Goal: Task Accomplishment & Management: Use online tool/utility

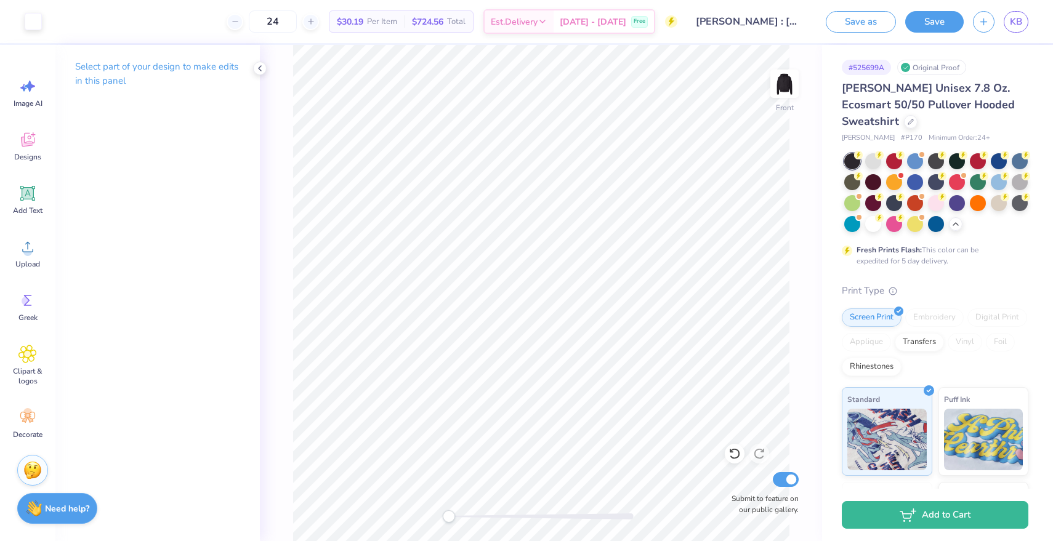
click at [756, 23] on input "Keke Bastarache : Ohio State University: Columbus Campus" at bounding box center [747, 21] width 121 height 25
click at [761, 23] on input "Keke Bastarache : Ohio State University: Columbus Campus" at bounding box center [747, 21] width 121 height 25
click at [936, 25] on button "Save" at bounding box center [934, 20] width 58 height 22
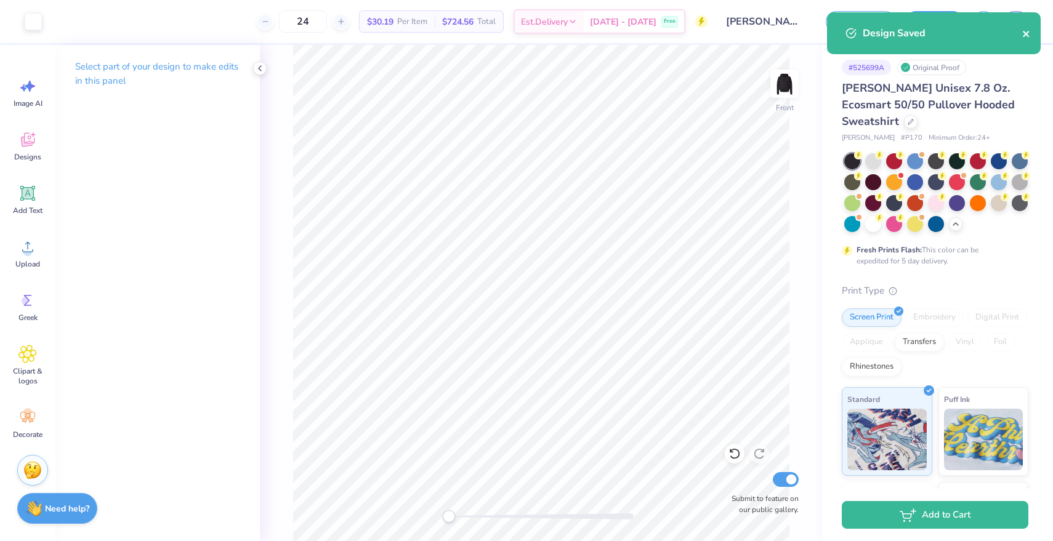
click at [1023, 31] on icon "close" at bounding box center [1026, 34] width 6 height 6
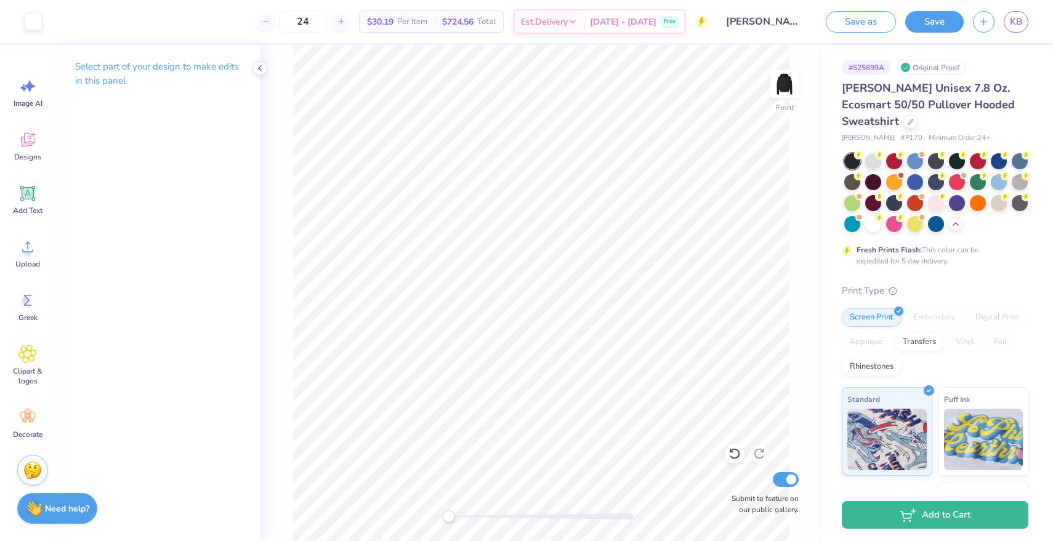
click at [1013, 12] on div "Design Saved" at bounding box center [934, 38] width 219 height 56
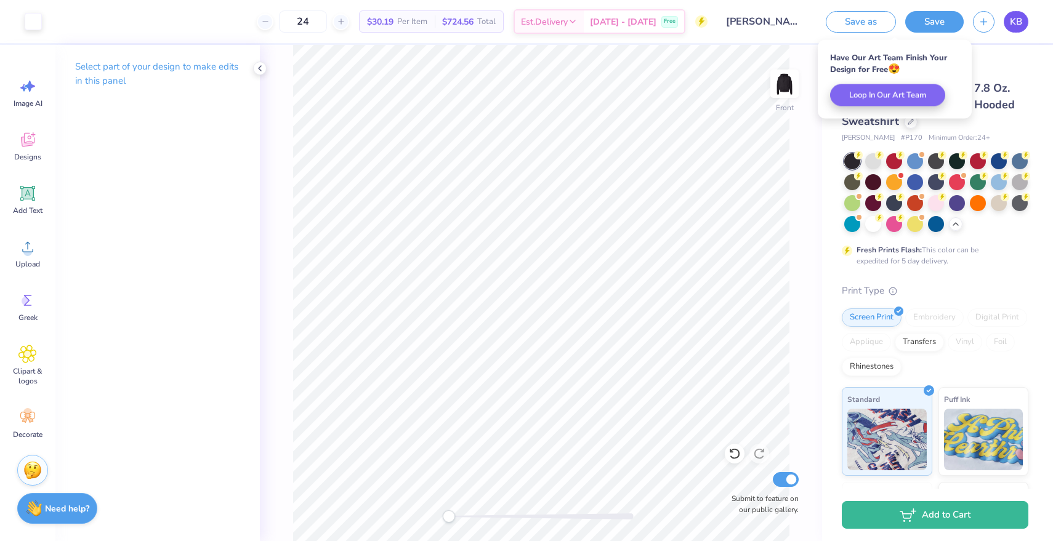
click at [1014, 22] on span "KB" at bounding box center [1016, 22] width 12 height 14
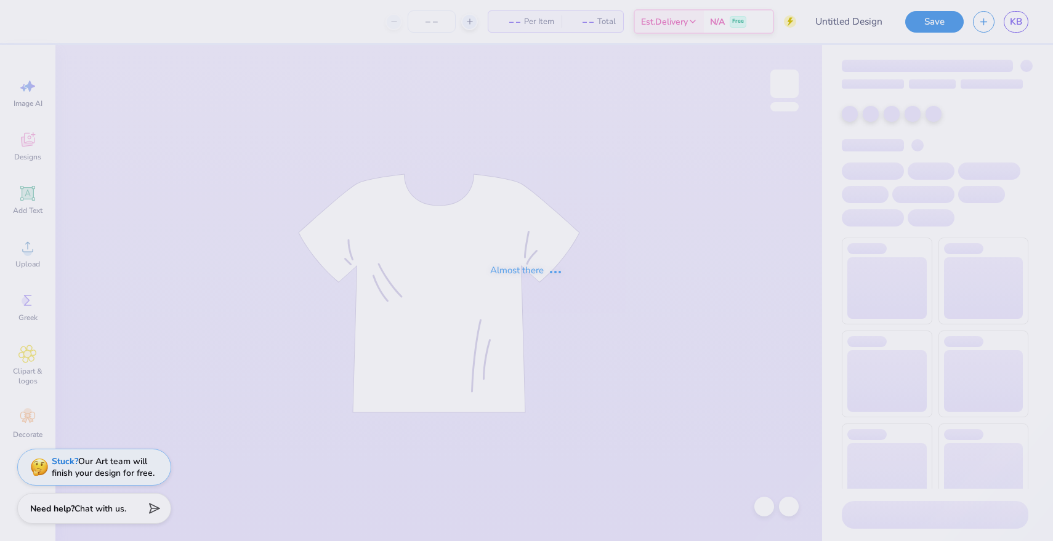
type input "Baseball caps"
type input "50"
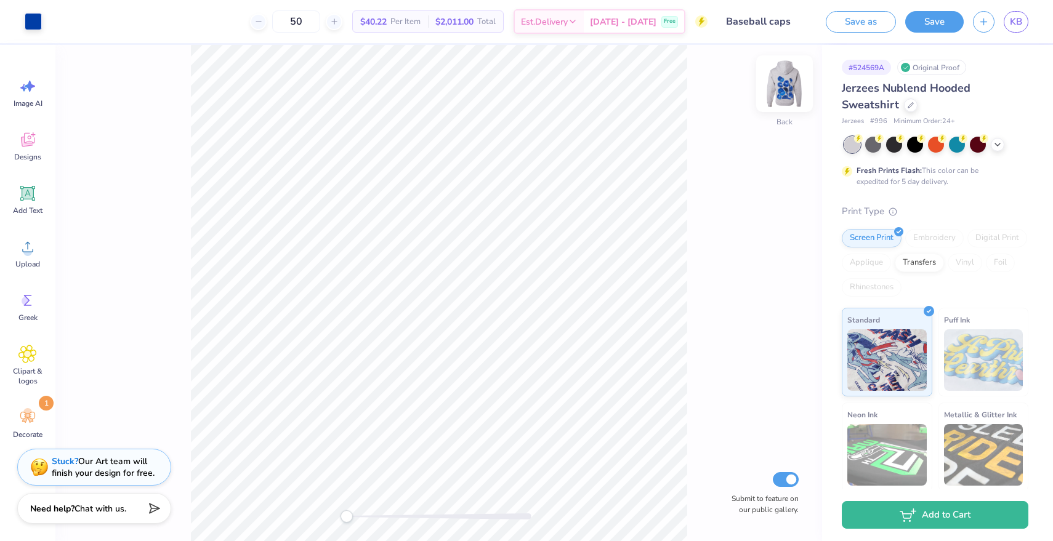
click at [792, 83] on img at bounding box center [784, 83] width 49 height 49
click at [1016, 20] on span "KB" at bounding box center [1016, 22] width 12 height 14
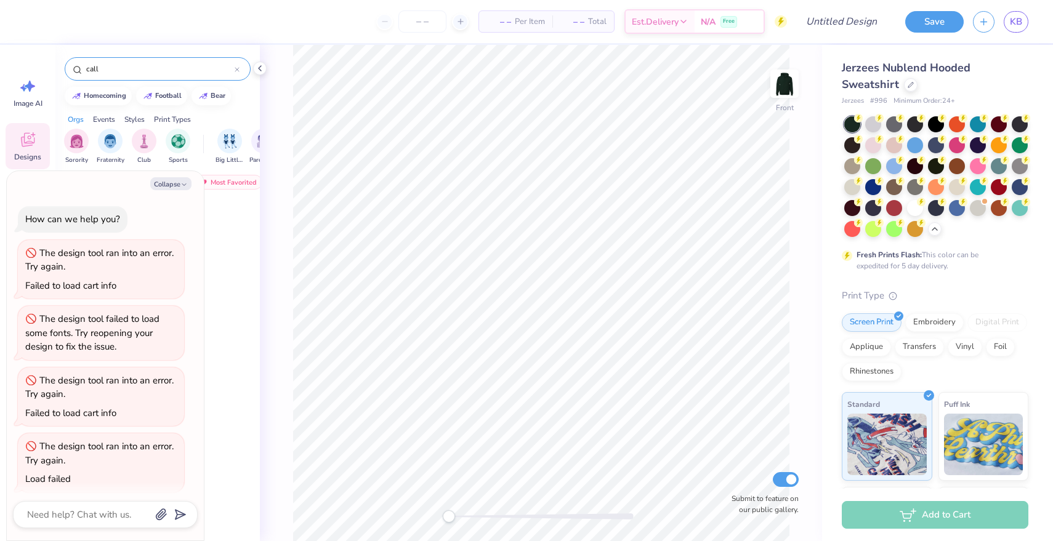
scroll to position [3, 0]
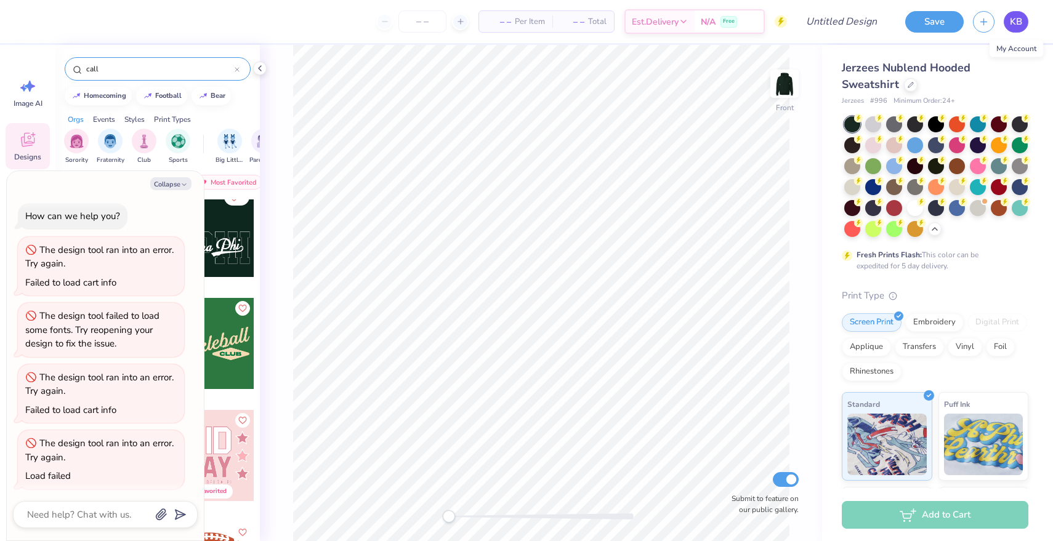
click at [1016, 20] on span "KB" at bounding box center [1016, 22] width 12 height 14
type textarea "x"
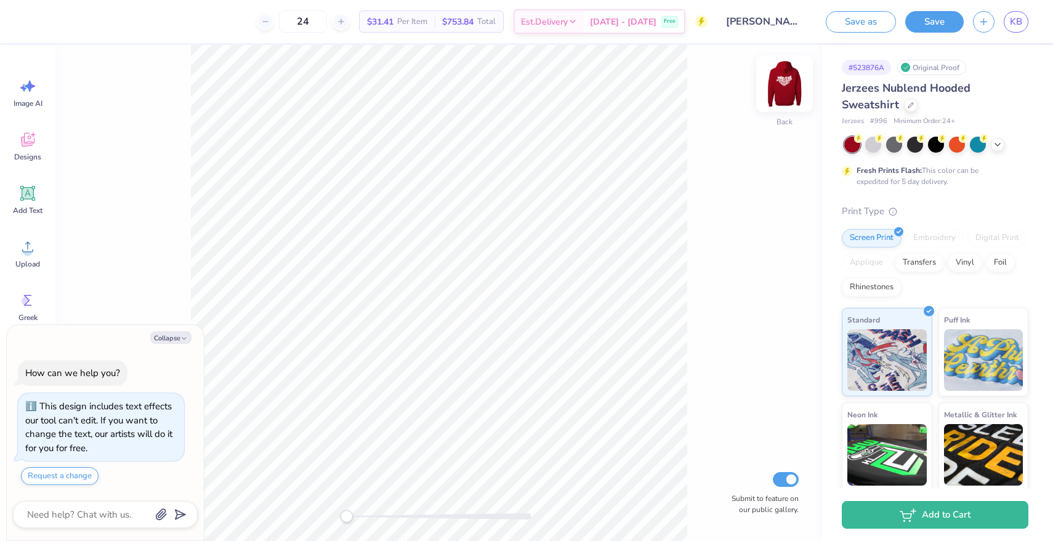
click at [780, 73] on img at bounding box center [784, 83] width 49 height 49
type textarea "x"
click at [1011, 12] on link "KB" at bounding box center [1016, 22] width 25 height 22
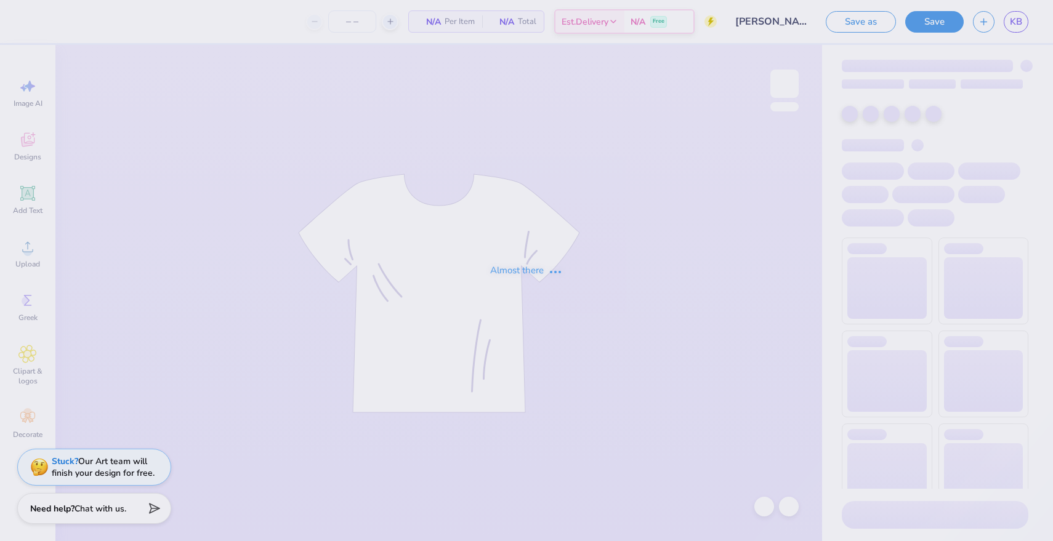
type input "24"
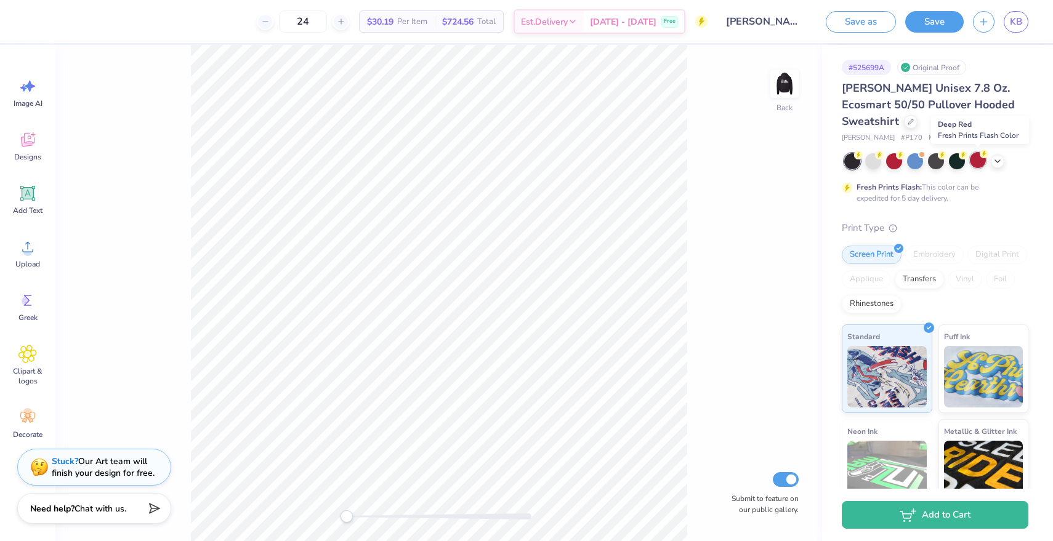
click at [981, 156] on icon at bounding box center [984, 154] width 9 height 9
click at [788, 86] on img at bounding box center [784, 83] width 49 height 49
click at [892, 163] on div at bounding box center [894, 160] width 16 height 16
click at [943, 20] on button "Save" at bounding box center [934, 20] width 58 height 22
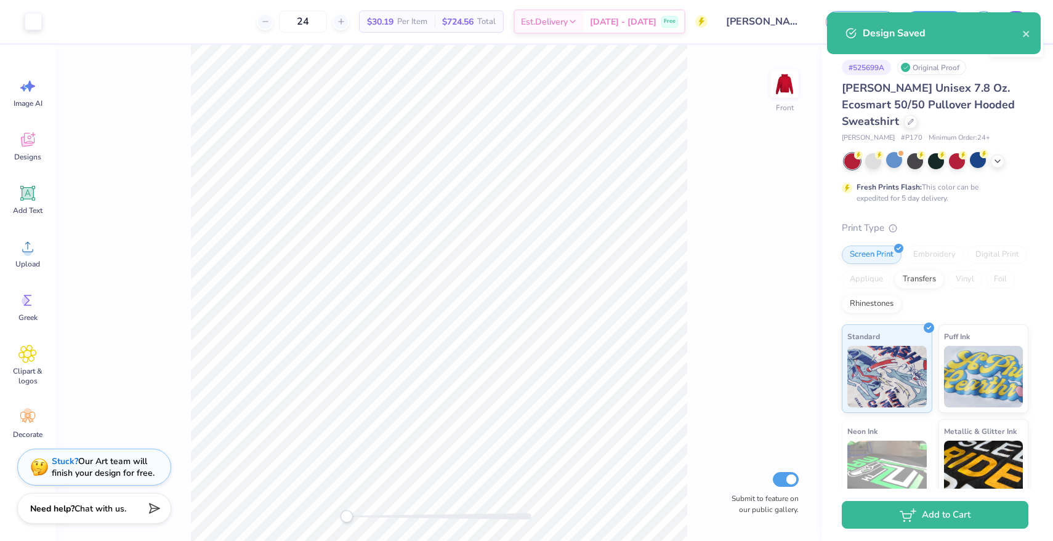
click at [1015, 23] on div "Design Saved" at bounding box center [934, 33] width 214 height 42
click at [1023, 31] on icon "close" at bounding box center [1026, 34] width 6 height 6
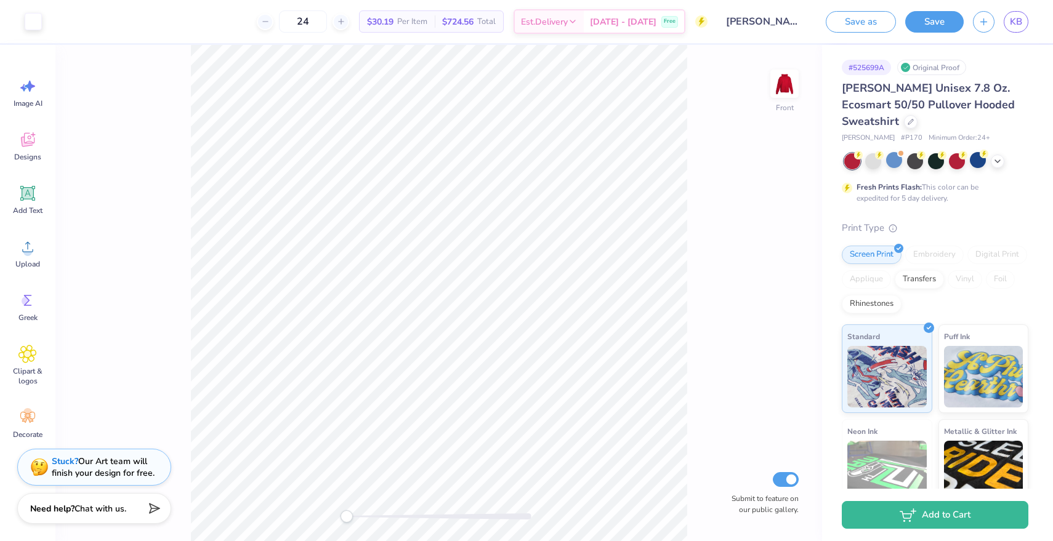
click at [1014, 24] on div "Design Saved" at bounding box center [934, 38] width 219 height 56
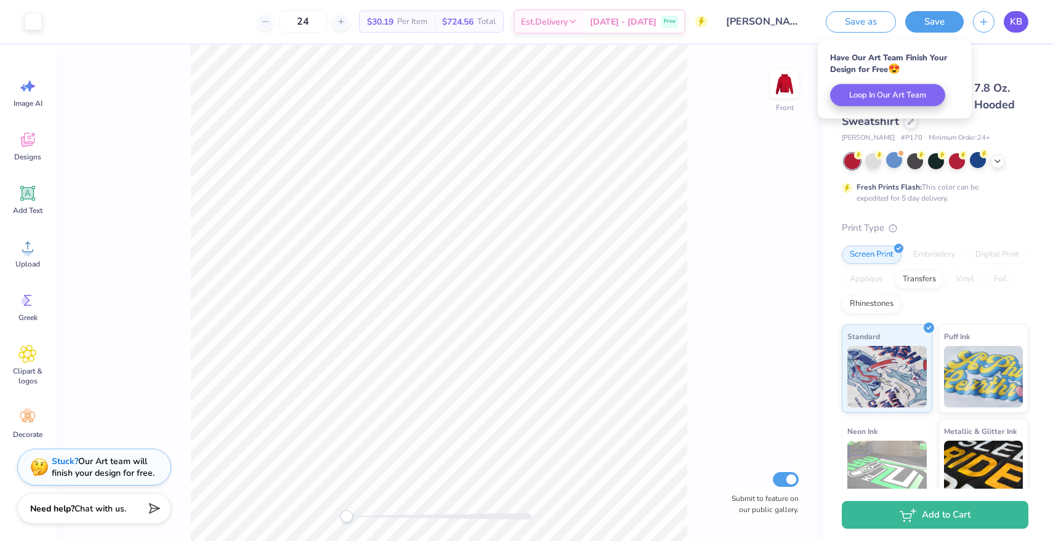
click at [1014, 19] on span "KB" at bounding box center [1016, 22] width 12 height 14
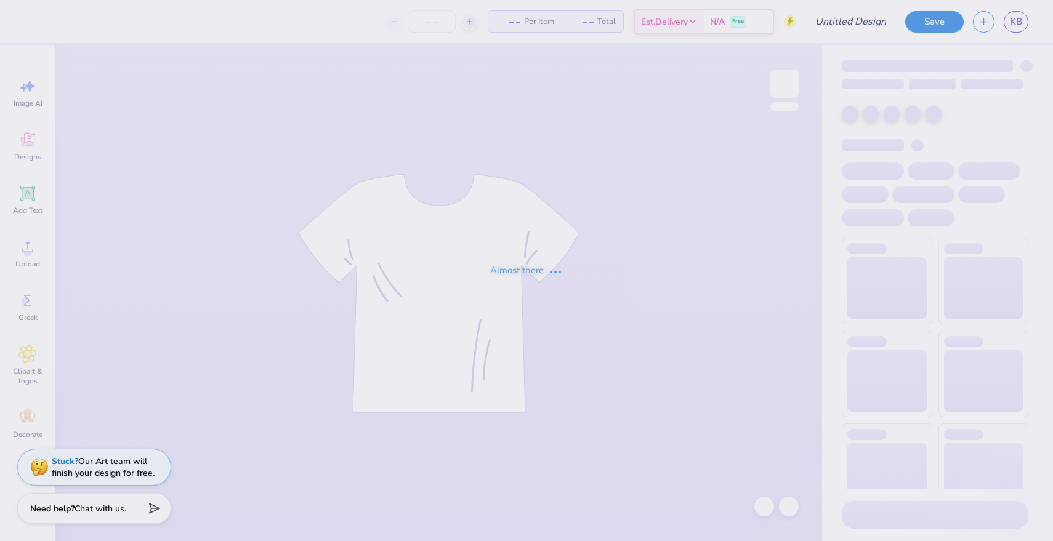
type input "life got better when I met you"
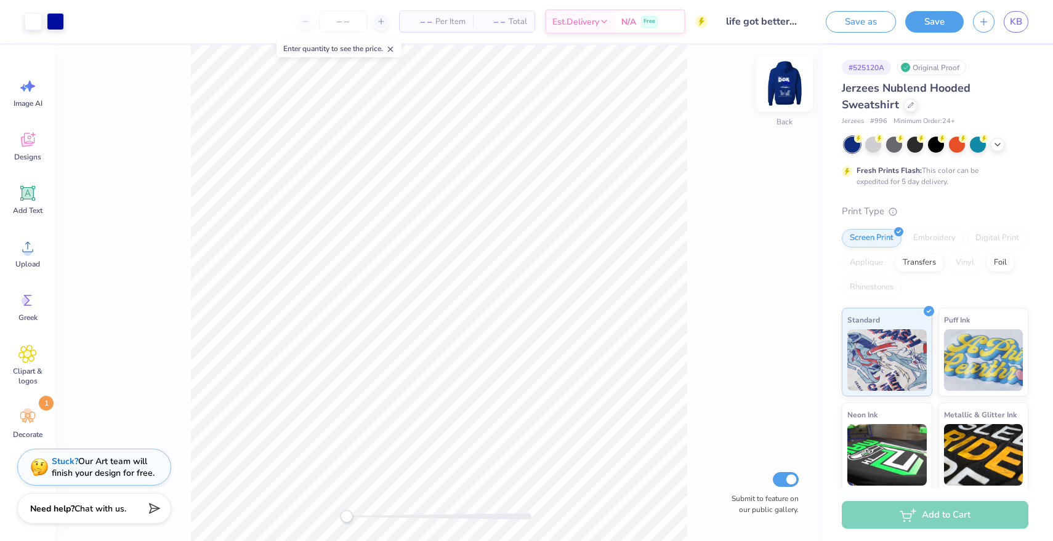
click at [780, 83] on img at bounding box center [784, 83] width 49 height 49
click at [780, 83] on img at bounding box center [784, 83] width 25 height 25
click at [789, 83] on img at bounding box center [784, 83] width 25 height 25
click at [788, 87] on img at bounding box center [784, 83] width 49 height 49
click at [783, 81] on img at bounding box center [784, 83] width 49 height 49
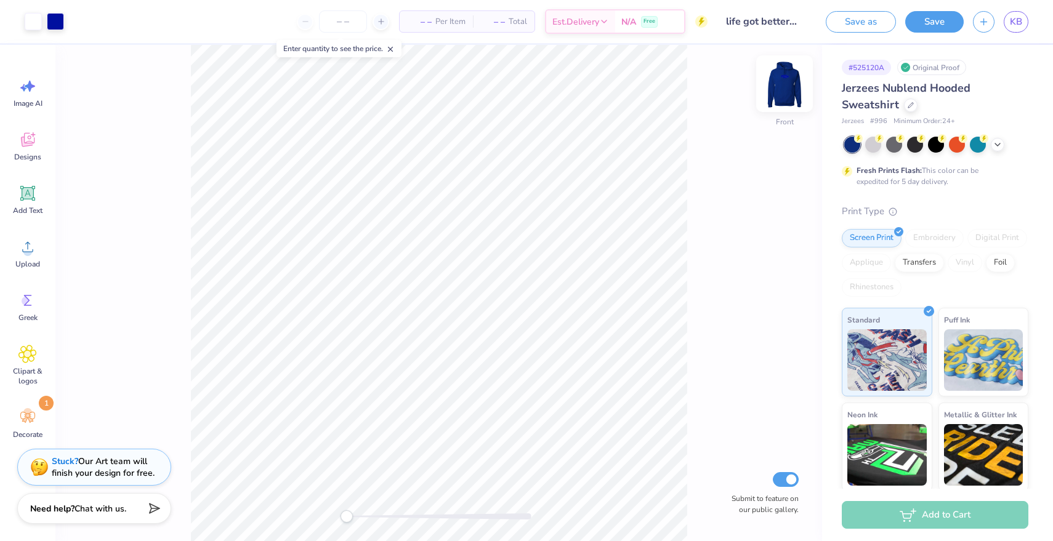
click at [781, 83] on img at bounding box center [784, 83] width 49 height 49
click at [25, 305] on icon at bounding box center [27, 300] width 18 height 18
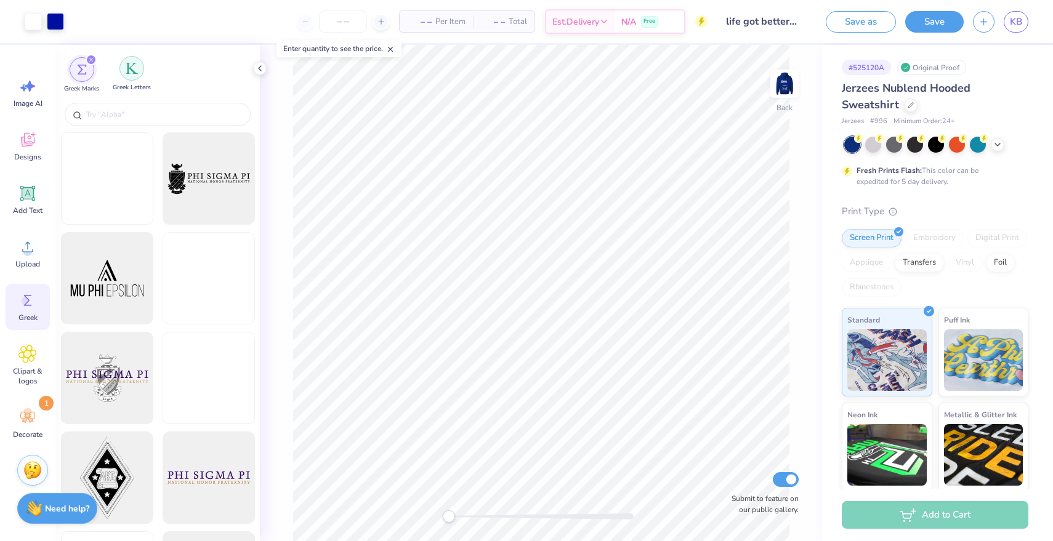
click at [140, 68] on div "filter for Greek Letters" at bounding box center [131, 68] width 25 height 25
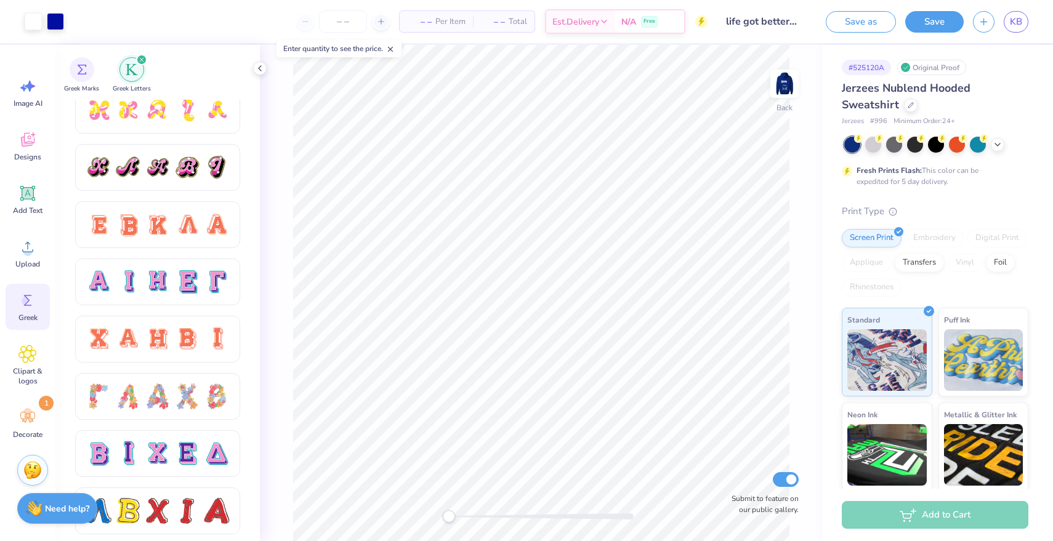
scroll to position [685, 0]
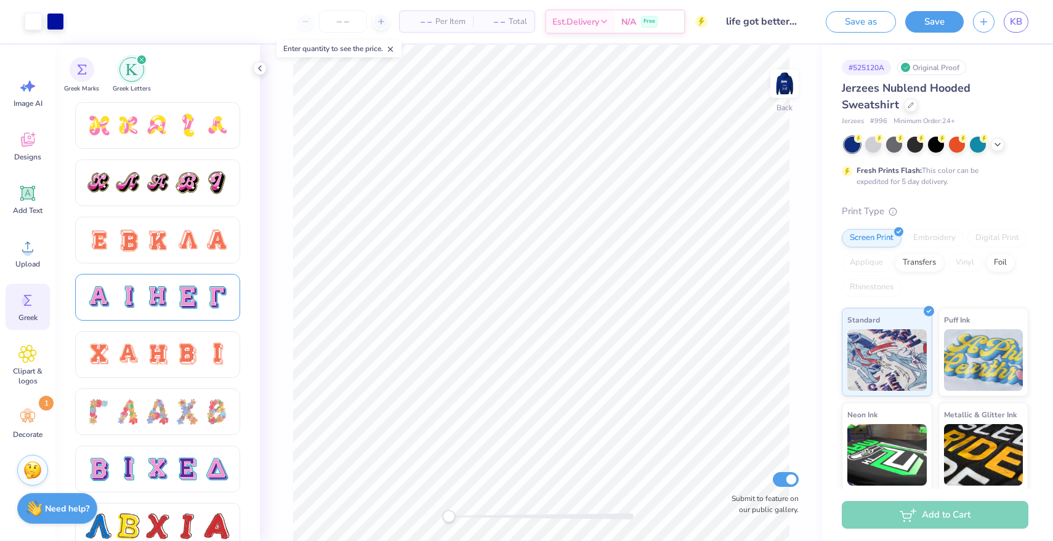
click at [190, 298] on div at bounding box center [187, 297] width 26 height 26
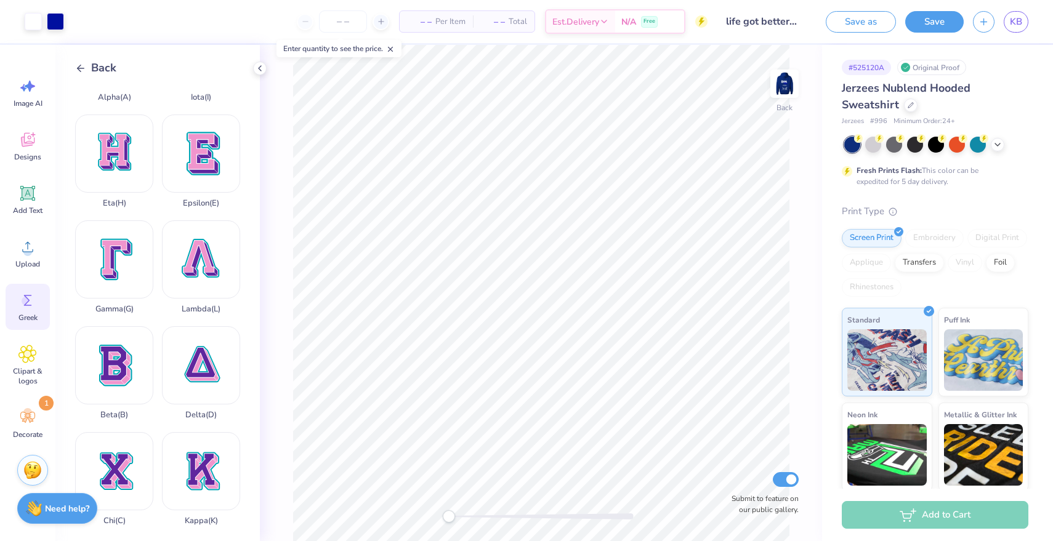
scroll to position [91, 0]
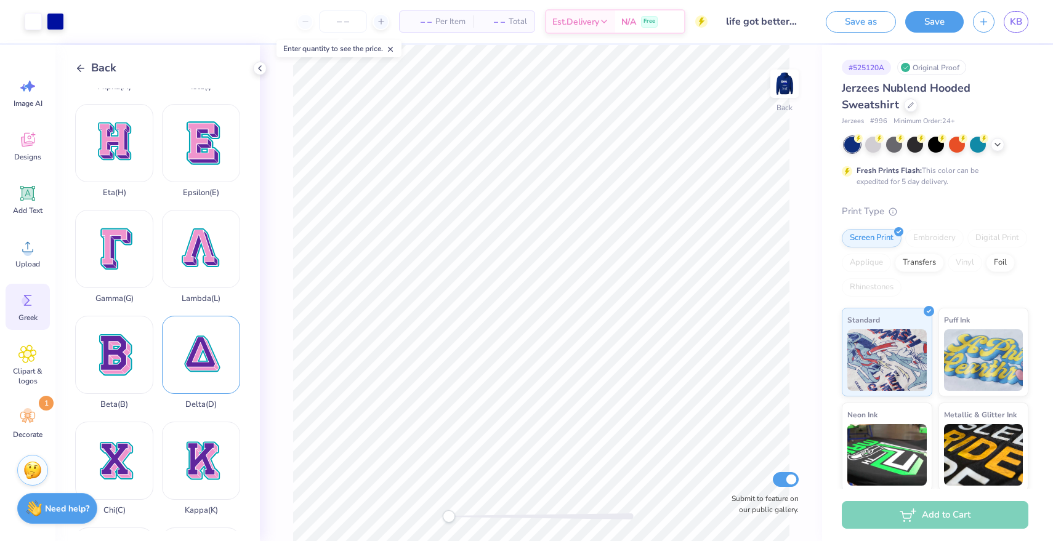
click at [215, 342] on div "Delta ( D )" at bounding box center [201, 363] width 78 height 94
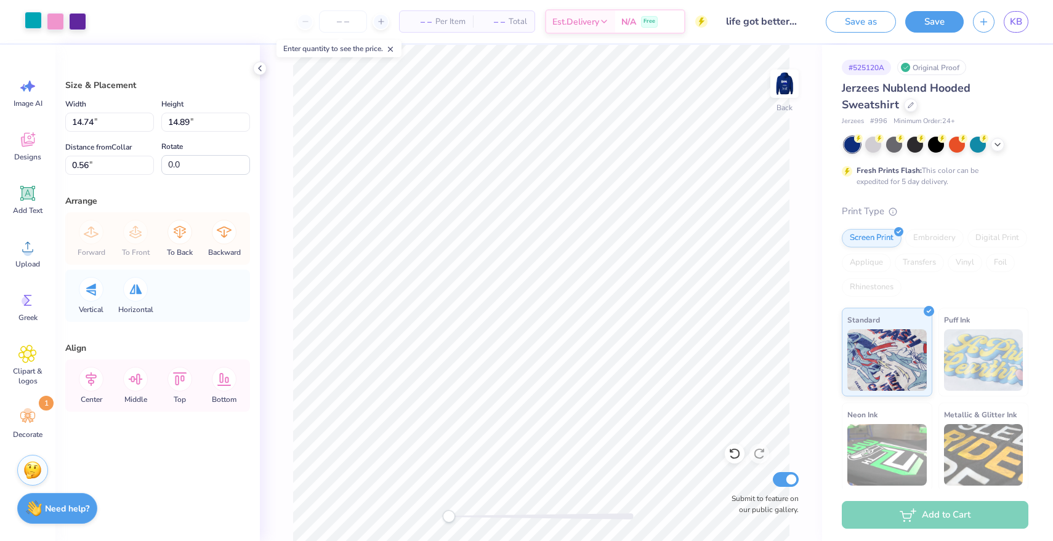
click at [31, 22] on div at bounding box center [33, 20] width 17 height 17
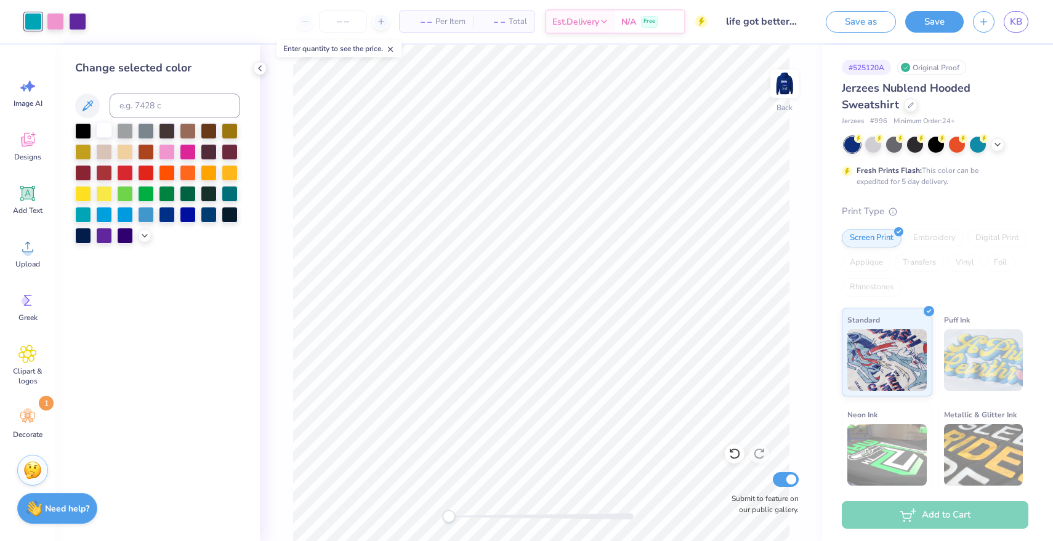
click at [100, 131] on div at bounding box center [104, 130] width 16 height 16
click at [49, 17] on div at bounding box center [55, 20] width 17 height 17
click at [106, 130] on div at bounding box center [104, 130] width 16 height 16
click at [54, 22] on div at bounding box center [55, 20] width 17 height 17
click at [105, 130] on div at bounding box center [104, 130] width 16 height 16
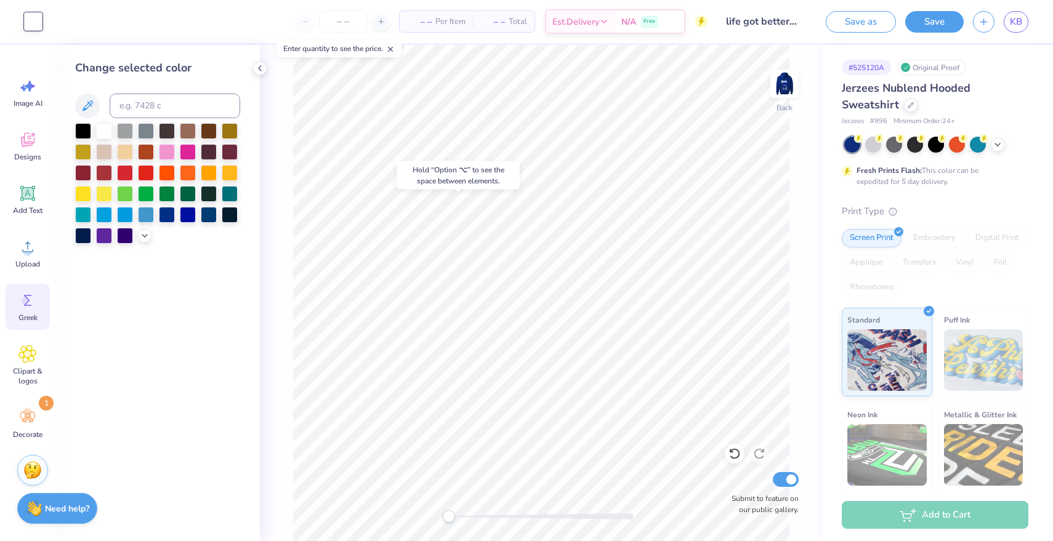
click at [34, 299] on icon at bounding box center [27, 300] width 18 height 18
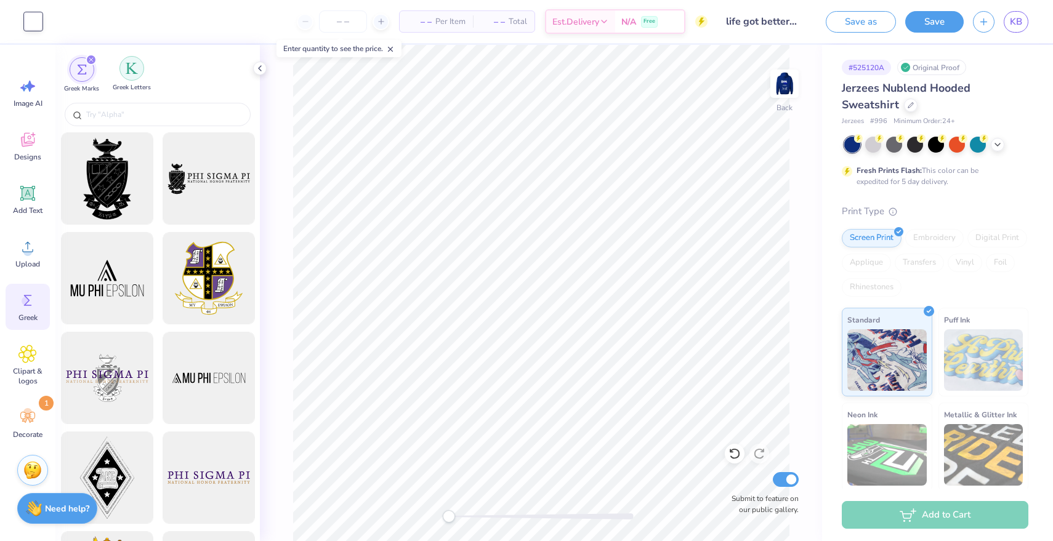
click at [121, 70] on div "filter for Greek Letters" at bounding box center [131, 68] width 25 height 25
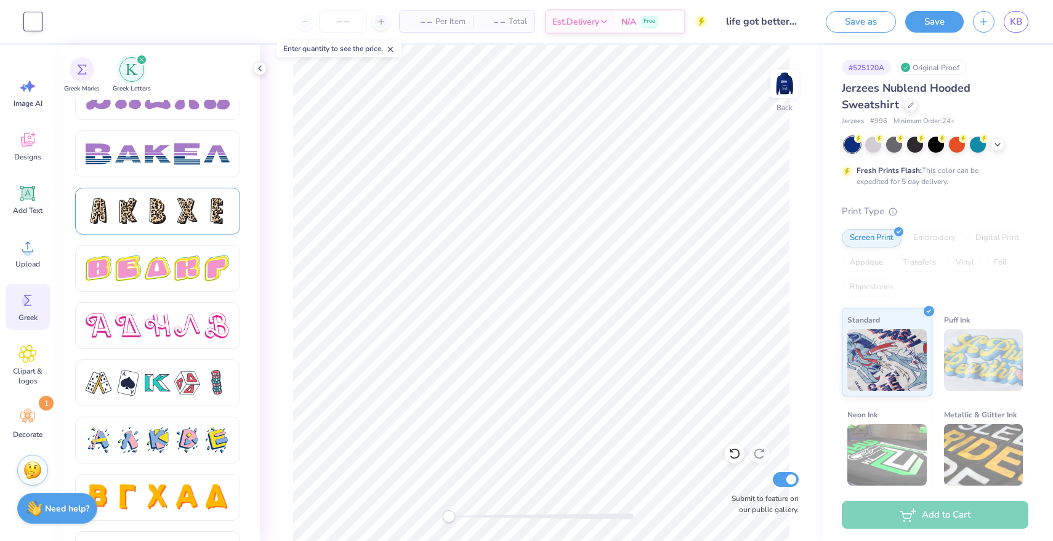
scroll to position [1973, 0]
click at [174, 212] on div at bounding box center [158, 212] width 144 height 26
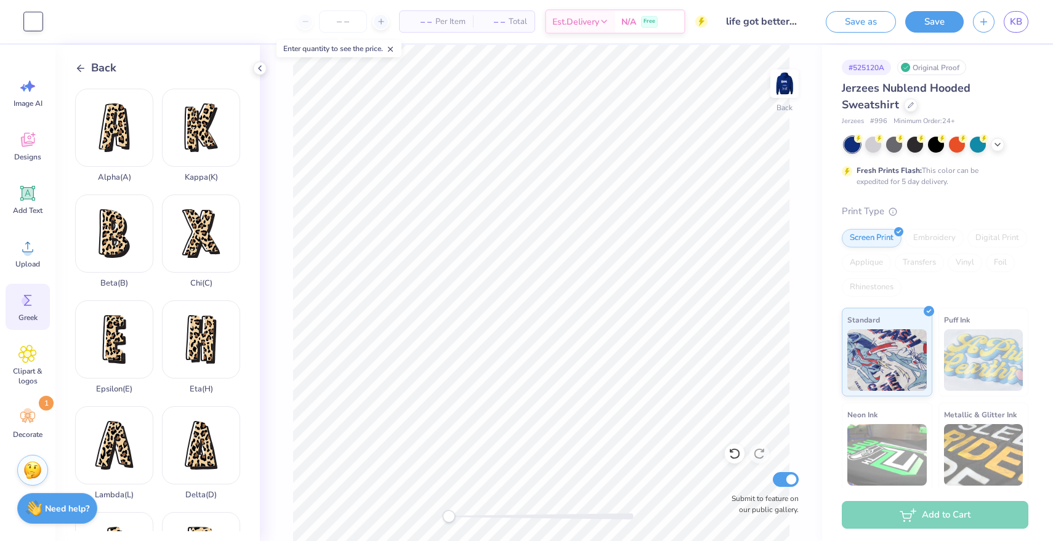
click at [101, 73] on span "Back" at bounding box center [103, 68] width 25 height 17
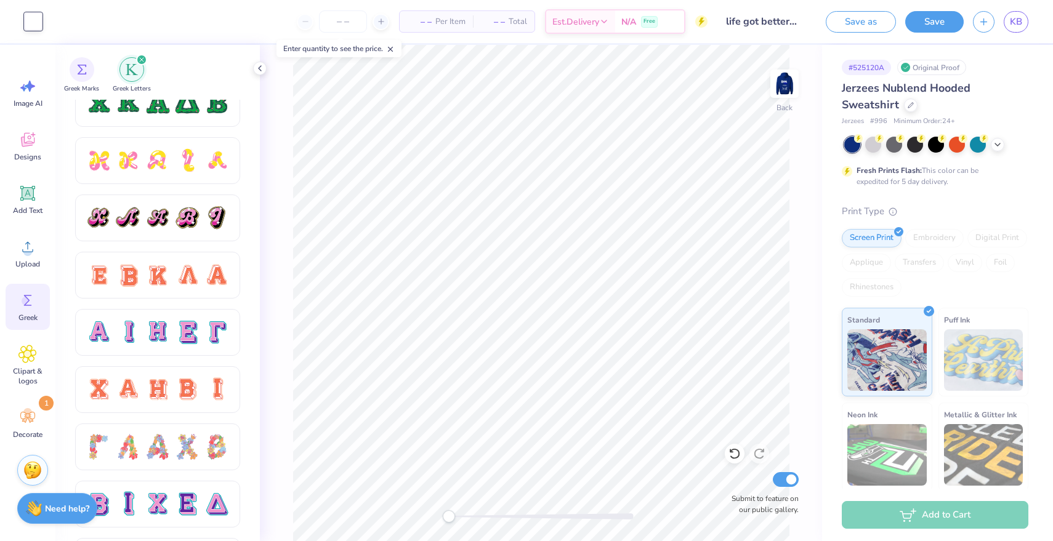
scroll to position [660, 0]
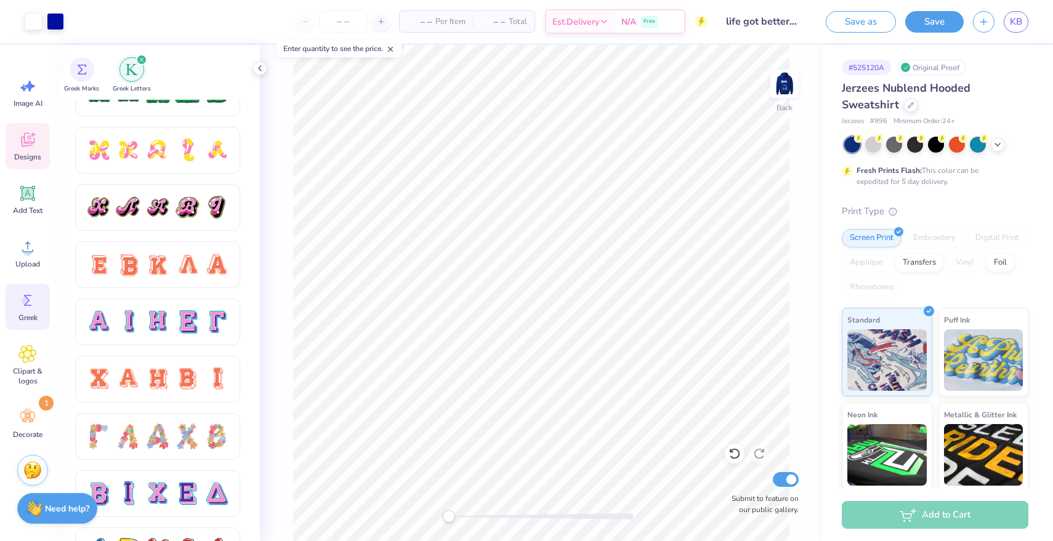
click at [24, 146] on icon at bounding box center [28, 142] width 12 height 10
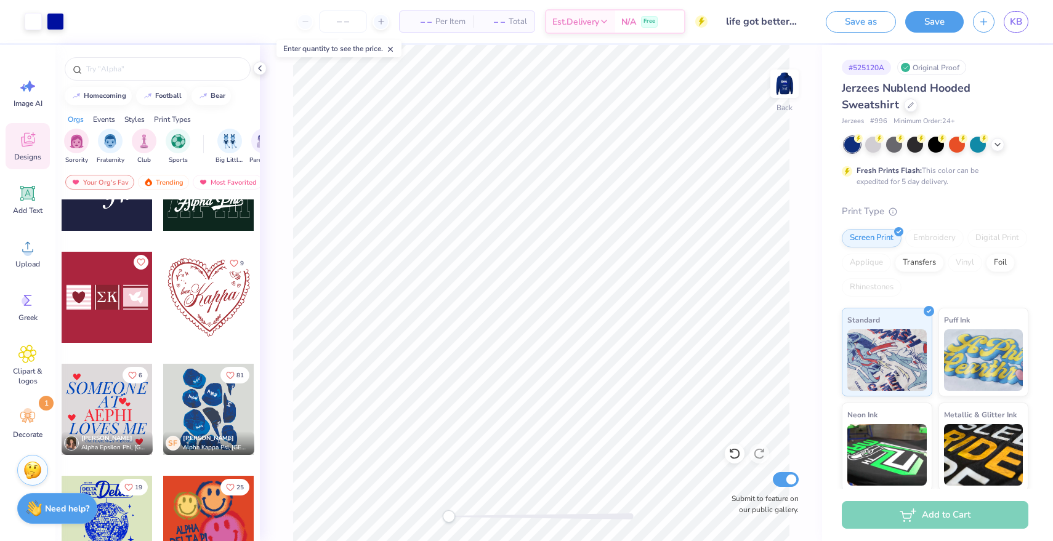
scroll to position [509, 0]
click at [229, 418] on div at bounding box center [208, 409] width 91 height 91
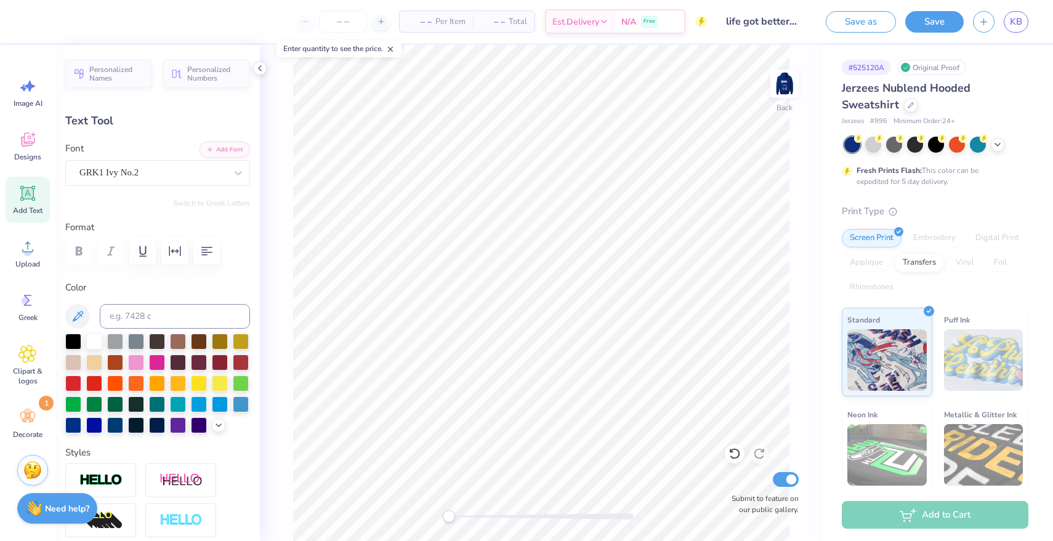
type input "0.0"
type input "6.23"
type input "0.0"
type input "8.36"
type input "9.01"
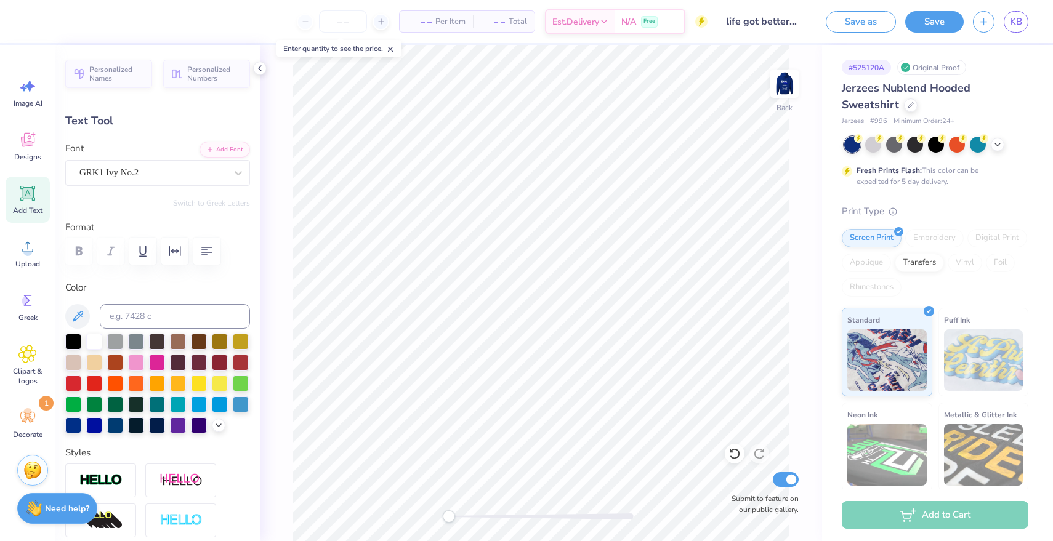
type input "1.35"
type textarea "D"
type textarea "W"
type textarea "DWK"
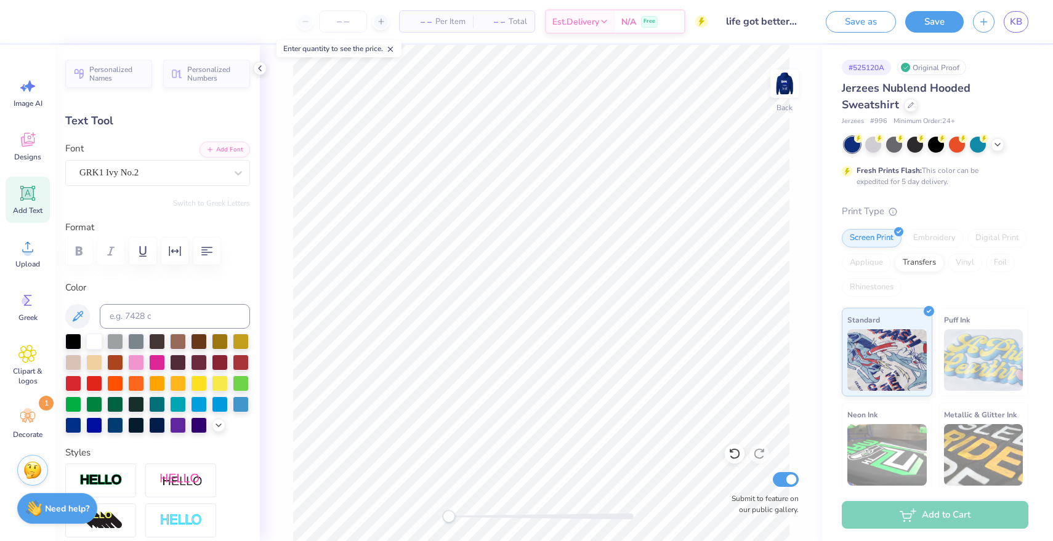
type input "0.0"
type input "14.66"
type input "5.61"
type input "3.11"
type input "-0.8"
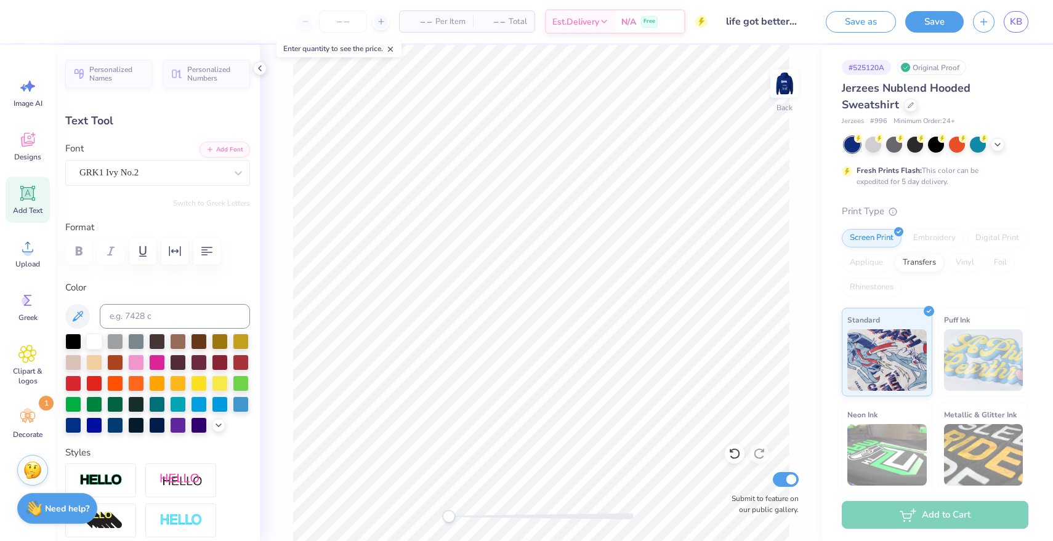
type input "6.23"
type input "2.04"
type input "3.59"
type input "4.76"
type input "1.56"
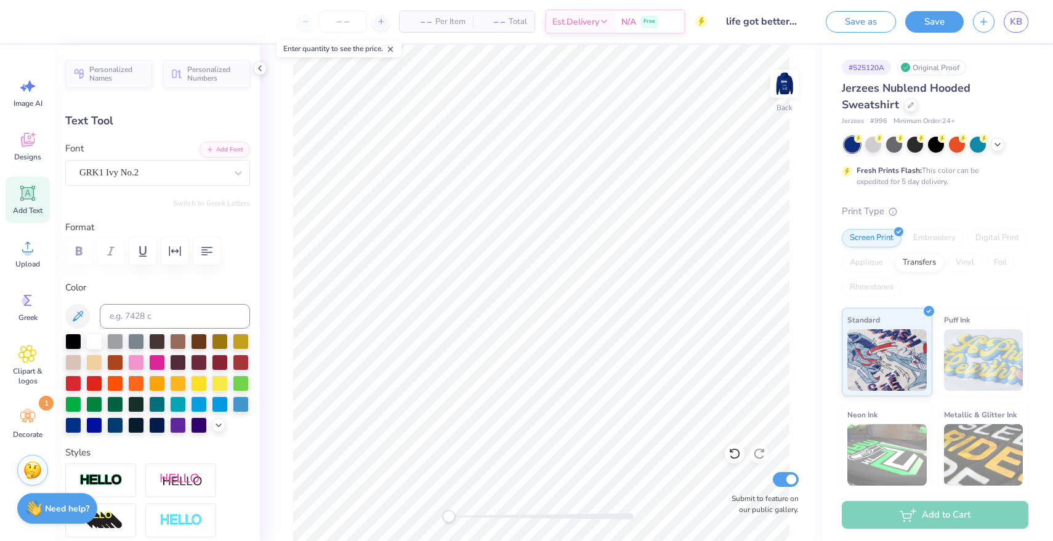
type input "3.02"
type input "0.0"
click at [785, 87] on img at bounding box center [784, 83] width 49 height 49
click at [780, 82] on img at bounding box center [784, 83] width 49 height 49
click at [793, 74] on img at bounding box center [784, 83] width 49 height 49
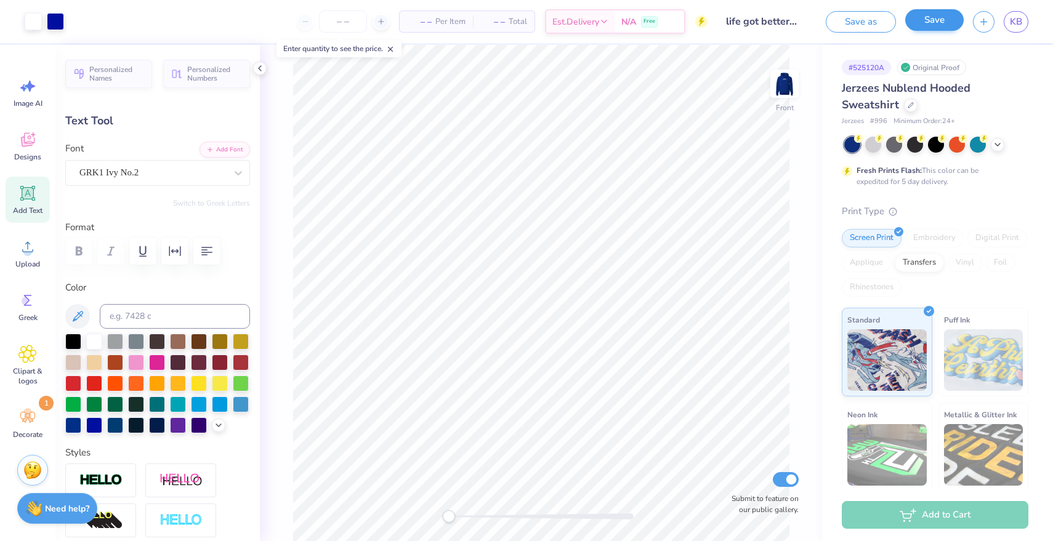
click at [926, 19] on button "Save" at bounding box center [934, 20] width 58 height 22
drag, startPoint x: 328, startPoint y: 22, endPoint x: 312, endPoint y: 16, distance: 16.6
click at [327, 22] on input "number" at bounding box center [318, 21] width 48 height 22
click at [312, 16] on input "number" at bounding box center [318, 21] width 48 height 22
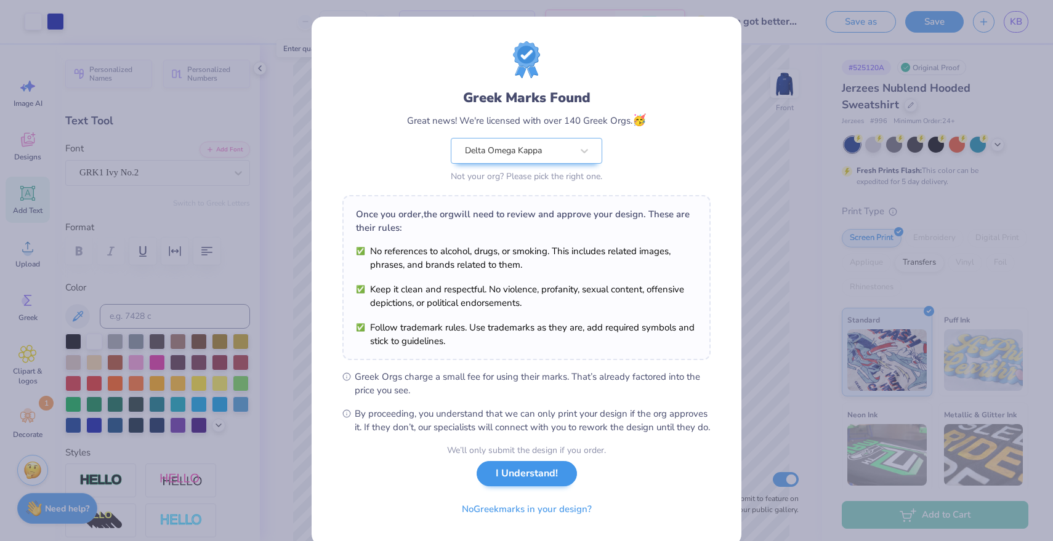
click at [516, 486] on button "I Understand!" at bounding box center [527, 473] width 100 height 25
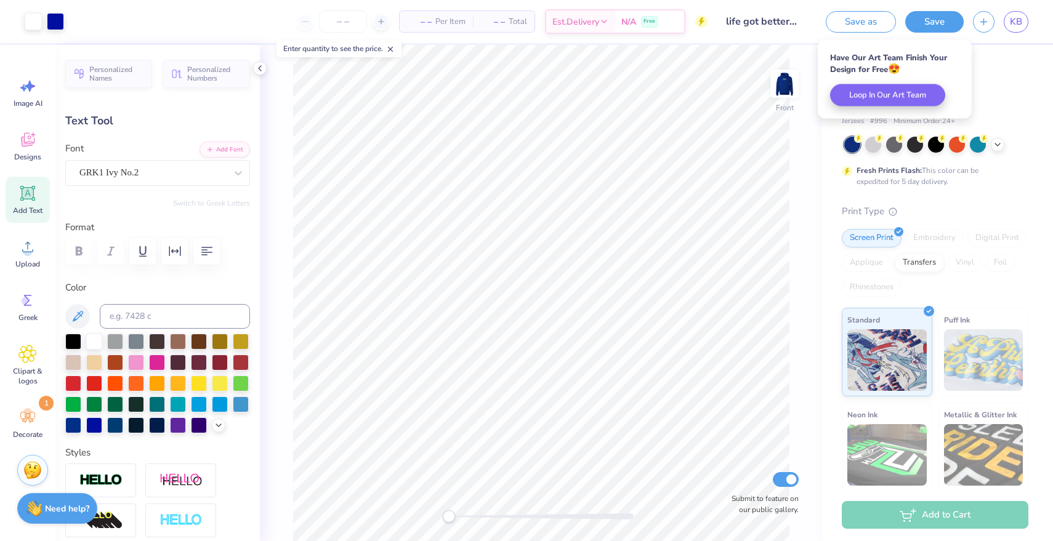
click at [1025, 84] on div "Jerzees Nublend Hooded Sweatshirt" at bounding box center [935, 96] width 187 height 33
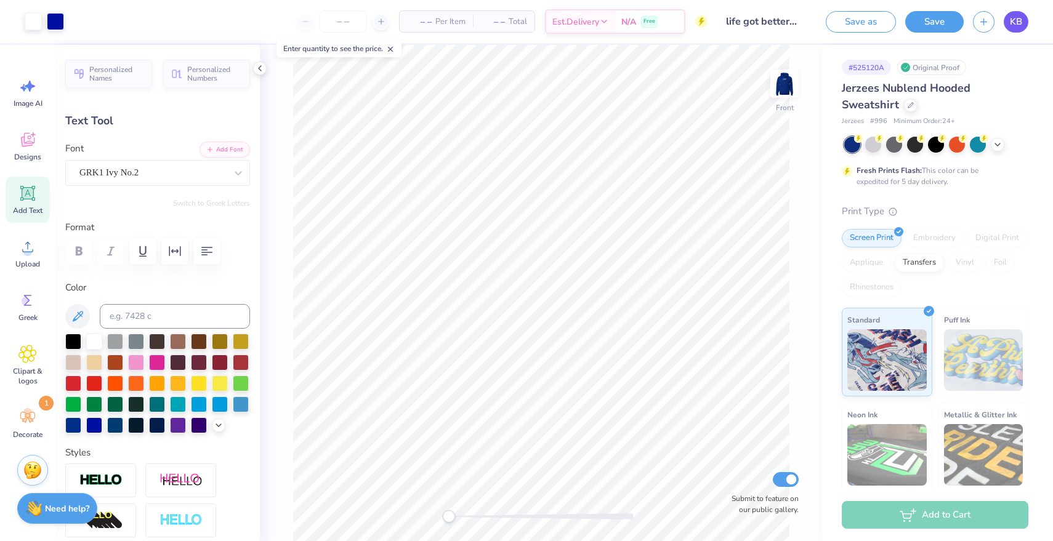
click at [1015, 23] on span "KB" at bounding box center [1016, 22] width 12 height 14
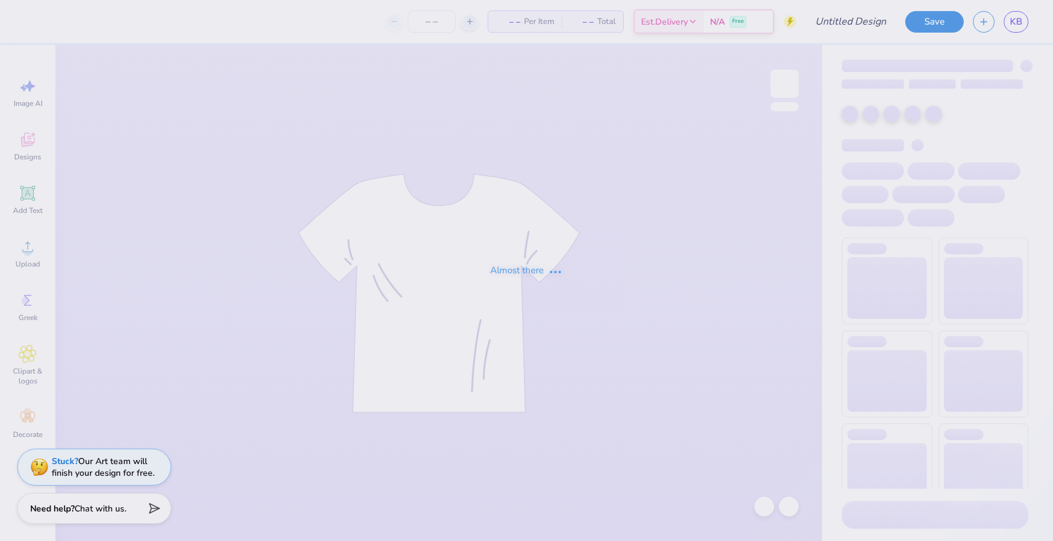
type input "[PERSON_NAME] : [US_STATE][GEOGRAPHIC_DATA]: [GEOGRAPHIC_DATA]"
type input "24"
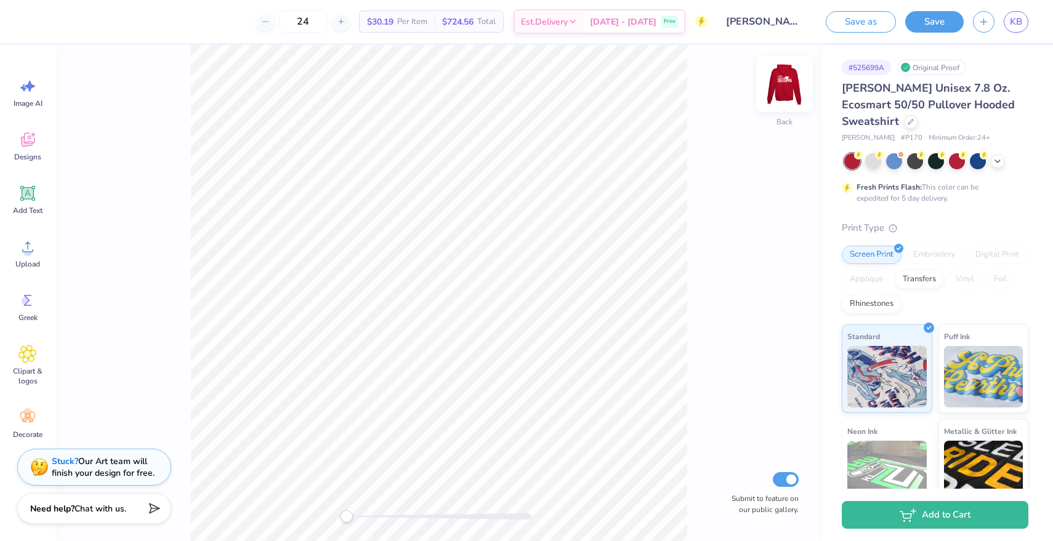
click at [790, 85] on img at bounding box center [784, 83] width 49 height 49
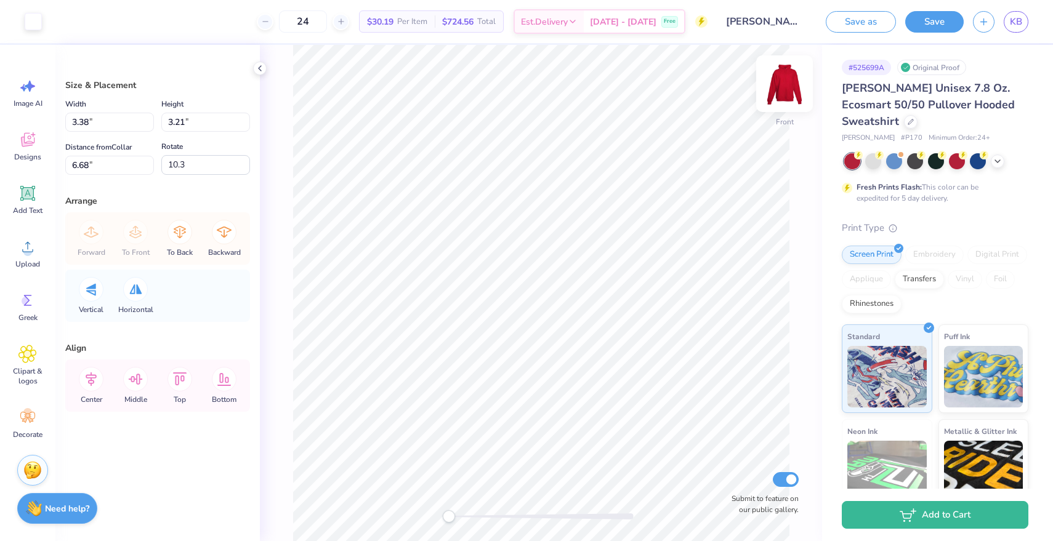
click at [785, 87] on img at bounding box center [784, 83] width 49 height 49
type input "-0.4"
type input "3.47"
type input "3.15"
type input "11.10"
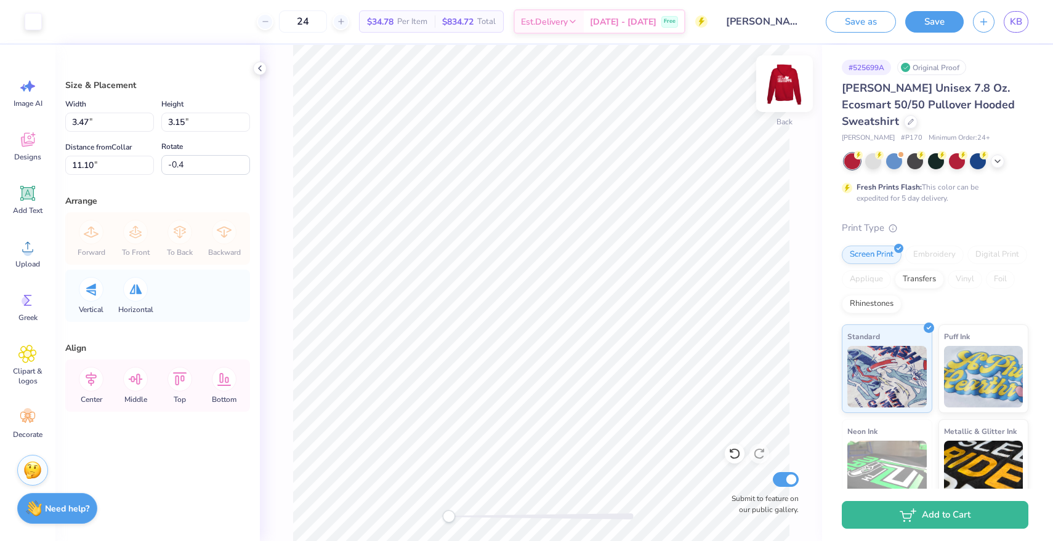
type input "2.21"
type input "2.01"
type input "11.09"
type input "1.77"
type input "1.61"
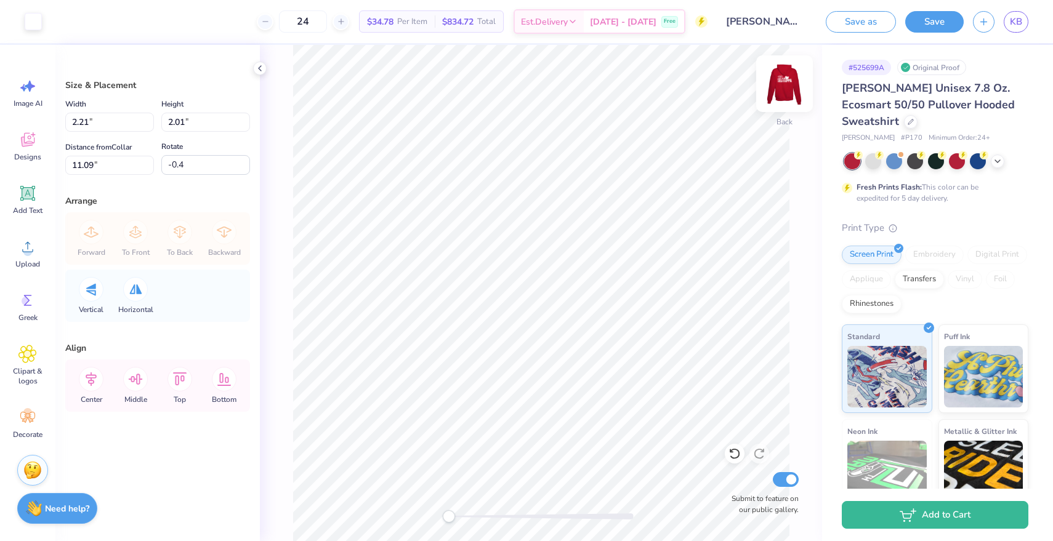
type input "3.00"
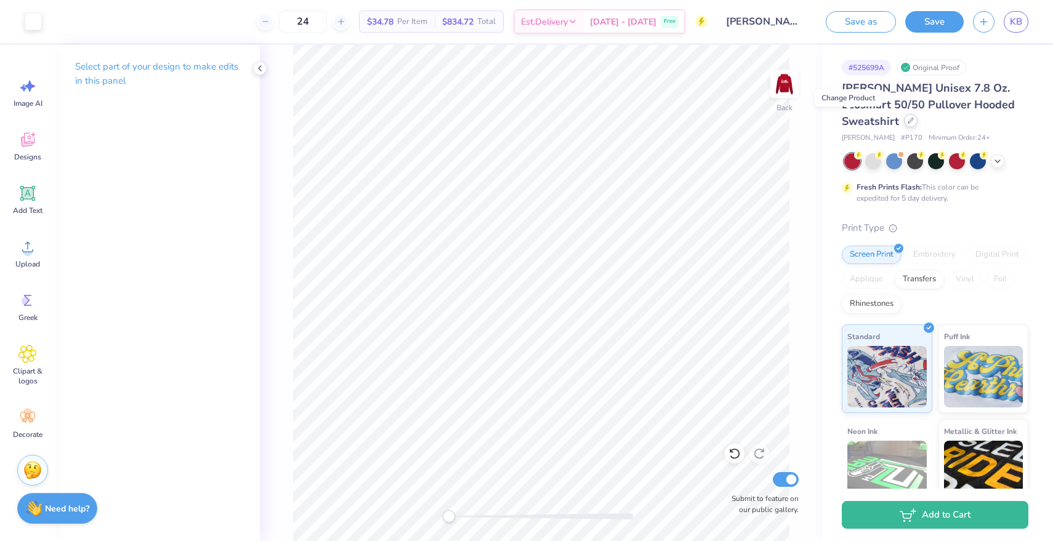
click at [908, 119] on icon at bounding box center [911, 121] width 6 height 6
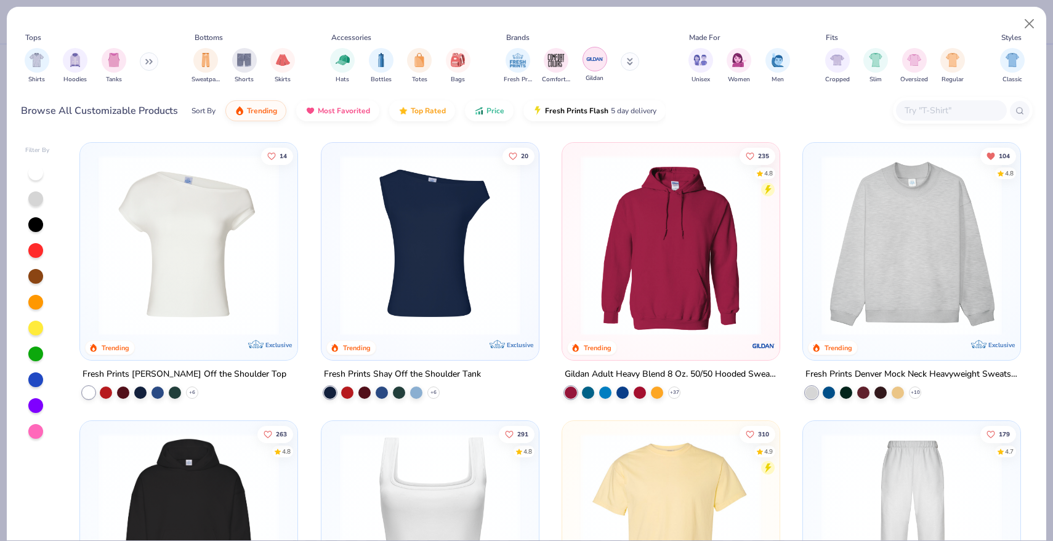
click at [594, 55] on img "filter for Gildan" at bounding box center [595, 59] width 18 height 18
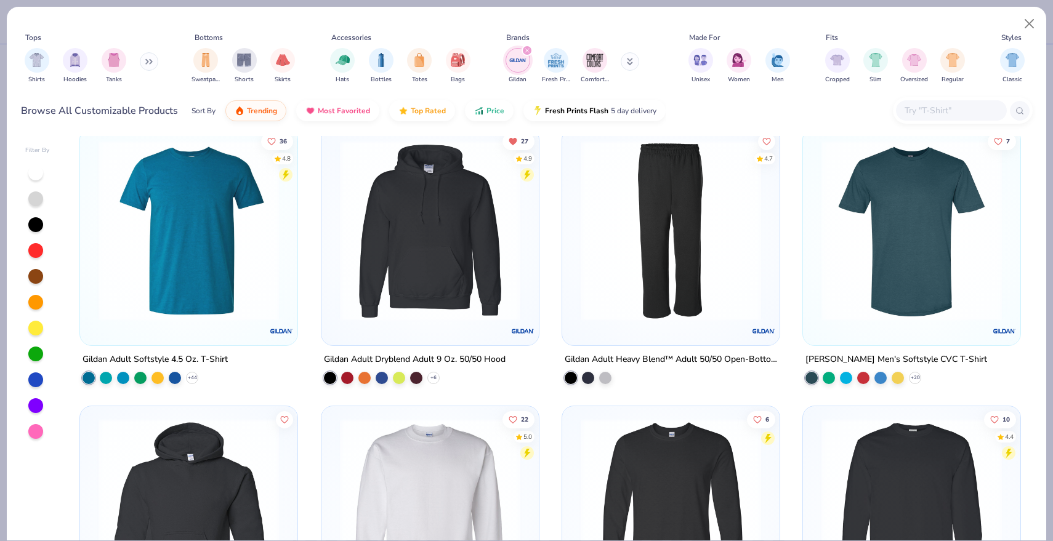
scroll to position [856, 0]
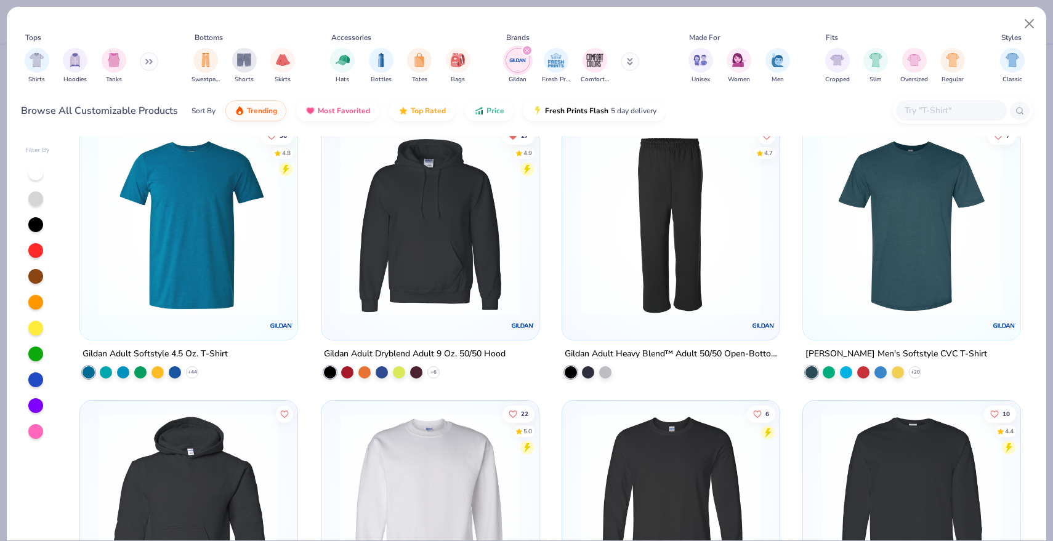
click at [650, 259] on img at bounding box center [671, 225] width 193 height 180
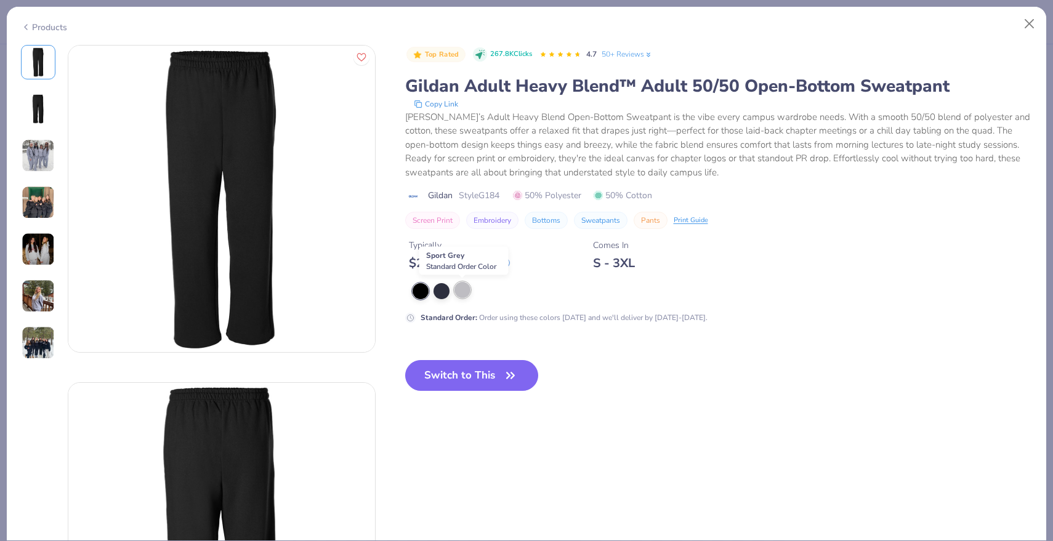
click at [464, 292] on div at bounding box center [462, 290] width 16 height 16
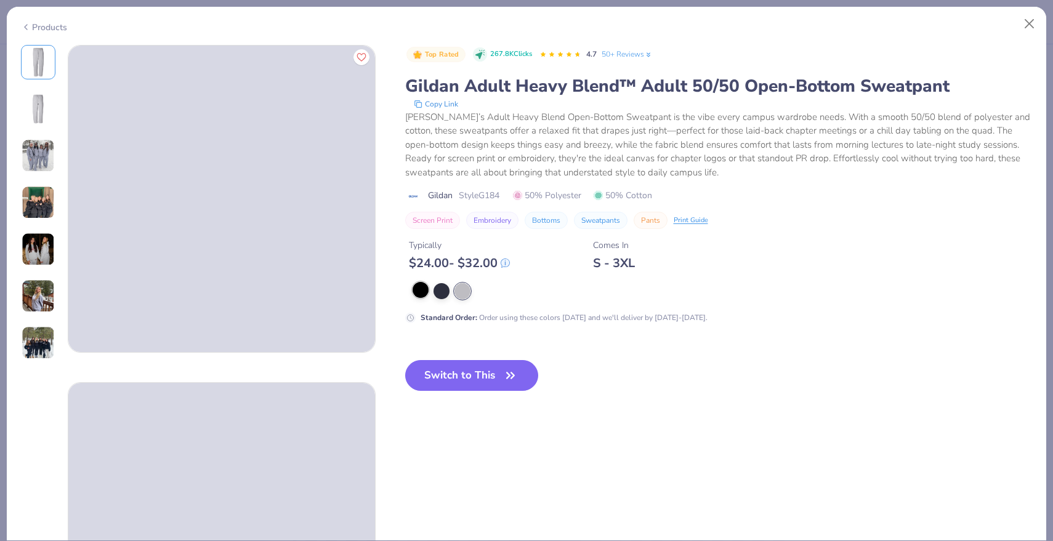
click at [418, 290] on div at bounding box center [421, 290] width 16 height 16
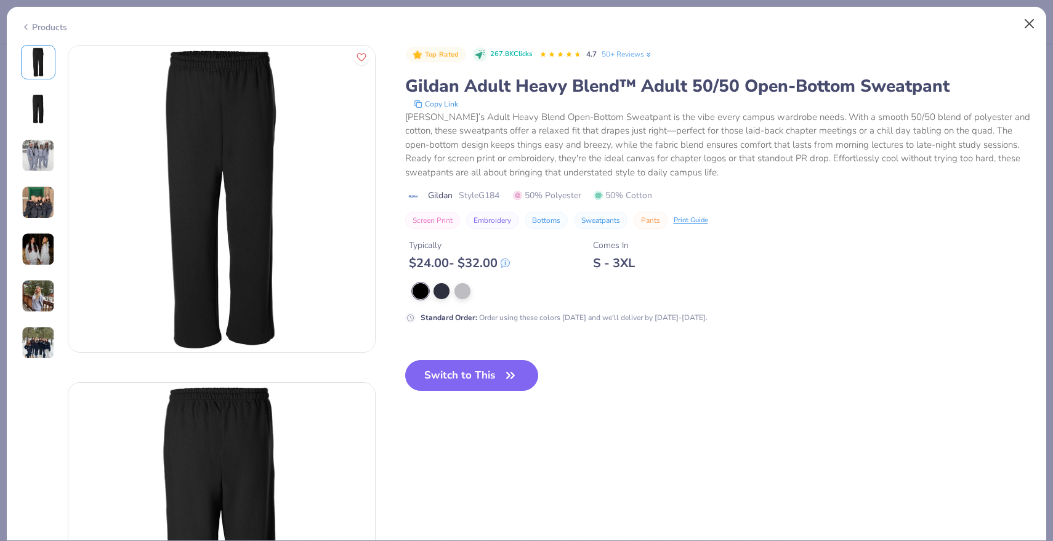
click at [1030, 23] on button "Close" at bounding box center [1029, 23] width 23 height 23
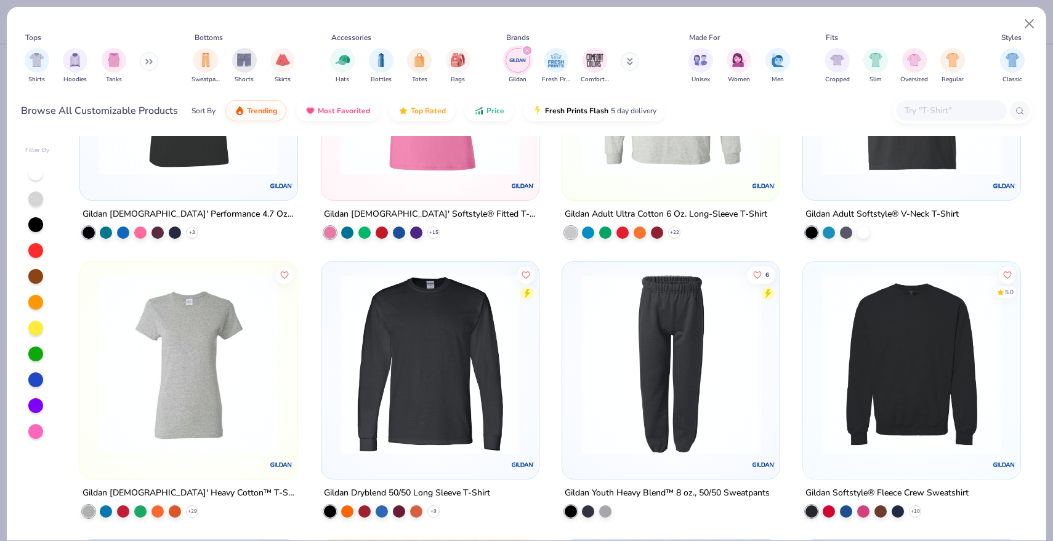
click at [528, 49] on icon "filter for Gildan" at bounding box center [527, 50] width 5 height 5
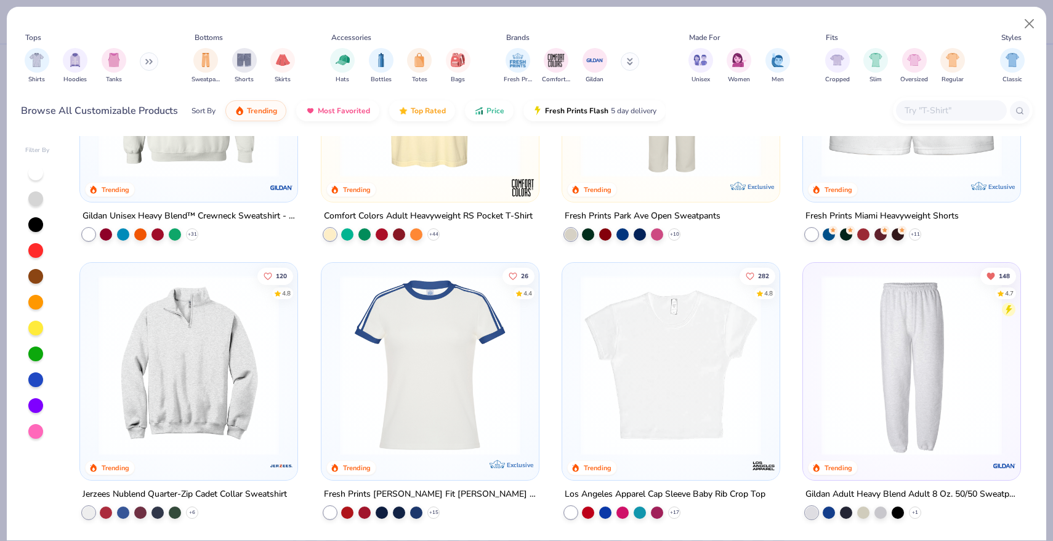
click at [621, 60] on button at bounding box center [630, 61] width 18 height 18
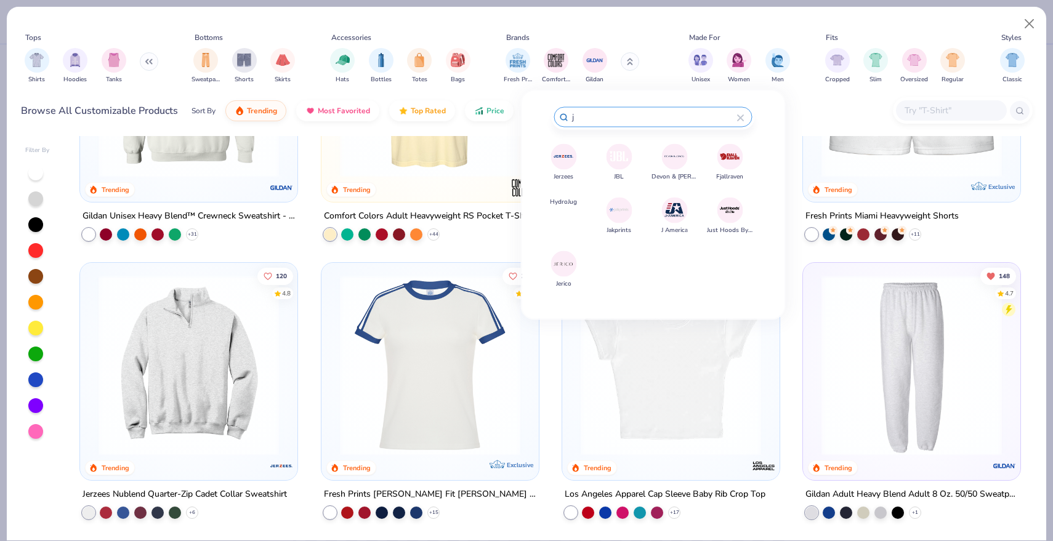
type input "j"
click at [562, 159] on img at bounding box center [564, 157] width 22 height 22
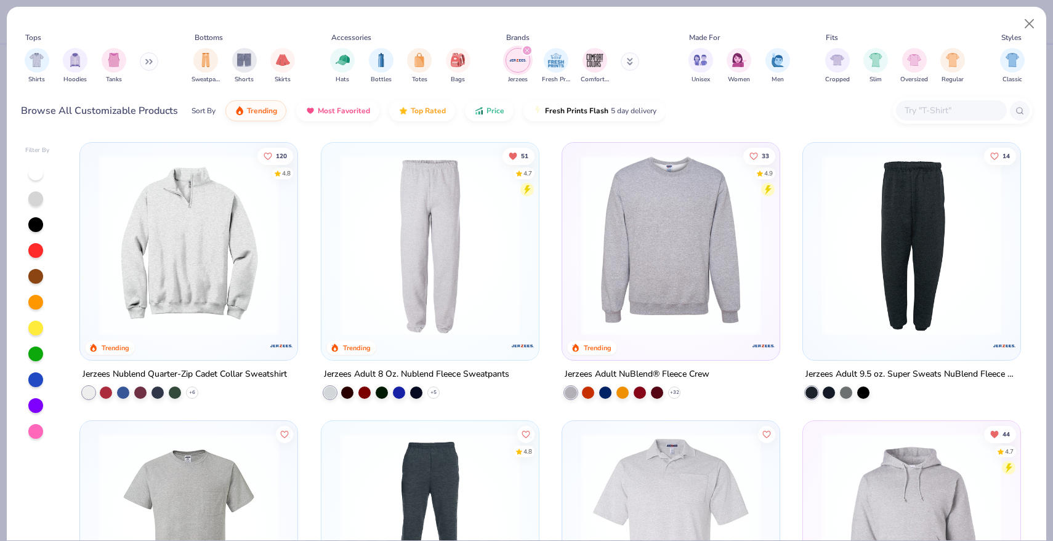
click at [463, 270] on img at bounding box center [430, 245] width 193 height 180
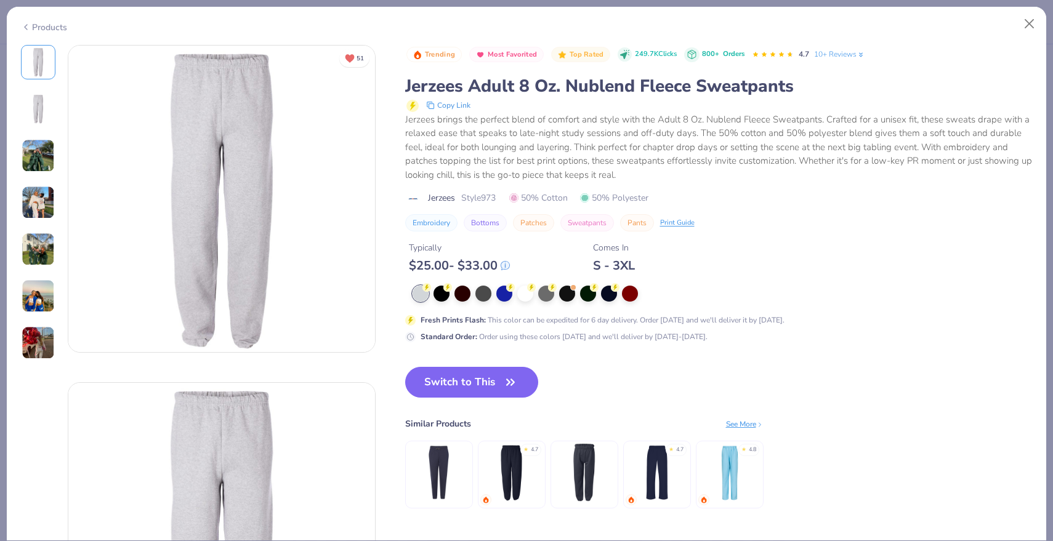
click at [33, 336] on img at bounding box center [38, 342] width 33 height 33
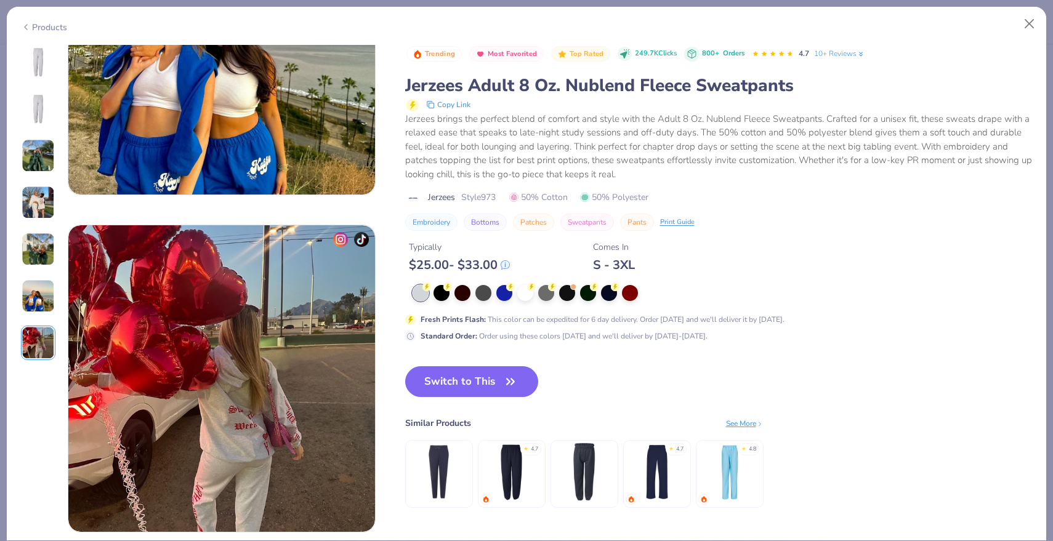
click at [33, 292] on img at bounding box center [38, 296] width 33 height 33
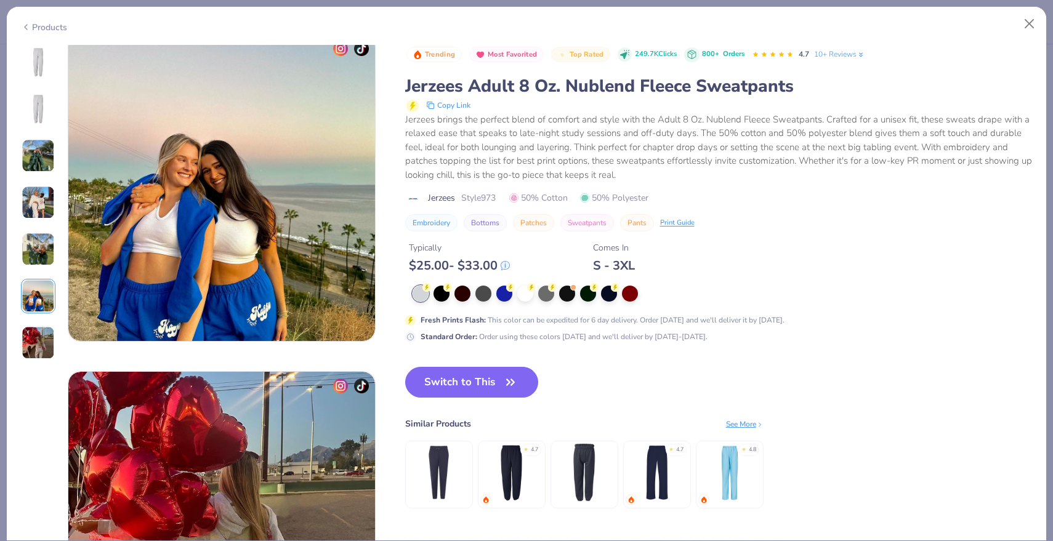
scroll to position [1687, 0]
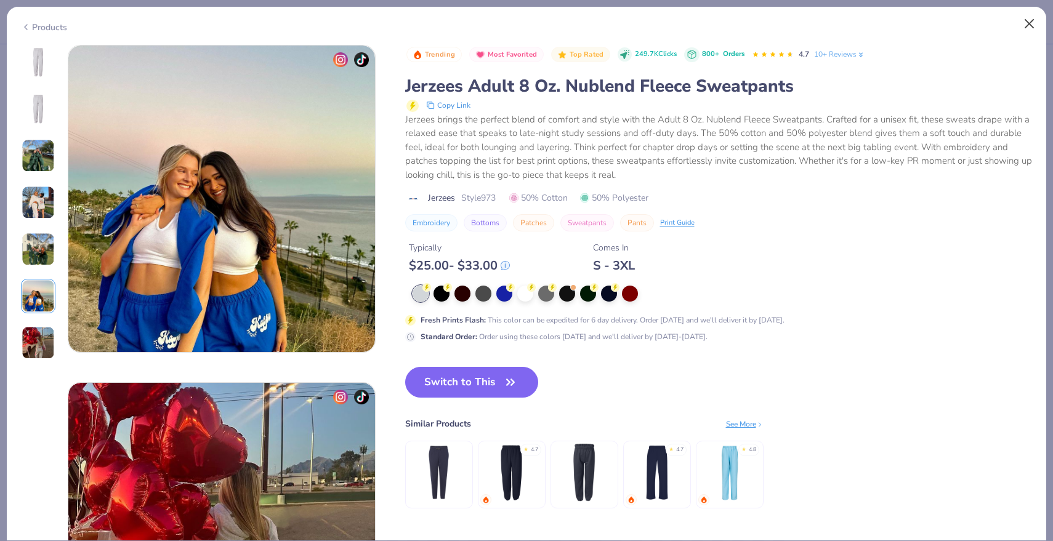
click at [1034, 26] on button "Close" at bounding box center [1029, 23] width 23 height 23
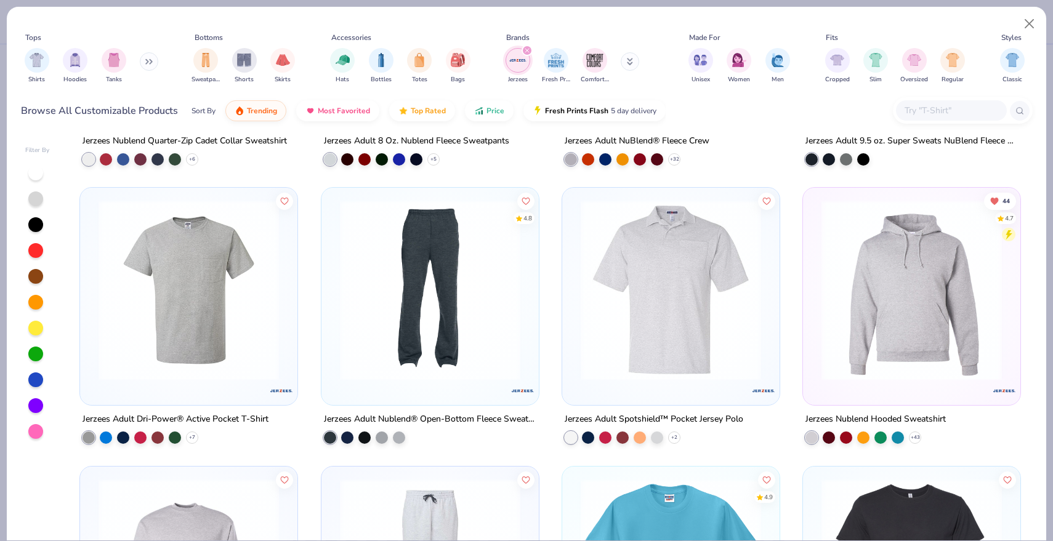
scroll to position [239, 0]
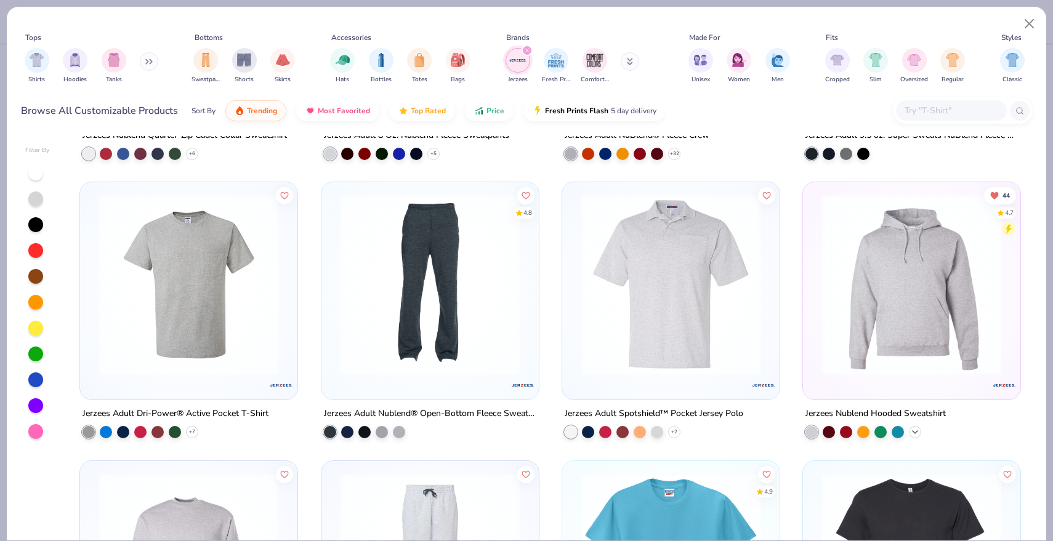
click at [918, 427] on icon at bounding box center [915, 432] width 10 height 10
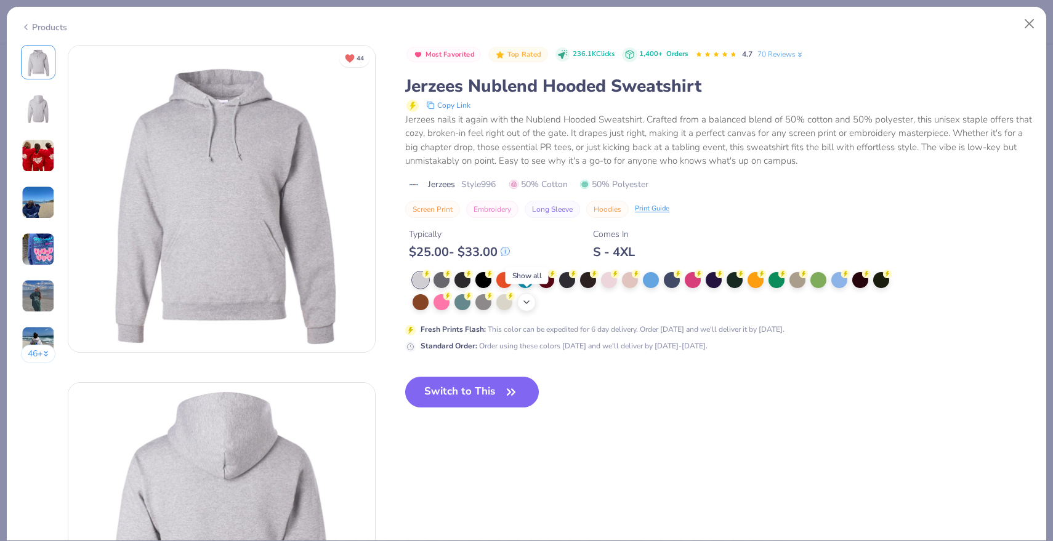
click at [523, 302] on icon at bounding box center [527, 302] width 10 height 10
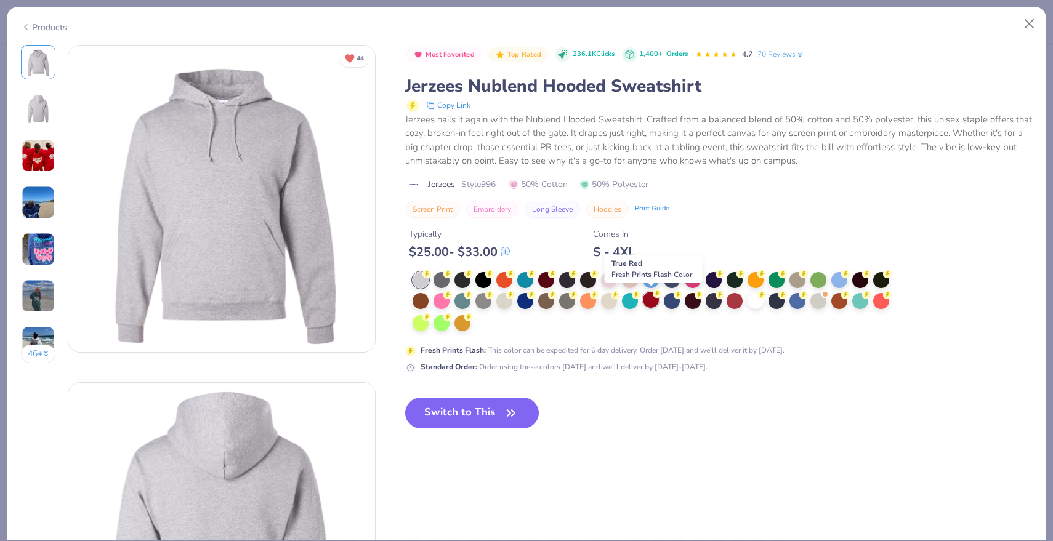
click at [651, 299] on div at bounding box center [651, 300] width 16 height 16
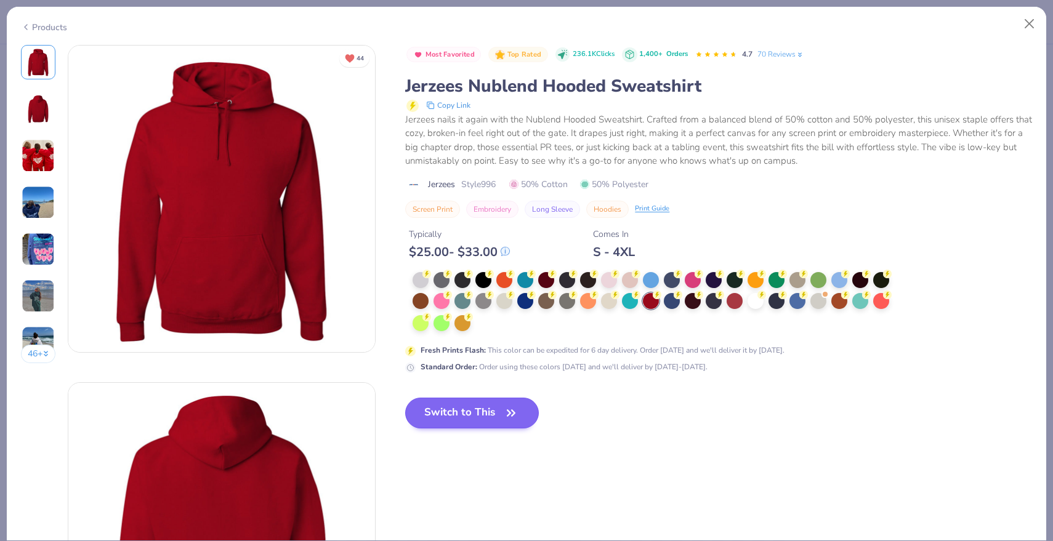
click at [457, 422] on button "Switch to This" at bounding box center [472, 413] width 134 height 31
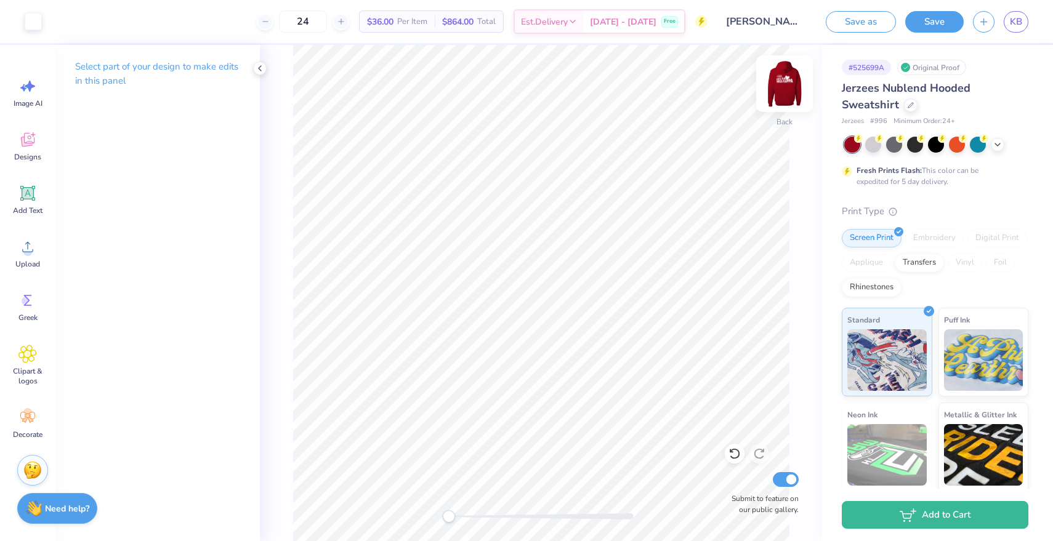
click at [791, 83] on img at bounding box center [784, 83] width 49 height 49
click at [791, 83] on img at bounding box center [784, 83] width 25 height 25
click at [926, 21] on button "Save" at bounding box center [934, 20] width 58 height 22
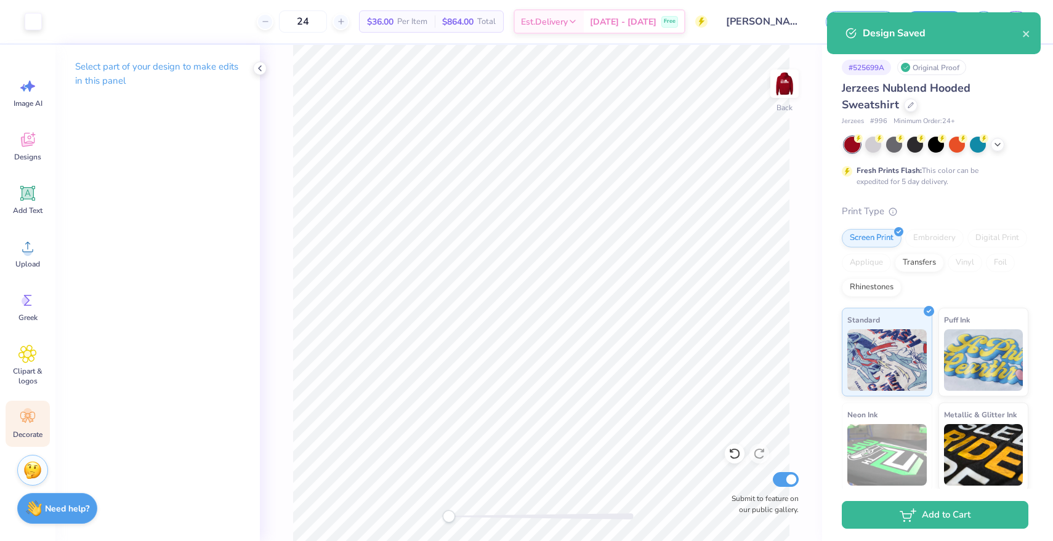
click at [21, 427] on div "Decorate" at bounding box center [28, 424] width 44 height 46
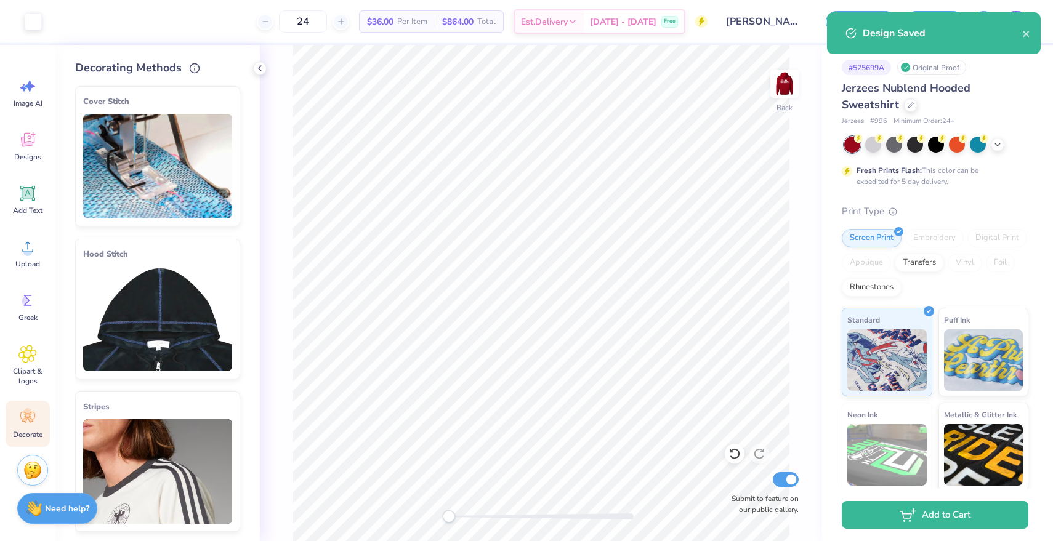
click at [161, 282] on img at bounding box center [157, 319] width 149 height 105
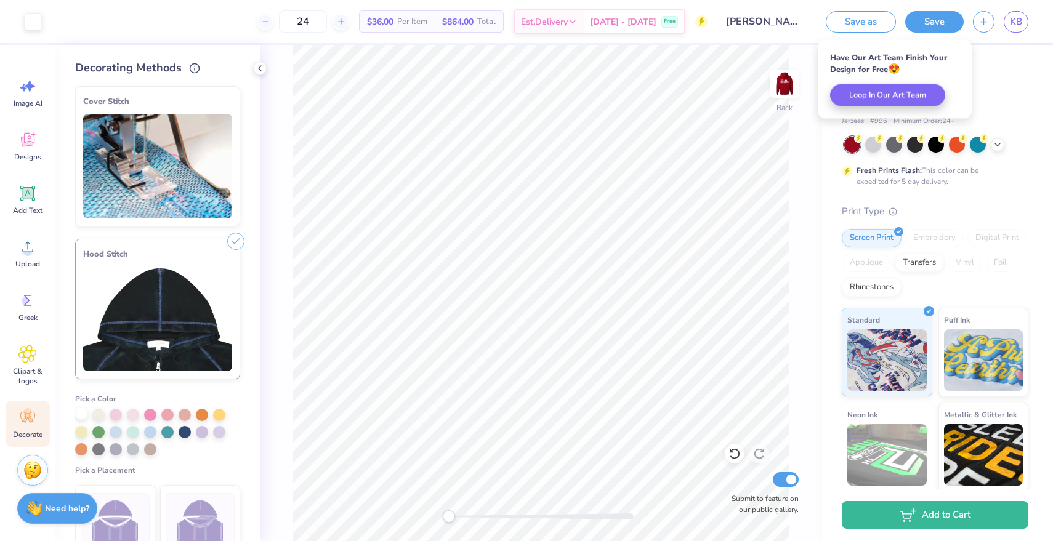
click at [81, 412] on div at bounding box center [81, 414] width 12 height 12
click at [195, 512] on img at bounding box center [200, 521] width 46 height 46
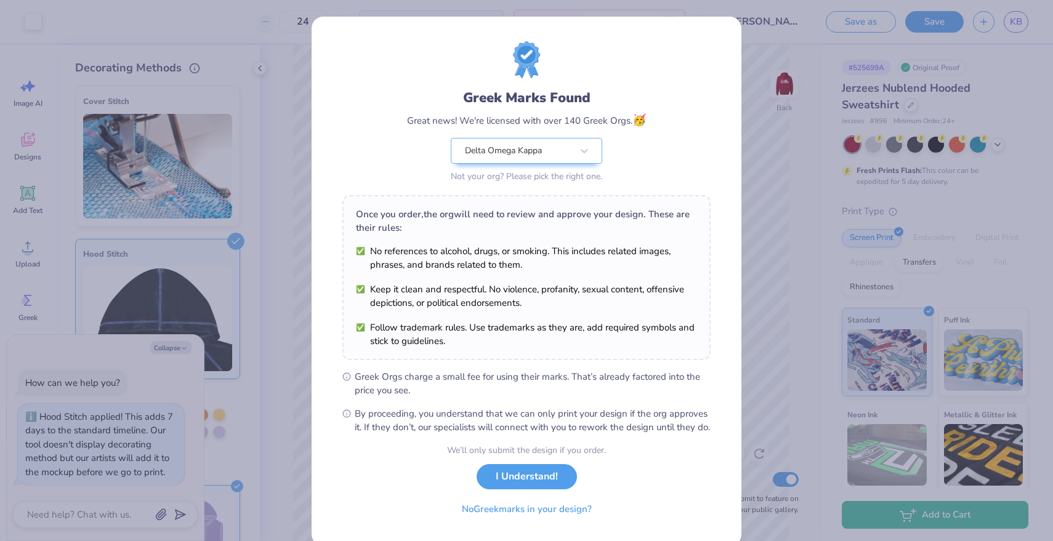
click at [184, 350] on div "Greek Marks Found Great news! We're licensed with over 140 Greek Orgs. 🥳 Delta …" at bounding box center [526, 270] width 1053 height 541
click at [549, 483] on button "I Understand!" at bounding box center [527, 473] width 100 height 25
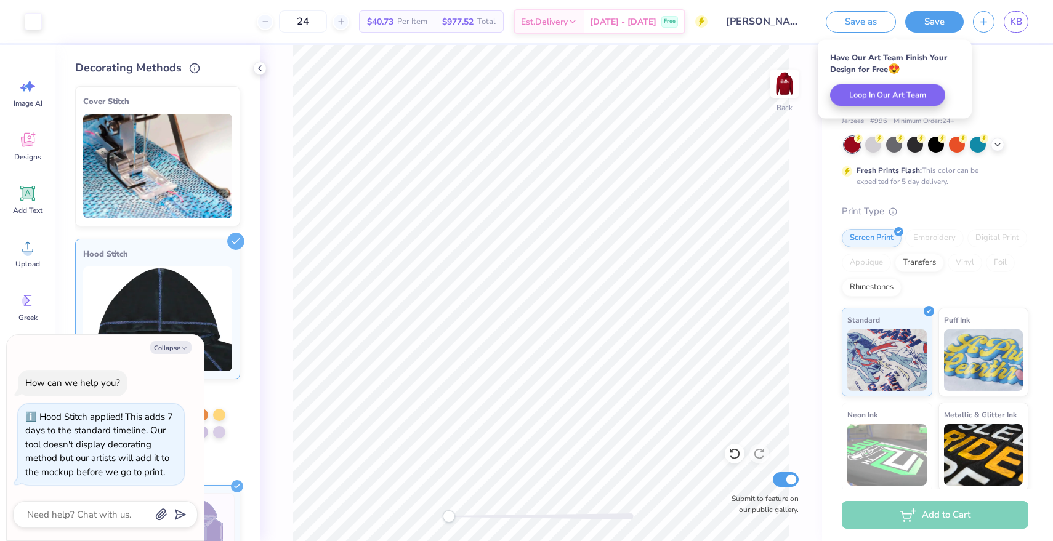
scroll to position [25, 0]
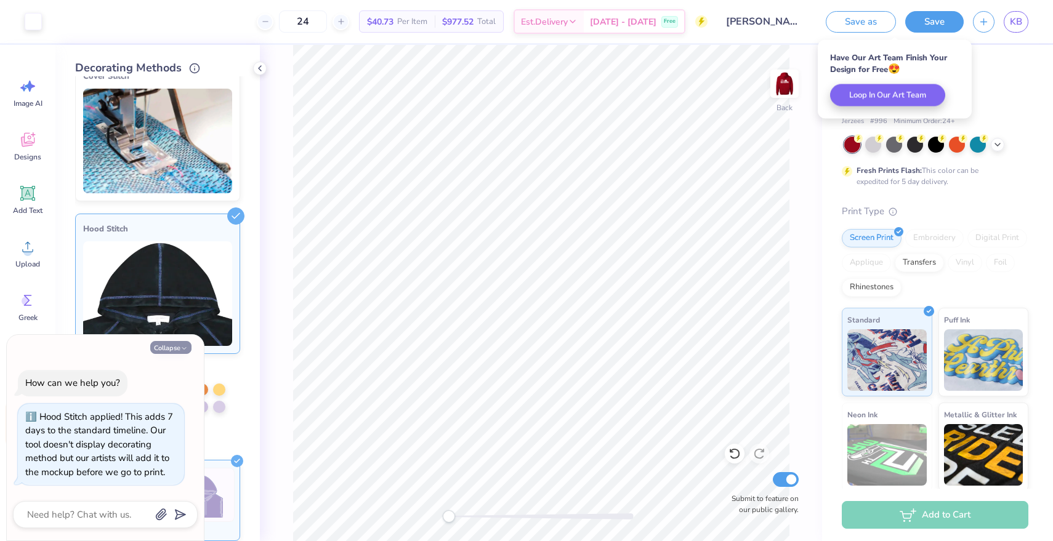
click at [175, 347] on button "Collapse" at bounding box center [170, 347] width 41 height 13
type textarea "x"
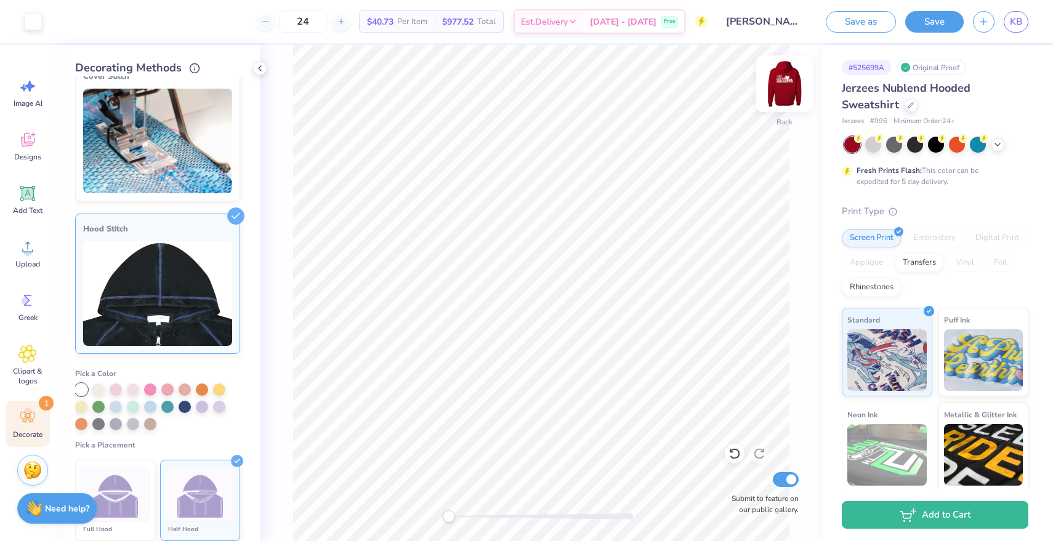
click at [781, 85] on img at bounding box center [784, 83] width 49 height 49
click at [781, 85] on img at bounding box center [784, 83] width 25 height 25
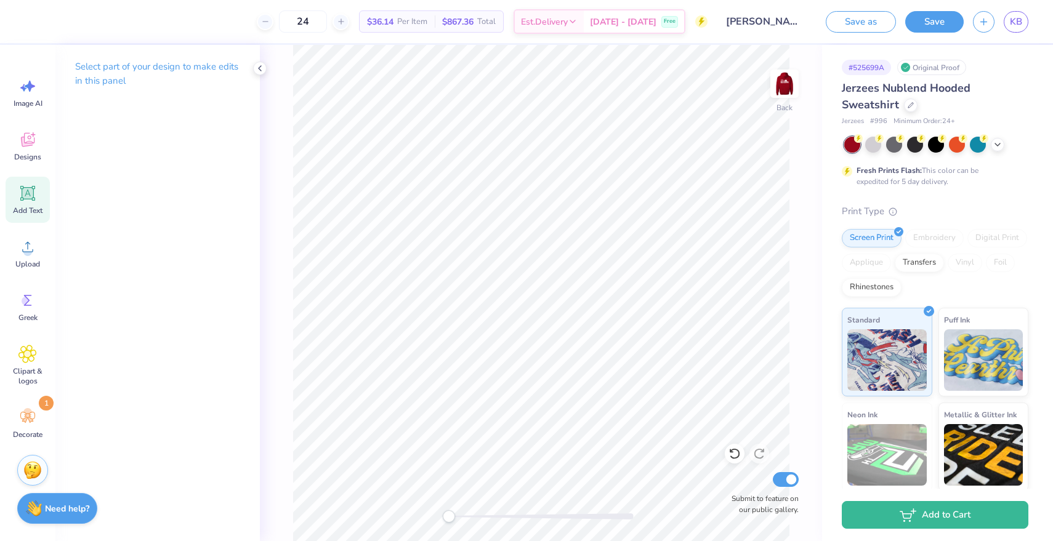
click at [34, 196] on icon at bounding box center [27, 193] width 15 height 15
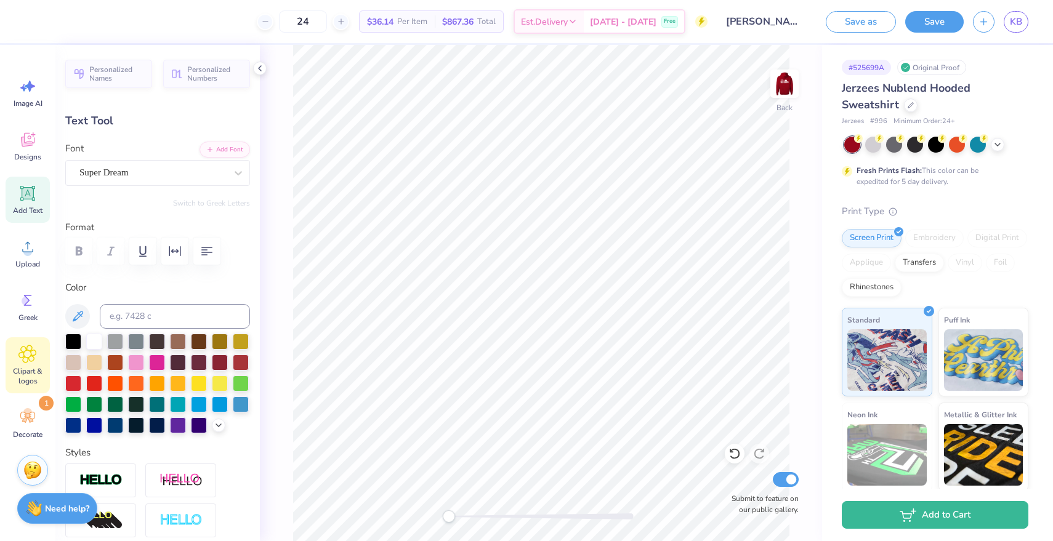
click at [22, 368] on span "Clipart & logos" at bounding box center [27, 376] width 41 height 20
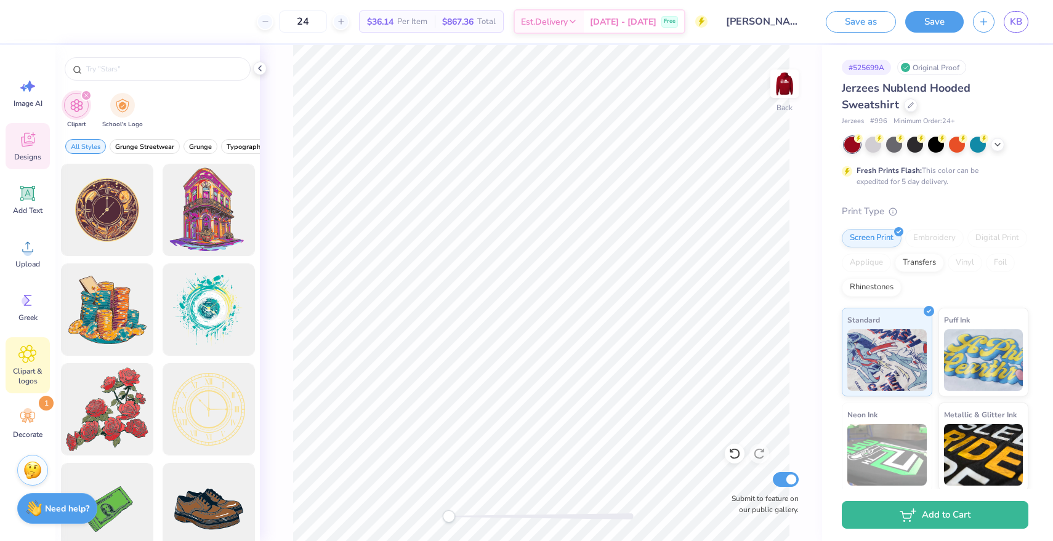
click at [23, 147] on icon at bounding box center [27, 140] width 18 height 18
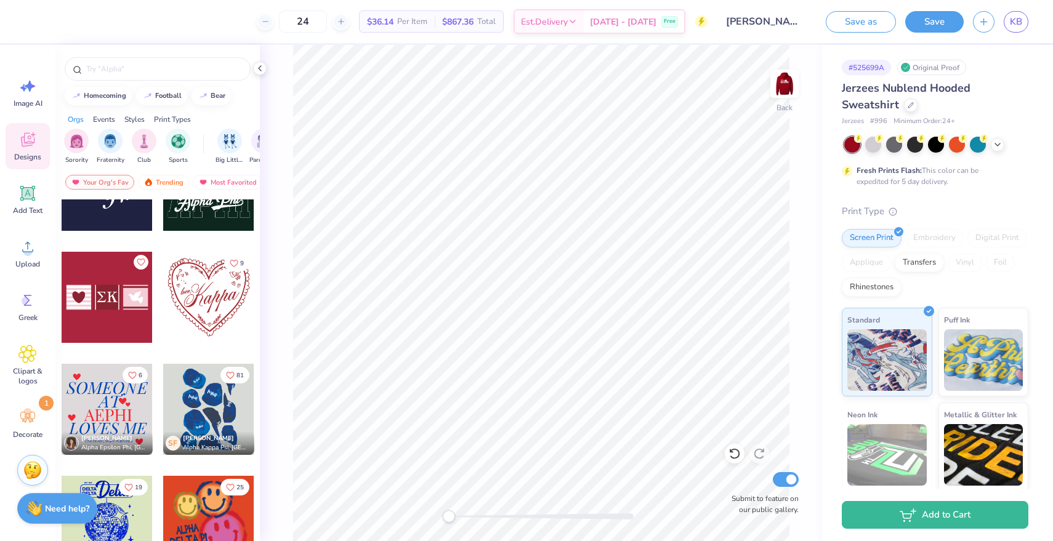
scroll to position [509, 0]
click at [203, 391] on div at bounding box center [208, 409] width 91 height 91
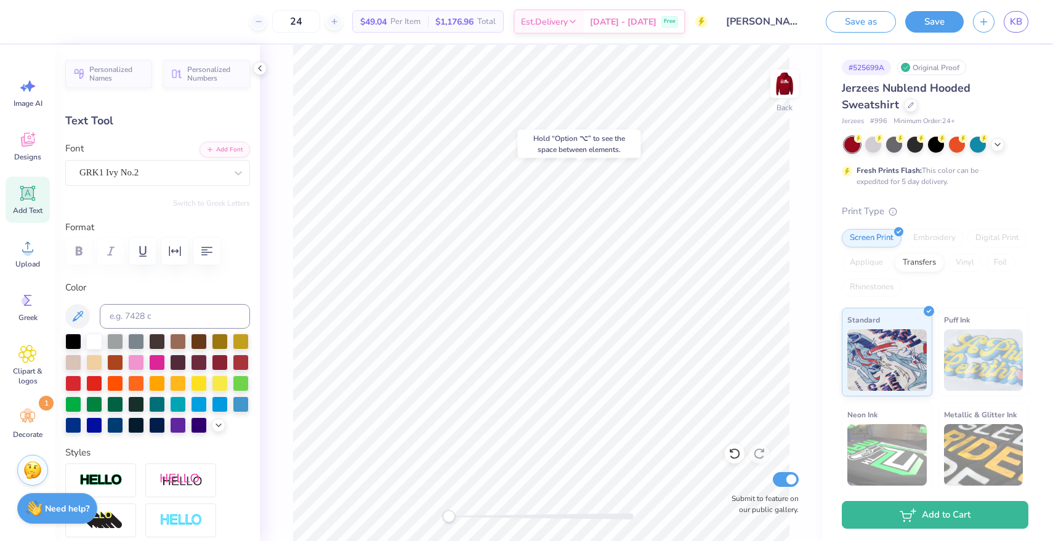
type input "0.0"
type input "2.94"
type input "3.17"
type input "6.37"
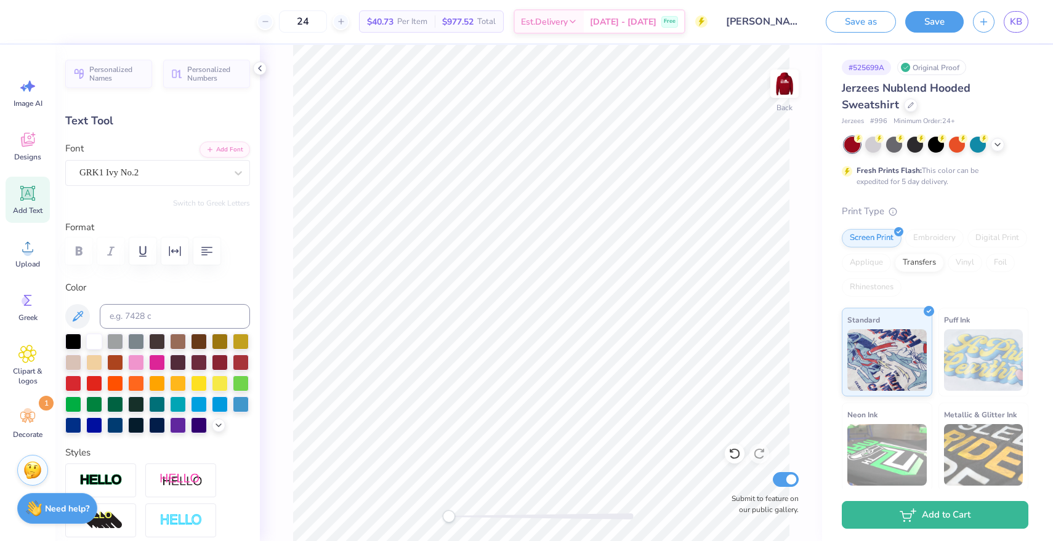
type textarea "DWK"
type input "0.0"
type input "9.77"
type input "3.74"
type input "6.10"
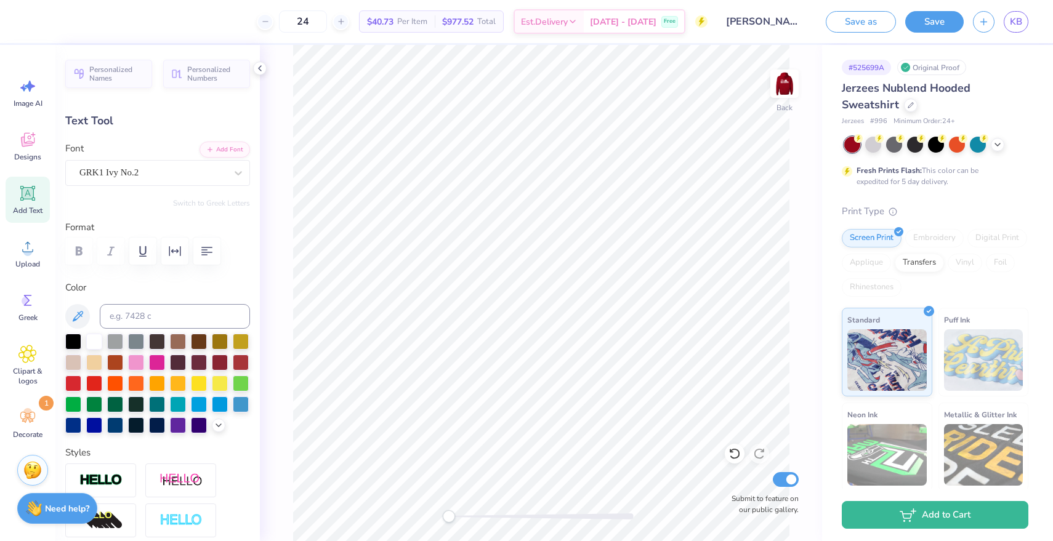
type input "0.2"
type input "5.61"
type input "1.77"
type input "6.39"
type input "3.96"
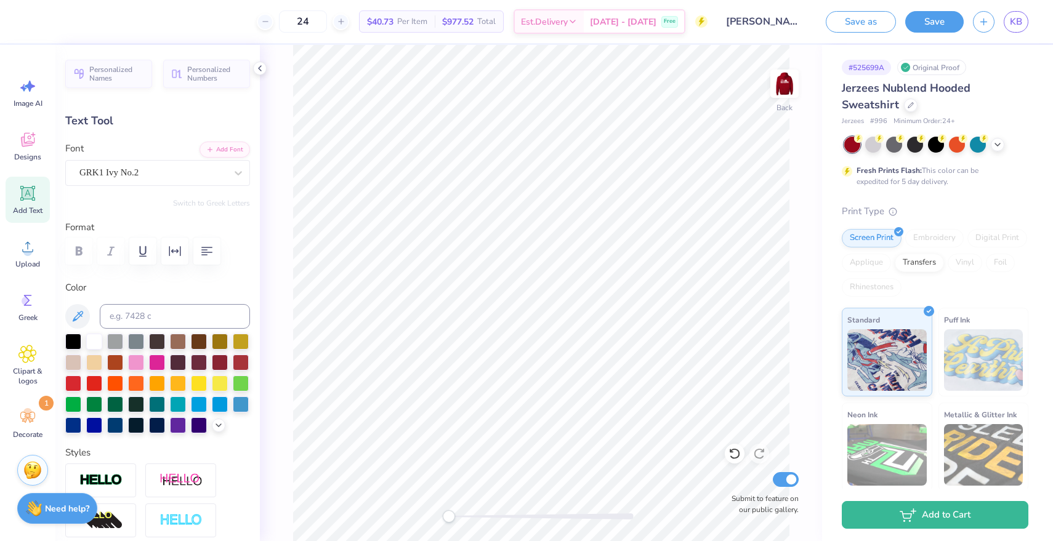
type input "1.25"
type input "3.00"
type input "0.0"
click at [781, 89] on img at bounding box center [784, 83] width 49 height 49
click at [324, 21] on input "24" at bounding box center [303, 21] width 48 height 22
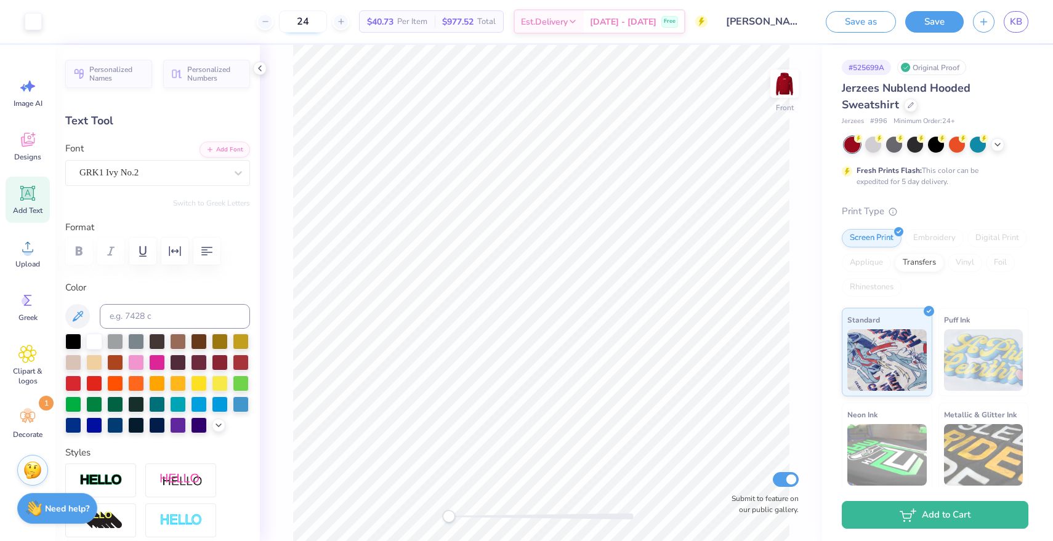
type input "2"
type input "50"
click at [943, 17] on button "Save" at bounding box center [934, 20] width 58 height 22
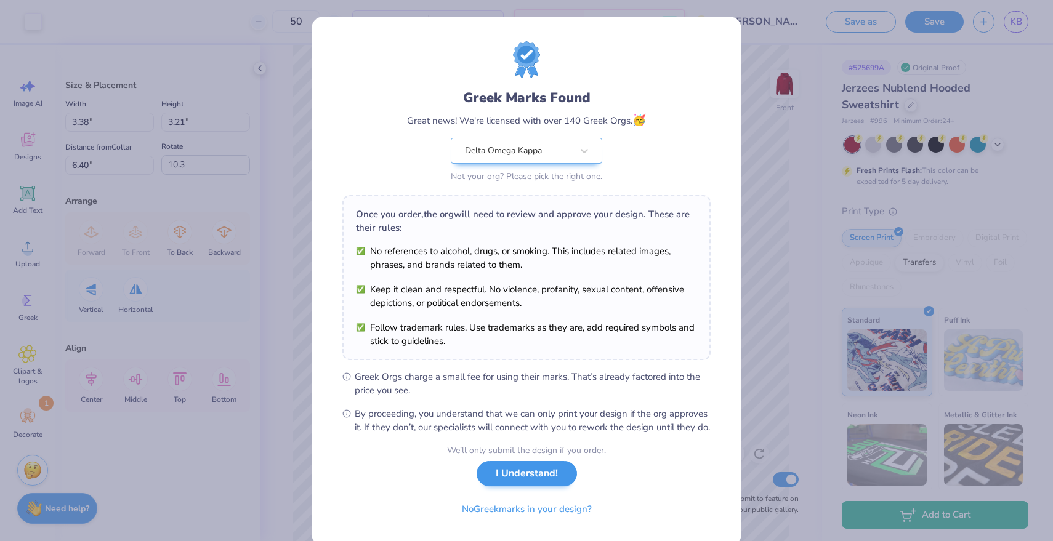
click at [536, 485] on button "I Understand!" at bounding box center [527, 473] width 100 height 25
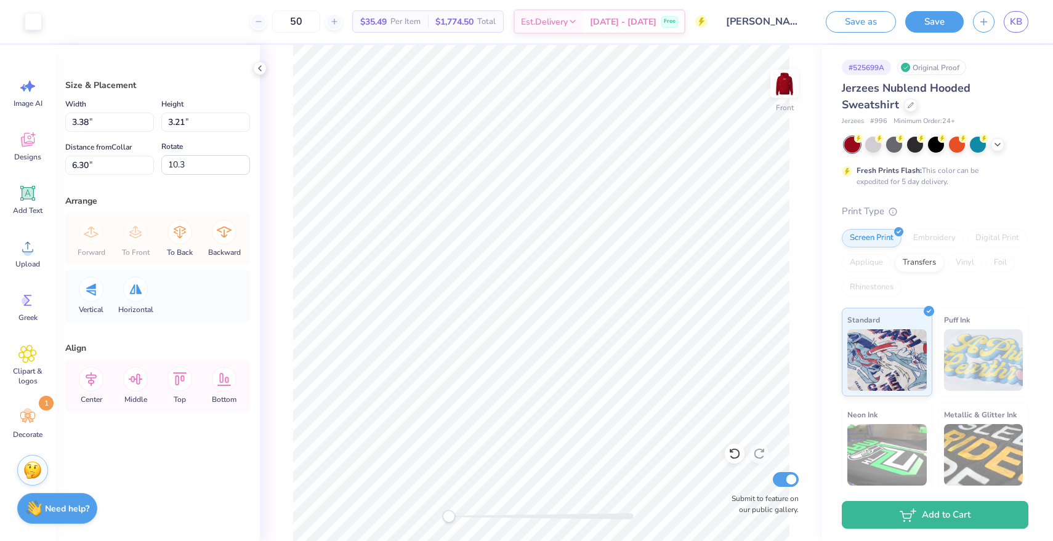
type input "4.0"
type input "10.6"
type input "12.50"
type input "5.87"
type input "5.92"
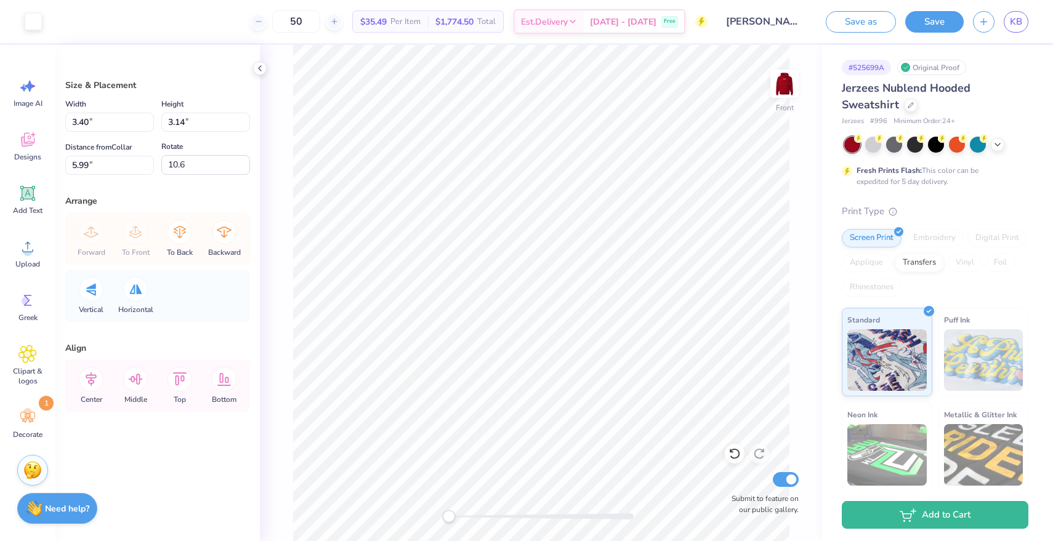
type input "0.0"
type input "3.38"
type input "3.21"
type input "5.90"
type input "10.6"
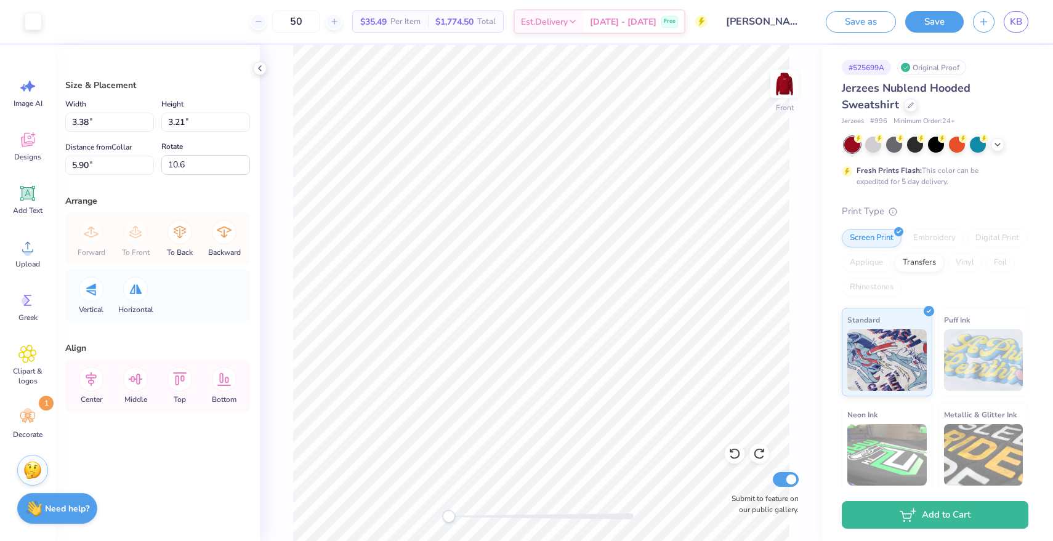
type input "2.71"
type input "2.57"
type input "6.47"
type input "18.1"
type input "-6.5"
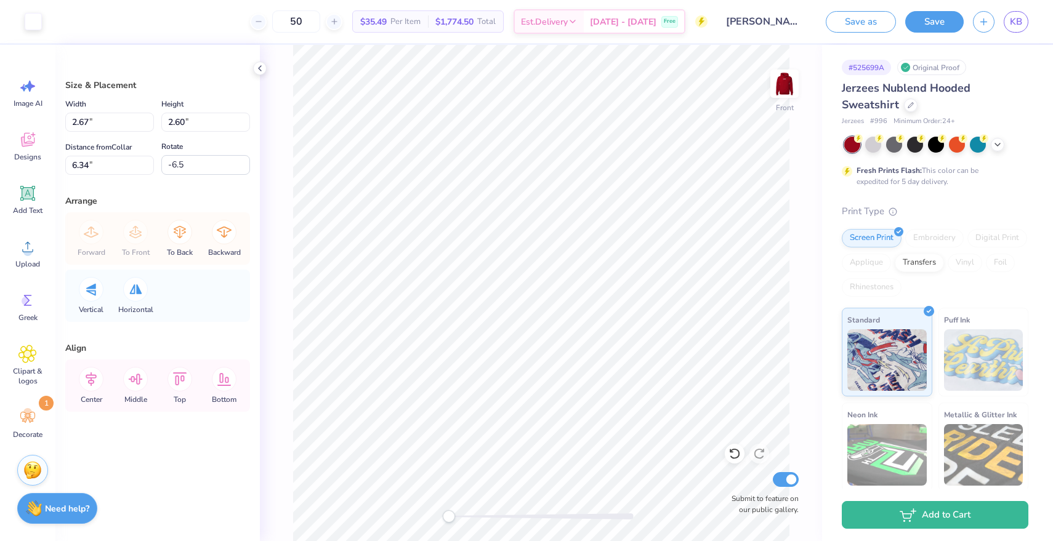
type input "1.47"
type input "1.38"
type input "7.69"
type input "1.89"
type input "1.77"
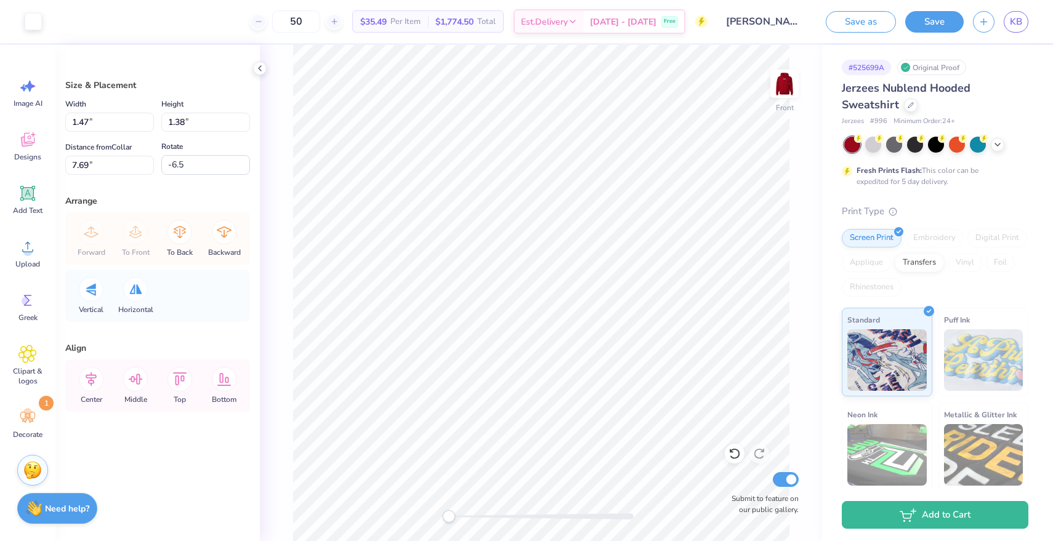
type input "7.06"
type input "1.75"
type input "1.64"
type input "7.40"
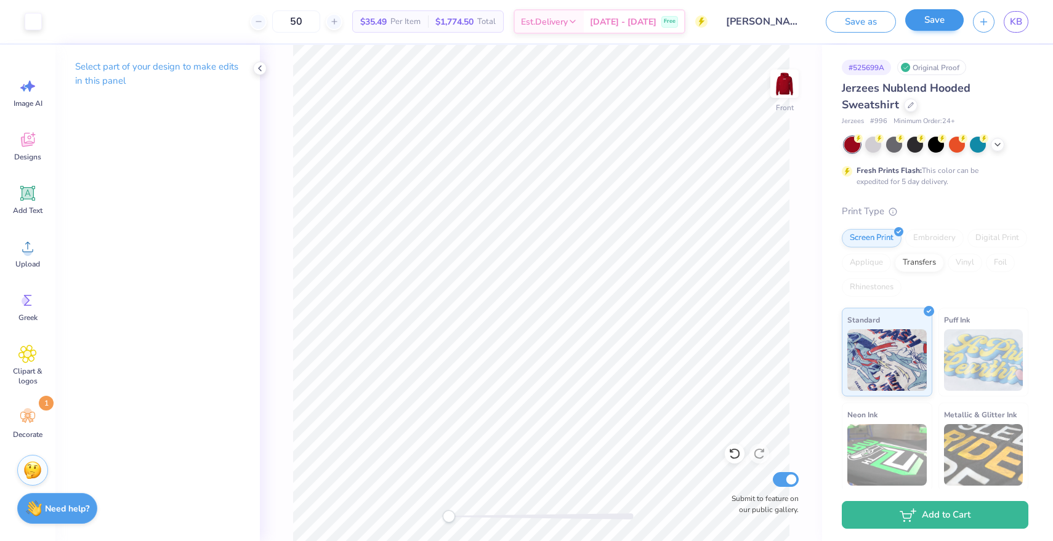
click at [940, 18] on button "Save" at bounding box center [934, 20] width 58 height 22
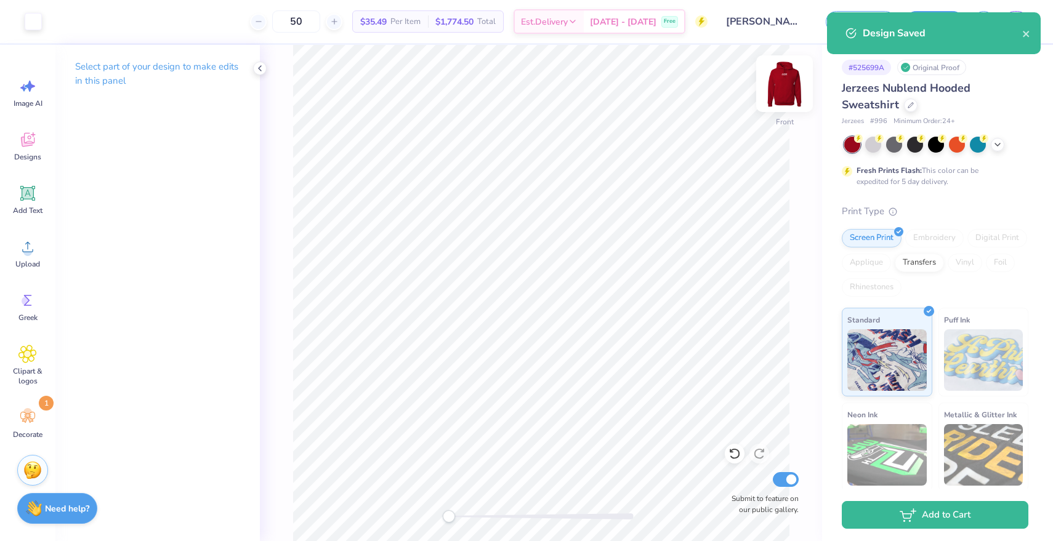
click at [776, 88] on img at bounding box center [784, 83] width 49 height 49
click at [776, 88] on img at bounding box center [784, 83] width 25 height 25
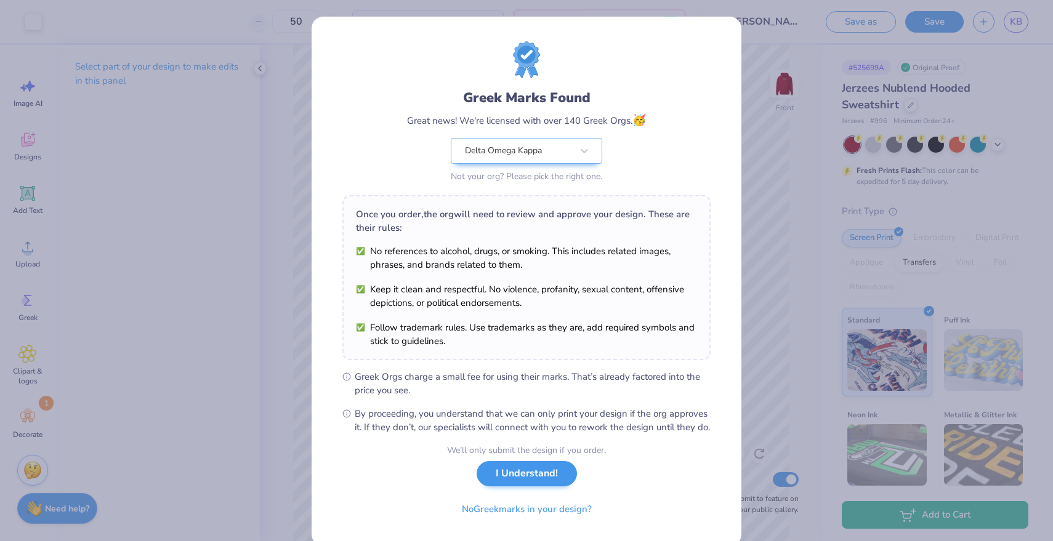
click at [536, 486] on button "I Understand!" at bounding box center [527, 473] width 100 height 25
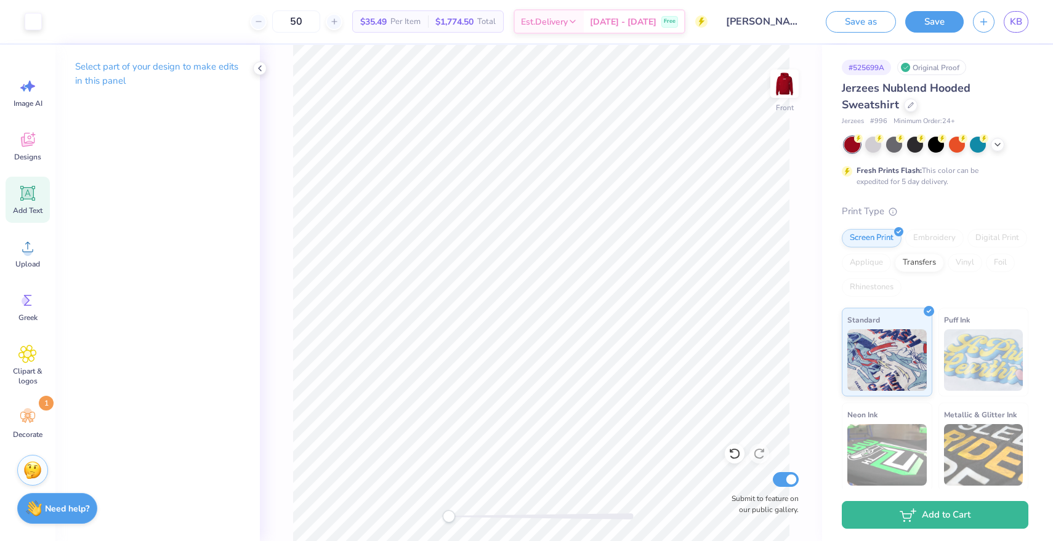
click at [34, 198] on icon at bounding box center [27, 193] width 15 height 15
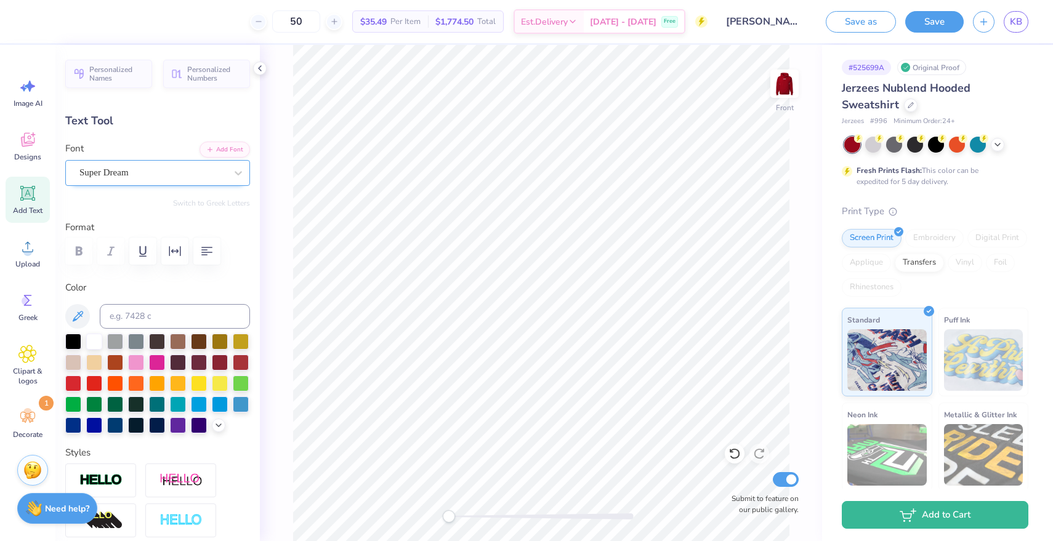
click at [129, 168] on span "Super Dream" at bounding box center [103, 173] width 49 height 14
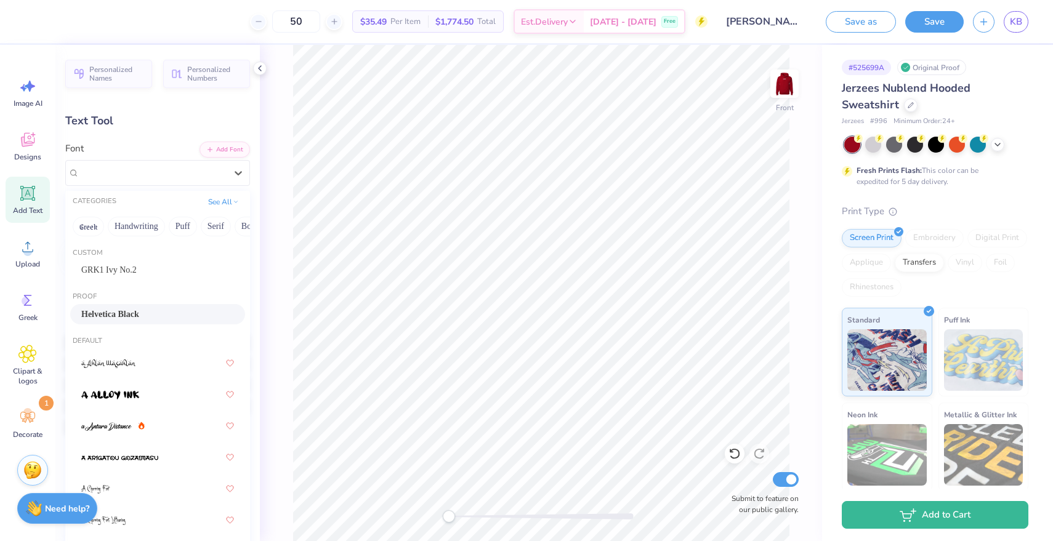
click at [139, 310] on span "Helvetica Black" at bounding box center [110, 314] width 58 height 13
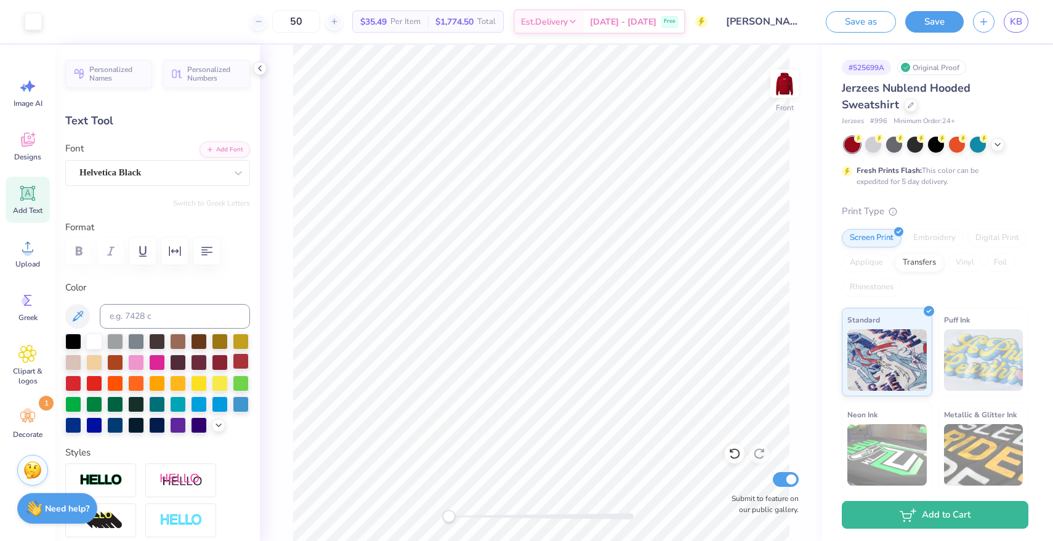
type input "8.32"
type input "2.08"
type input "14.71"
click at [929, 17] on button "Save" at bounding box center [934, 20] width 58 height 22
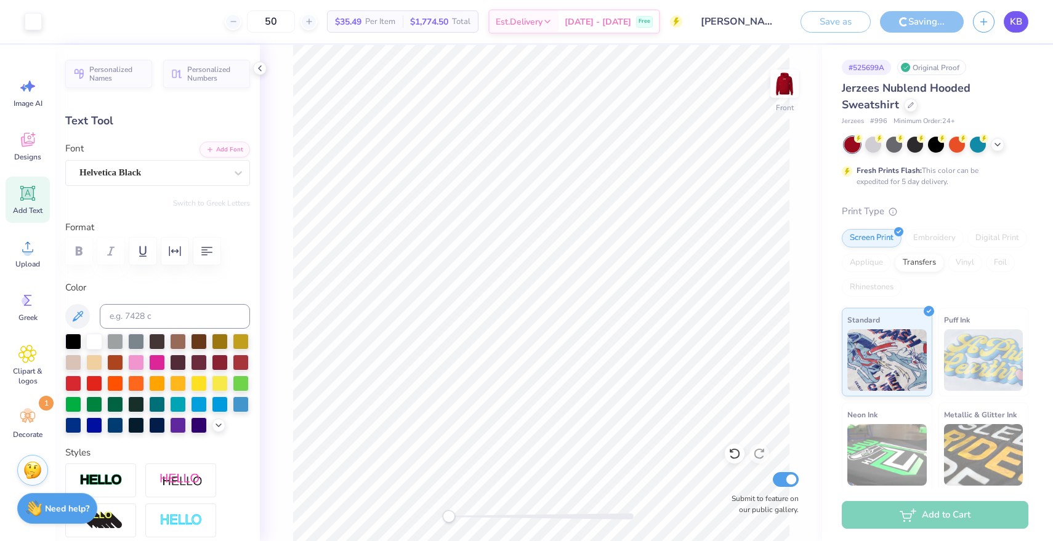
click at [1022, 20] on link "KB" at bounding box center [1016, 22] width 25 height 22
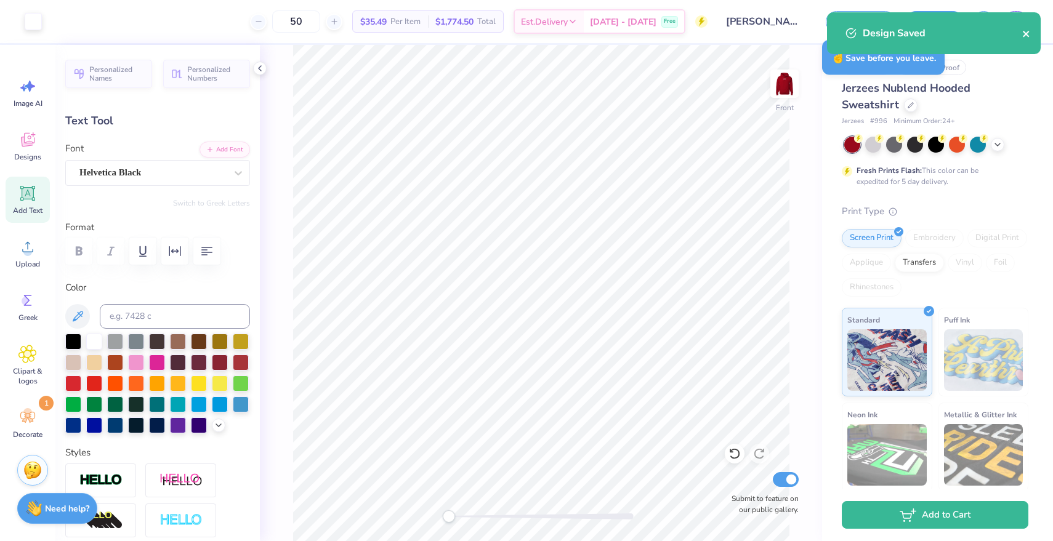
click at [1027, 33] on icon "close" at bounding box center [1026, 34] width 6 height 6
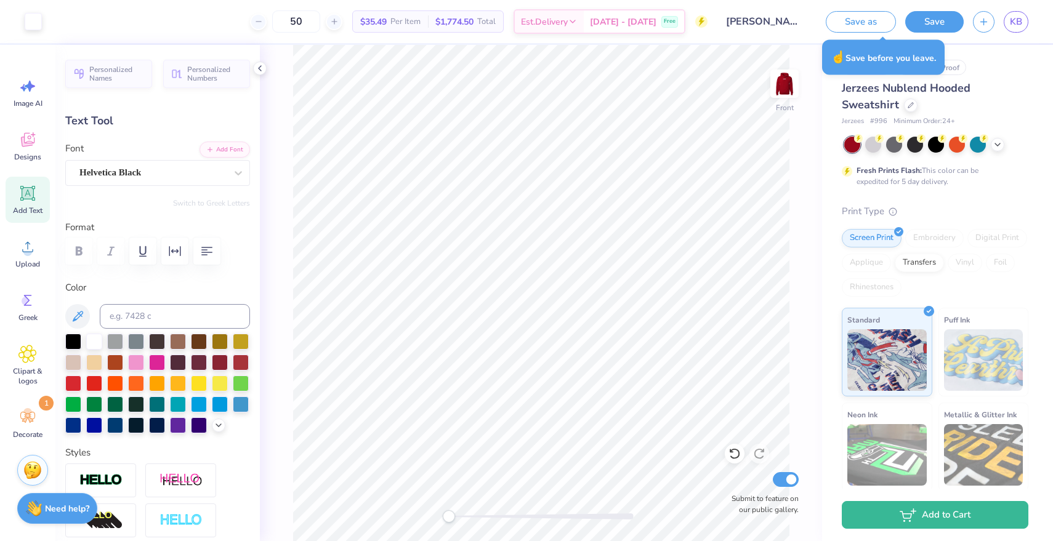
click at [1017, 23] on div "Design Saved" at bounding box center [934, 38] width 219 height 56
click at [1016, 18] on span "KB" at bounding box center [1016, 22] width 12 height 14
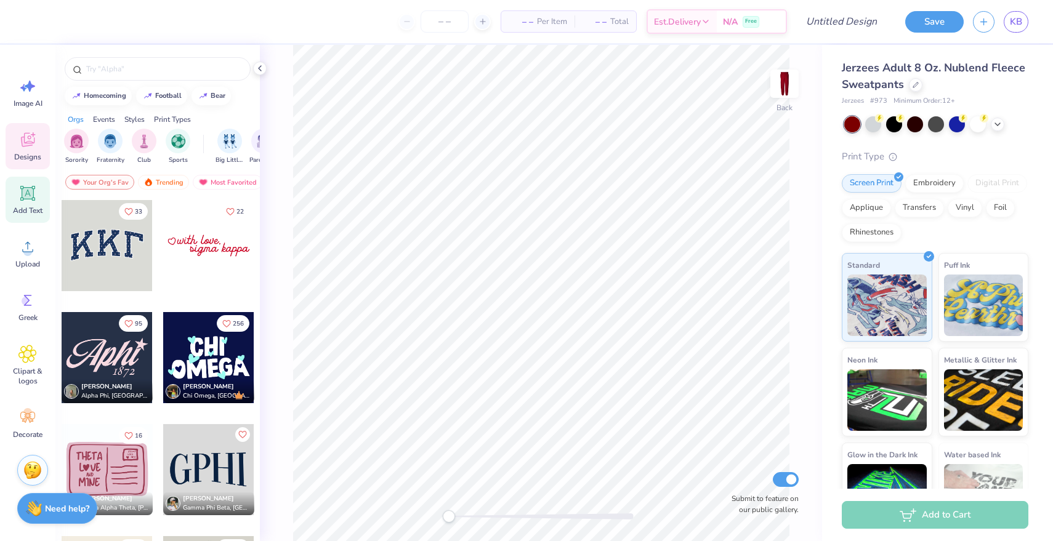
click at [36, 196] on icon at bounding box center [27, 193] width 18 height 18
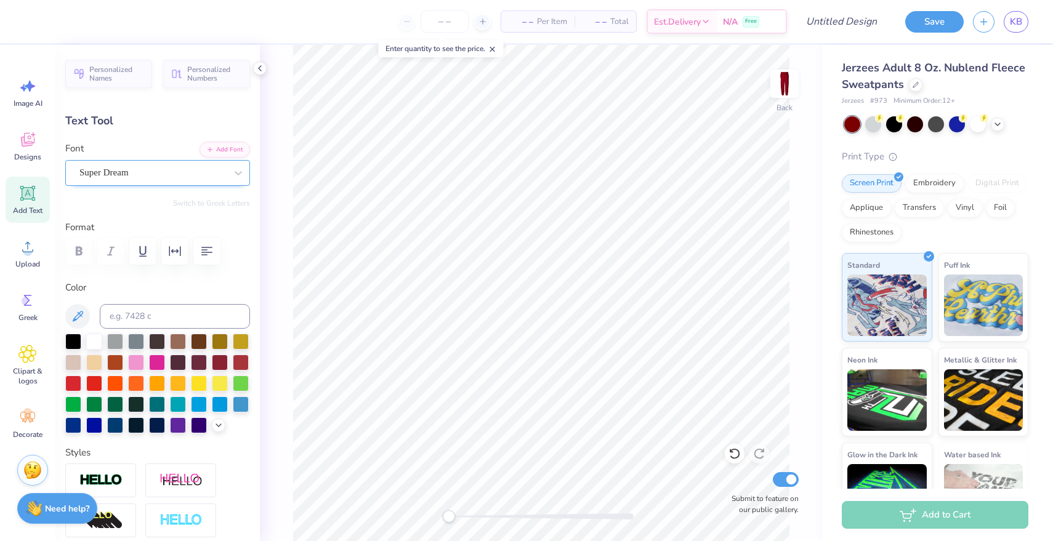
click at [129, 174] on span "Super Dream" at bounding box center [103, 173] width 49 height 14
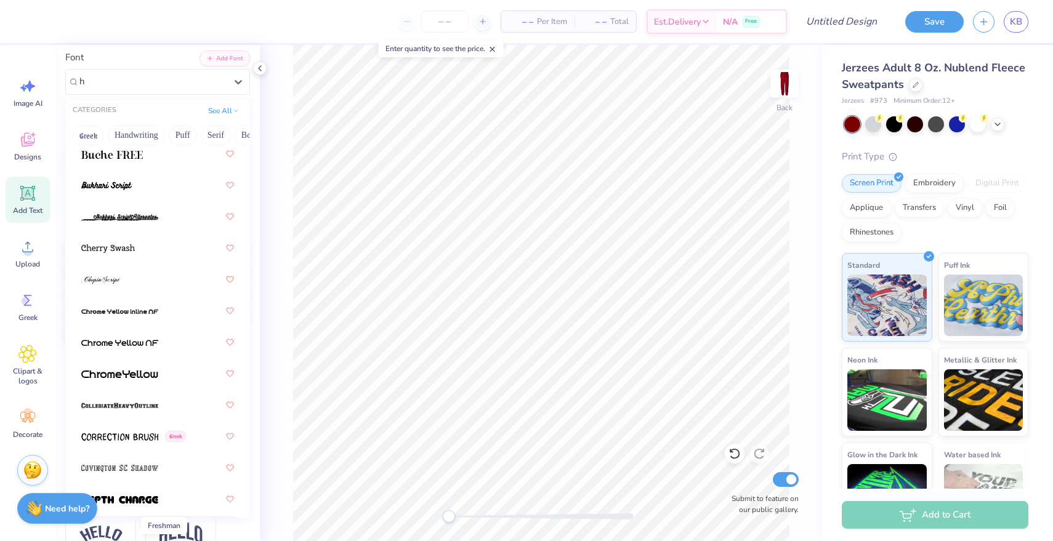
scroll to position [528, 0]
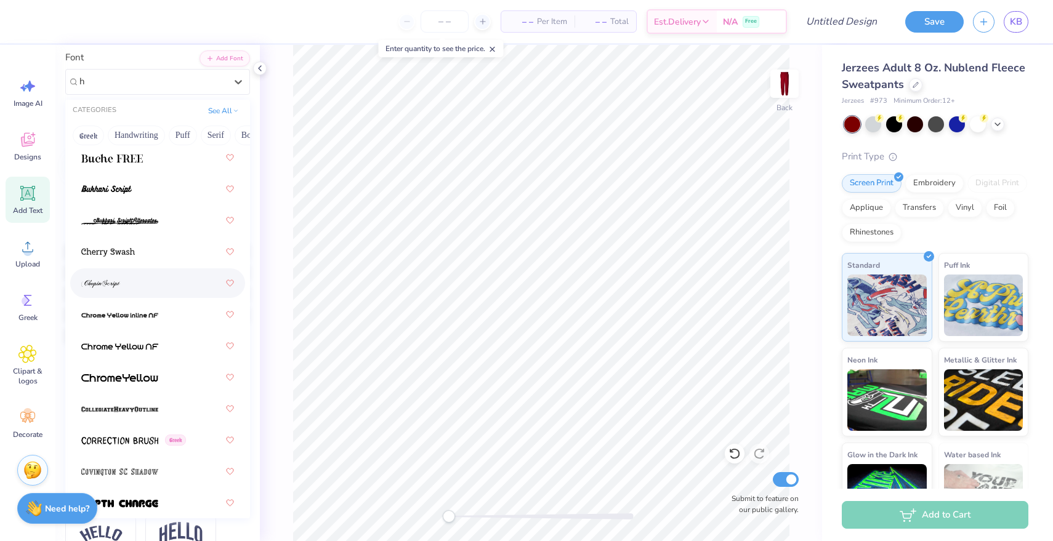
type input "h"
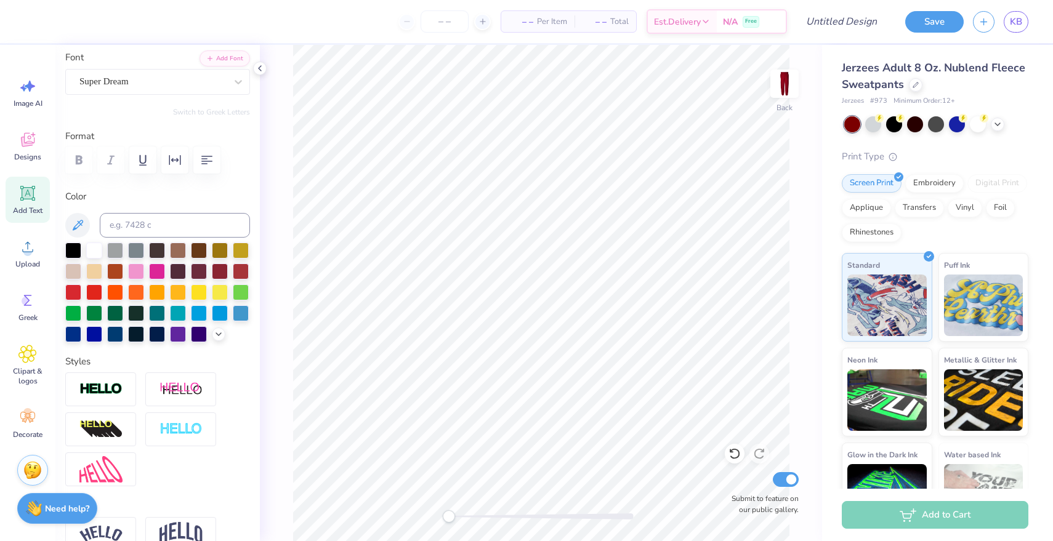
click at [33, 193] on icon at bounding box center [27, 193] width 15 height 15
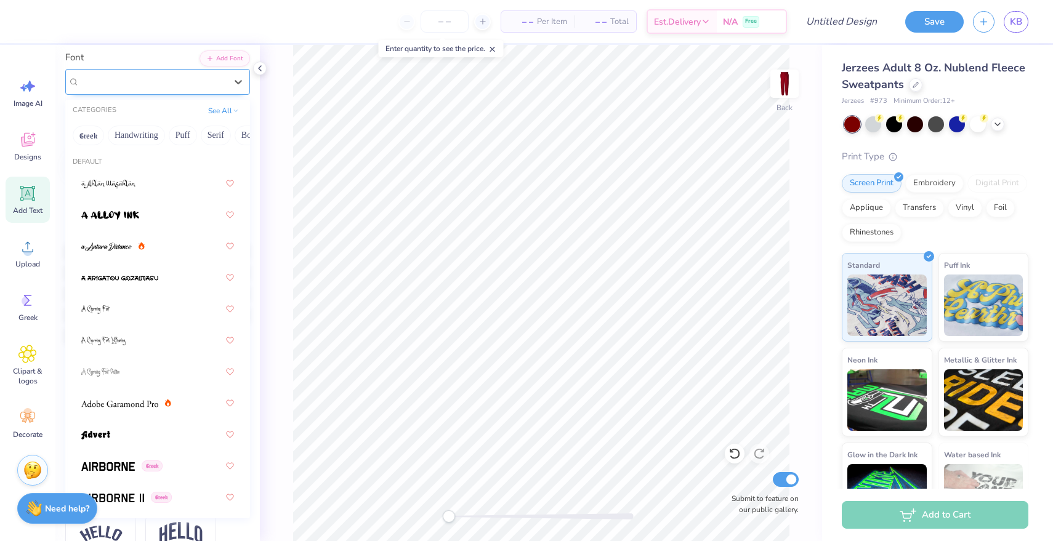
click at [129, 84] on span "Super Dream" at bounding box center [103, 82] width 49 height 14
click at [99, 135] on button "Minimal" at bounding box center [98, 136] width 43 height 20
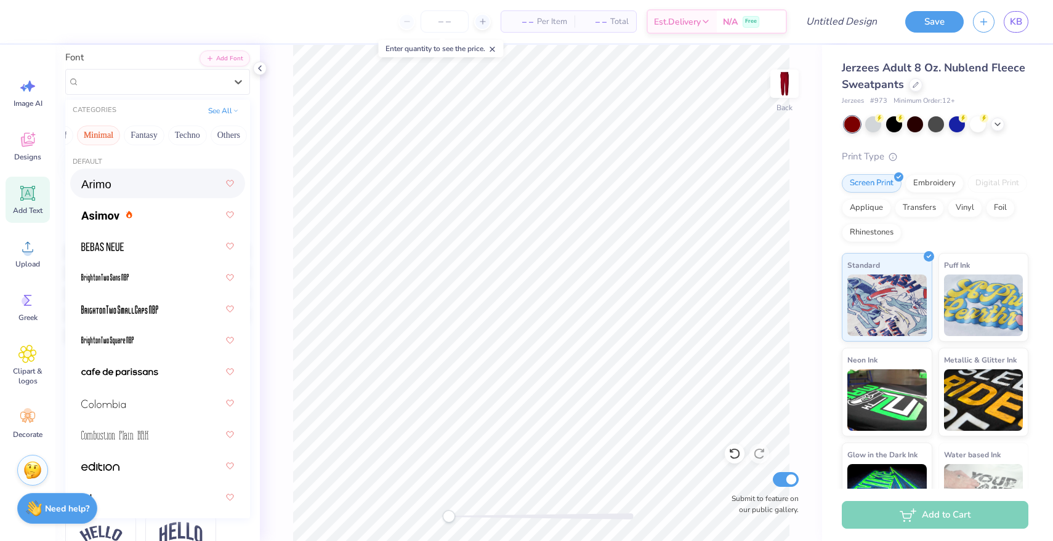
scroll to position [0, 0]
click at [103, 143] on button "Minimal" at bounding box center [98, 136] width 43 height 20
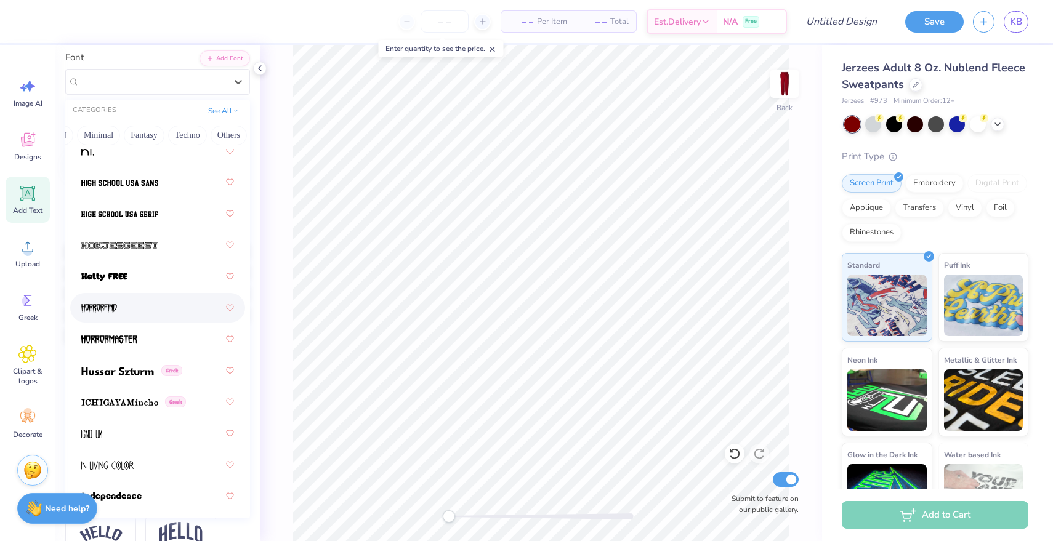
scroll to position [4403, 0]
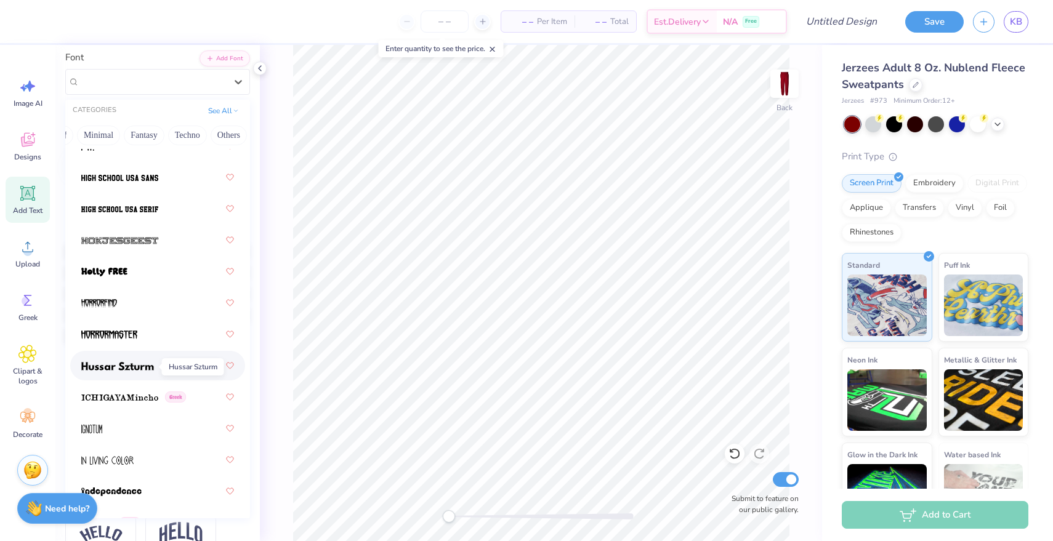
click at [103, 371] on img at bounding box center [117, 366] width 73 height 9
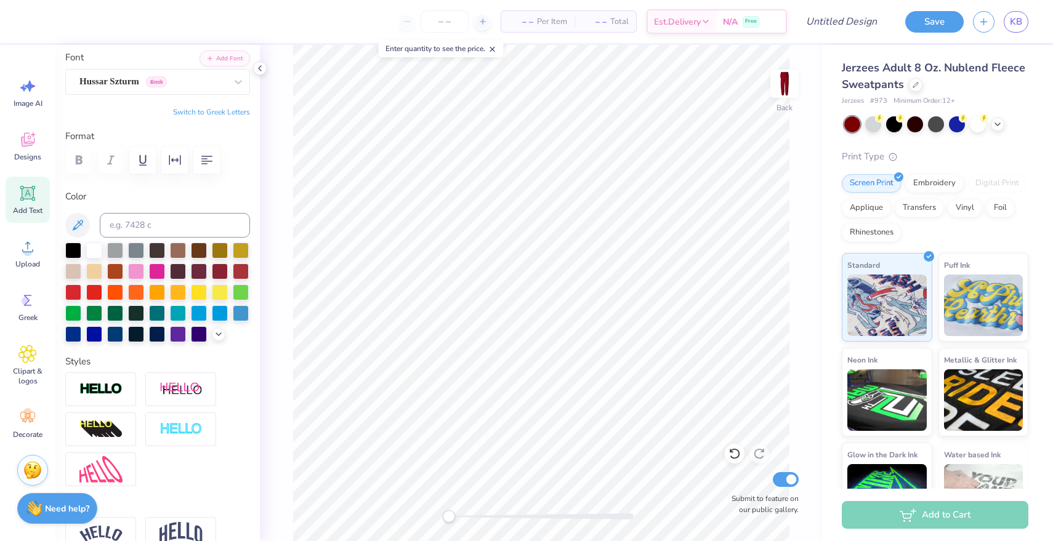
type textarea "Delta Omega Kappa"
type input "7.70"
type input "0.82"
type input "22.84"
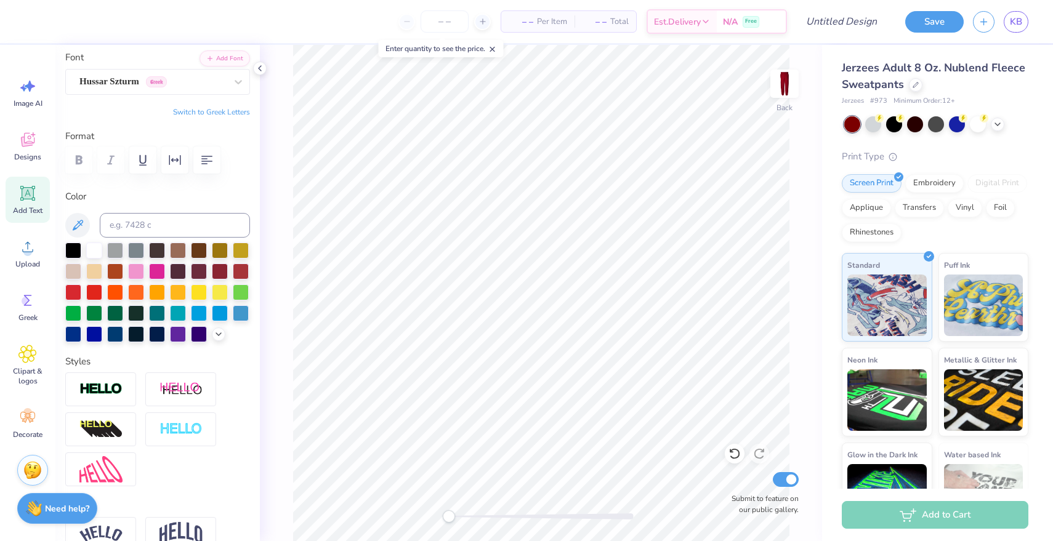
type input "-91.1"
type input "0.84"
type input "7.71"
type input "19.40"
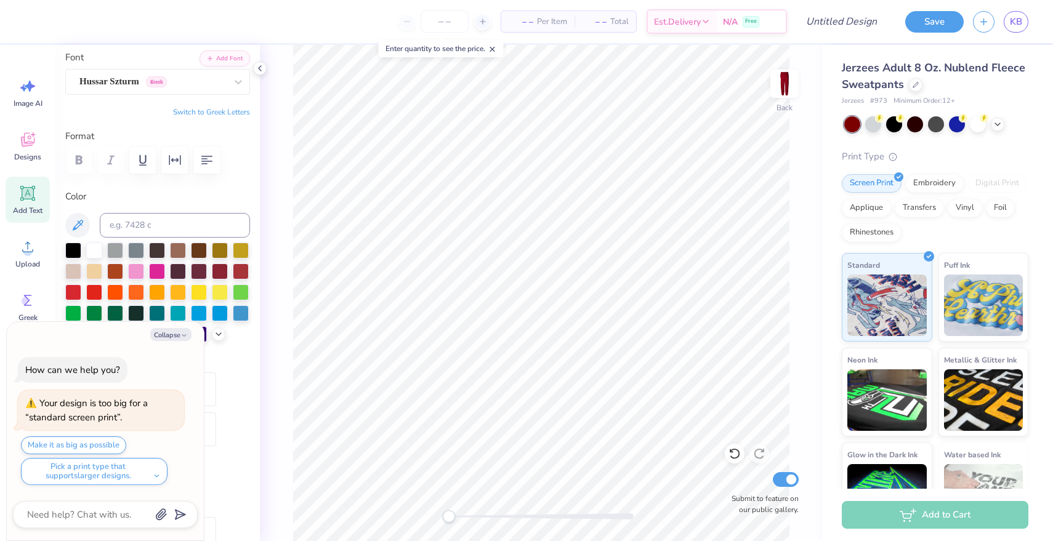
type textarea "x"
type input "1.81"
type input "16.63"
type input "10.49"
type textarea "x"
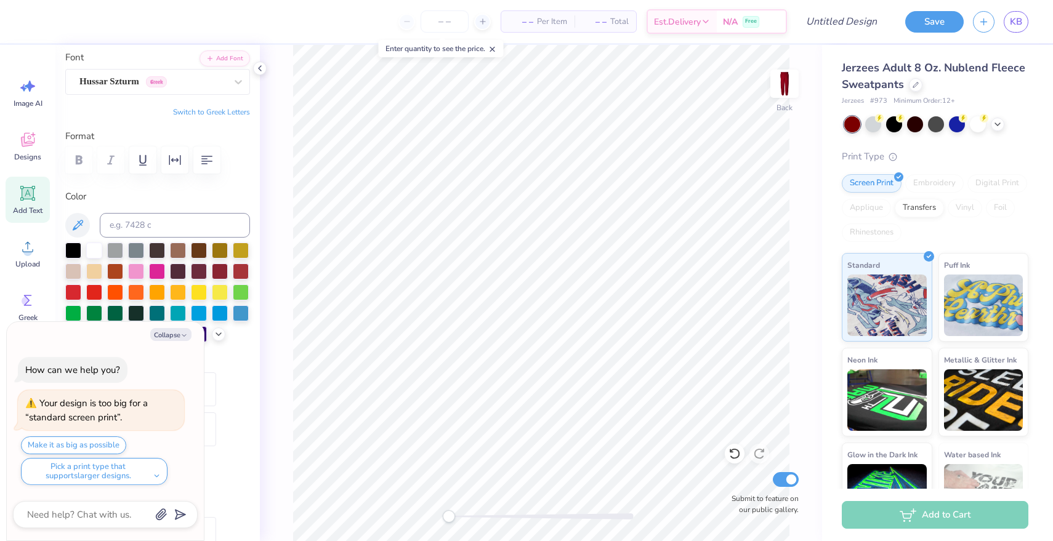
type input "0.0"
type textarea "x"
type input "3.84"
type textarea "x"
type input "-91.1"
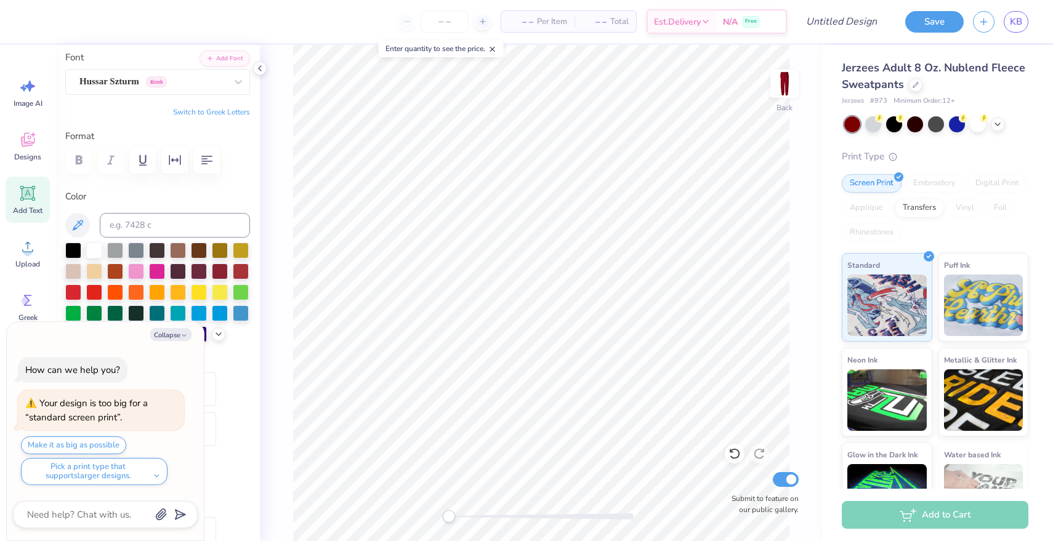
type textarea "x"
type input "1.93"
type input "17.77"
type textarea "x"
type input "0.0"
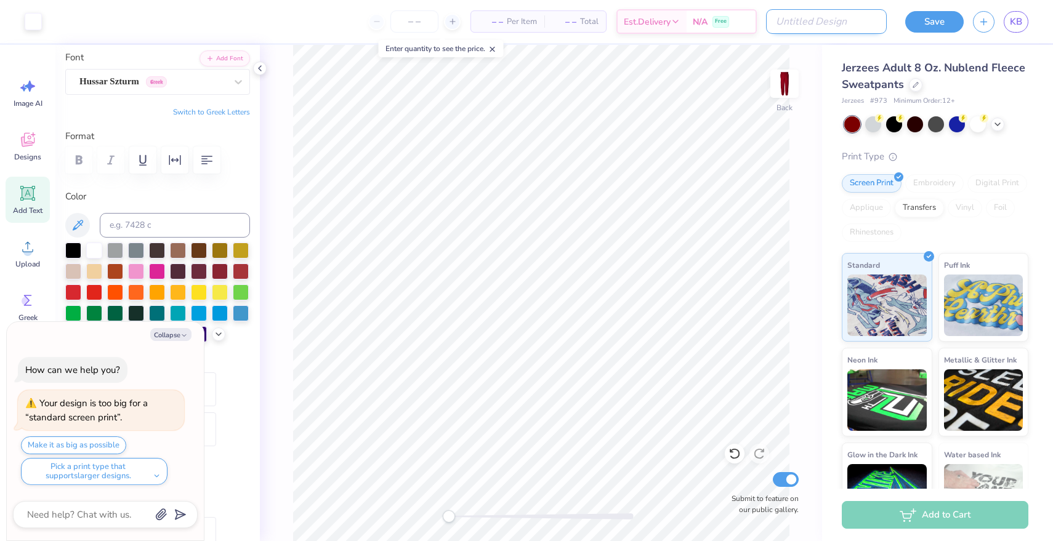
click at [871, 16] on input "Design Title" at bounding box center [826, 21] width 121 height 25
type input "r"
type textarea "x"
type input "re"
type textarea "x"
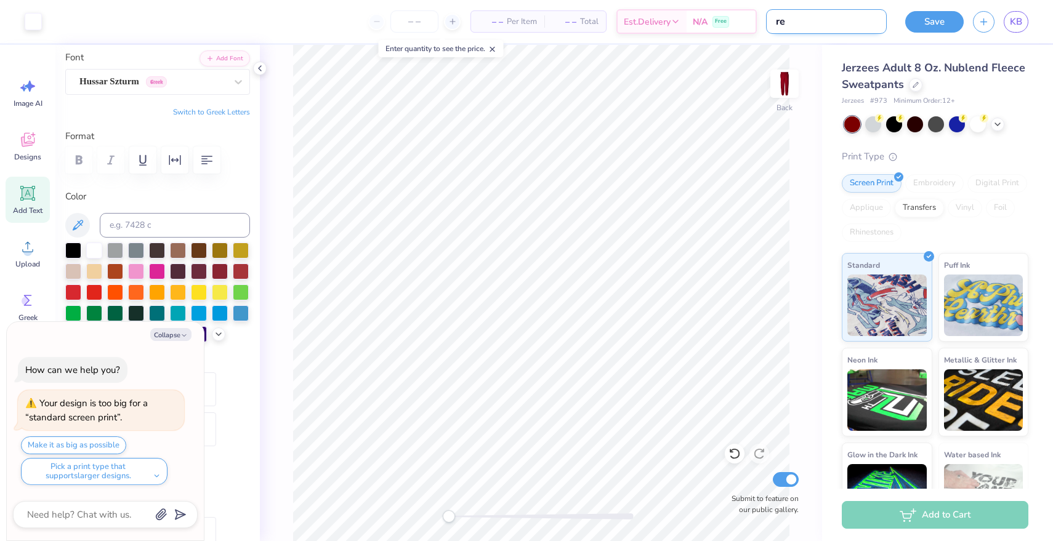
type input "red"
type textarea "x"
type input "red"
type textarea "x"
type input "red p"
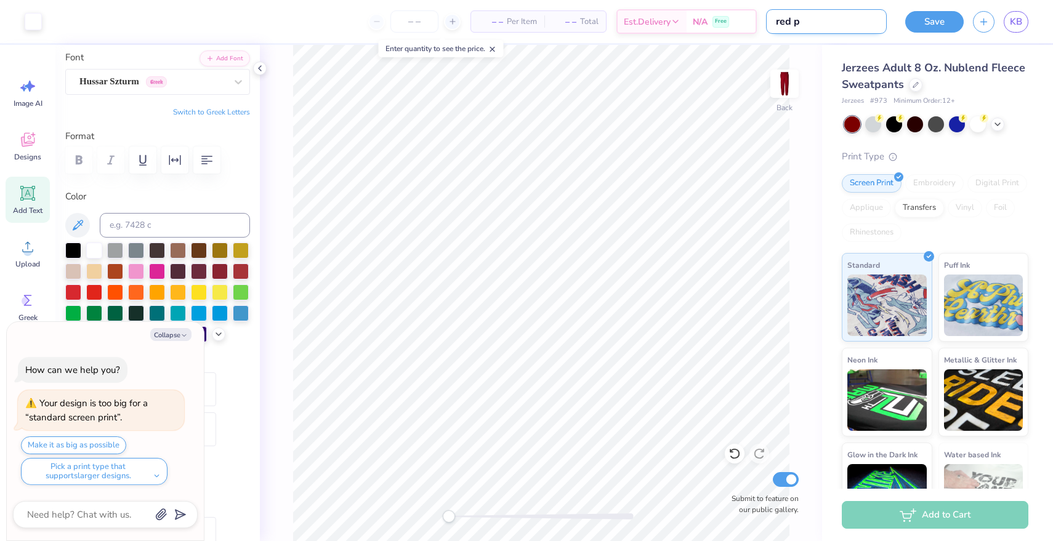
type textarea "x"
type input "red pa"
type textarea "x"
type input "red pan"
type textarea "x"
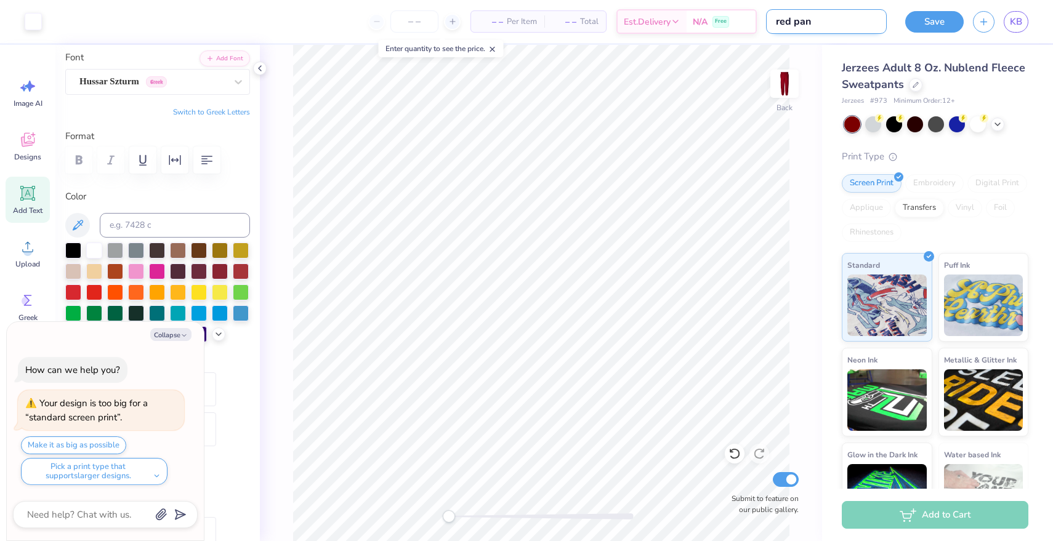
type input "red pant"
type textarea "x"
type input "red pants"
type textarea "x"
type input "red pants"
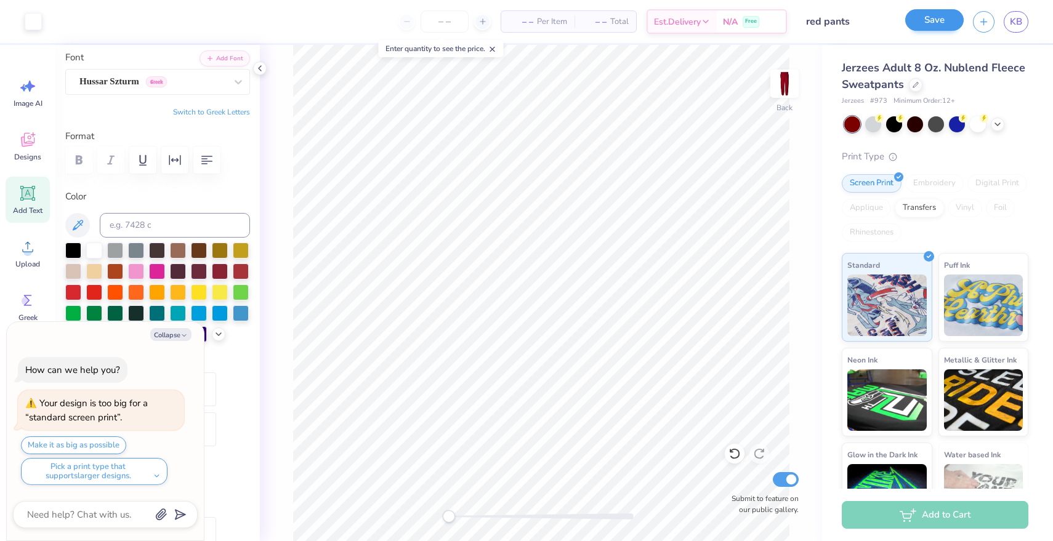
click at [937, 23] on button "Save" at bounding box center [934, 20] width 58 height 22
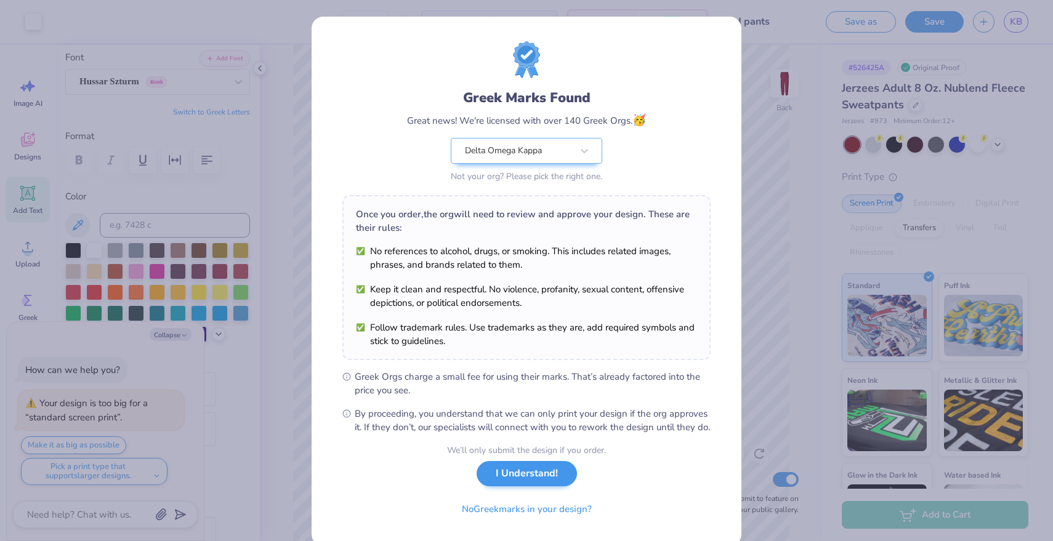
click at [542, 486] on button "I Understand!" at bounding box center [527, 473] width 100 height 25
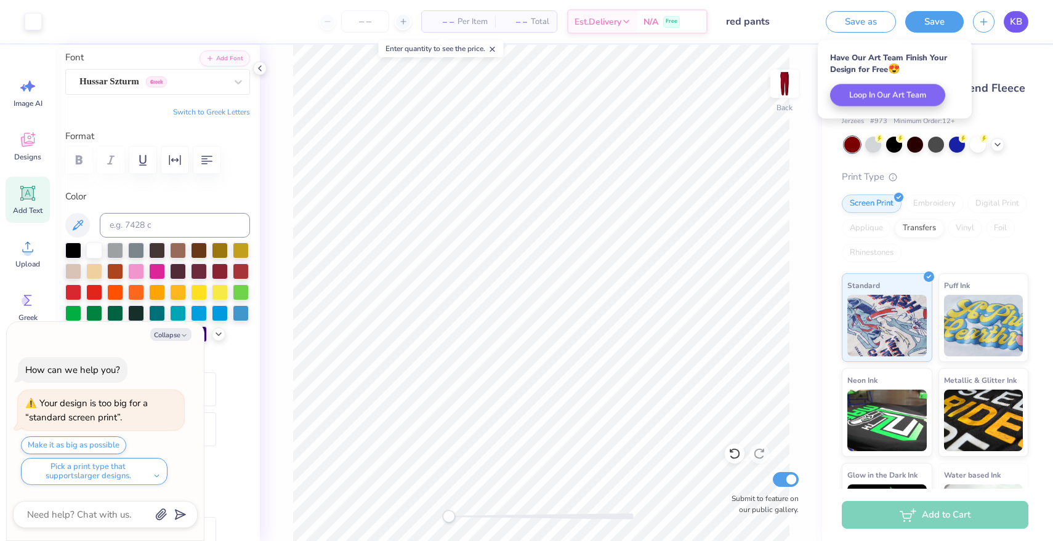
click at [1019, 20] on span "KB" at bounding box center [1016, 22] width 12 height 14
type textarea "x"
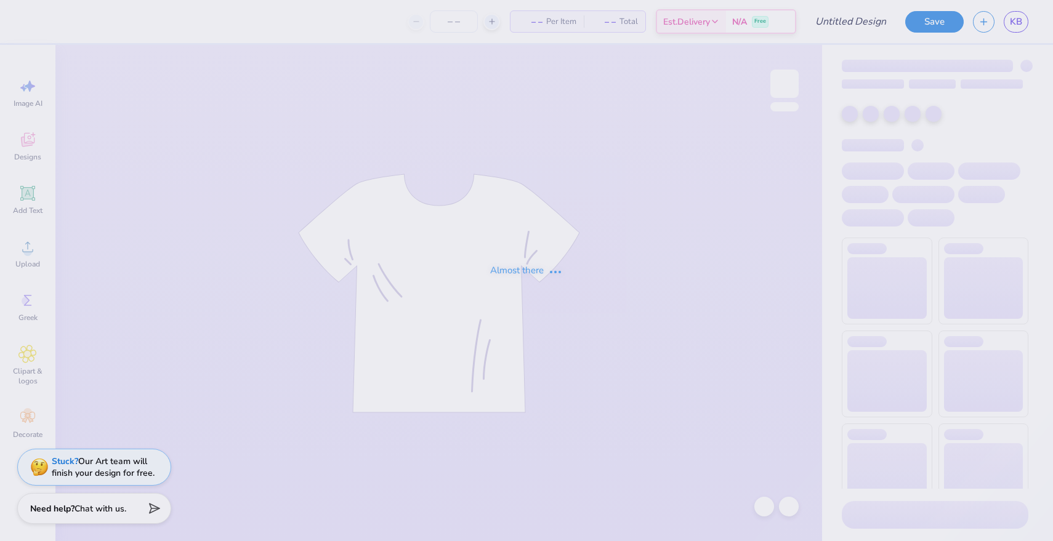
type input "pink with red heart"
type input "50"
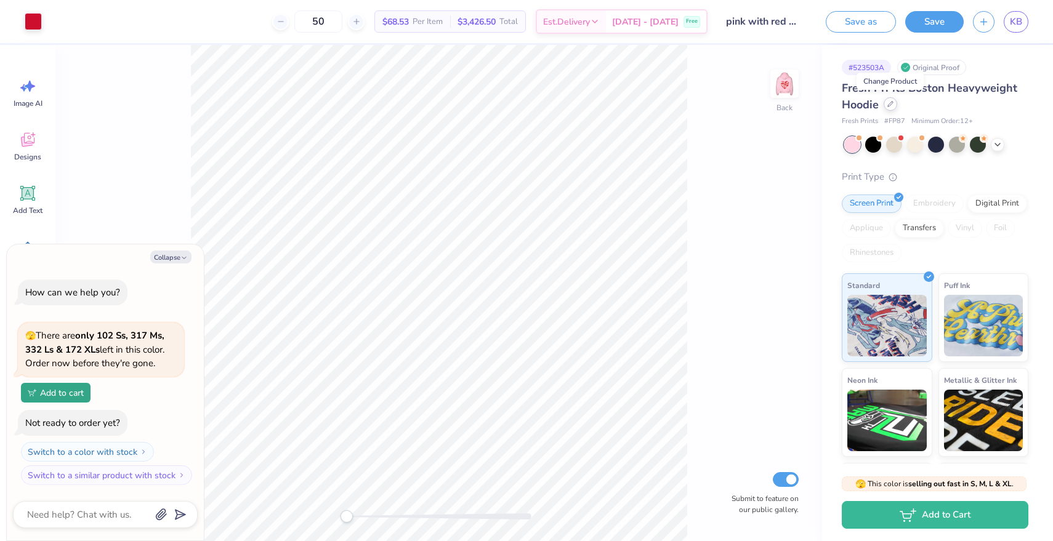
click at [890, 102] on icon at bounding box center [890, 104] width 6 height 6
type textarea "x"
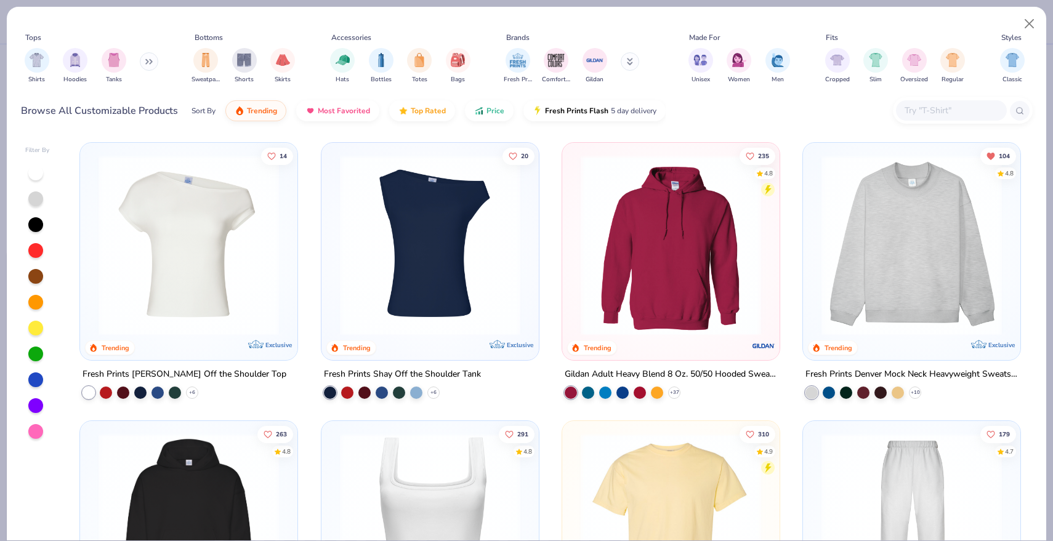
click at [625, 57] on button at bounding box center [630, 61] width 18 height 18
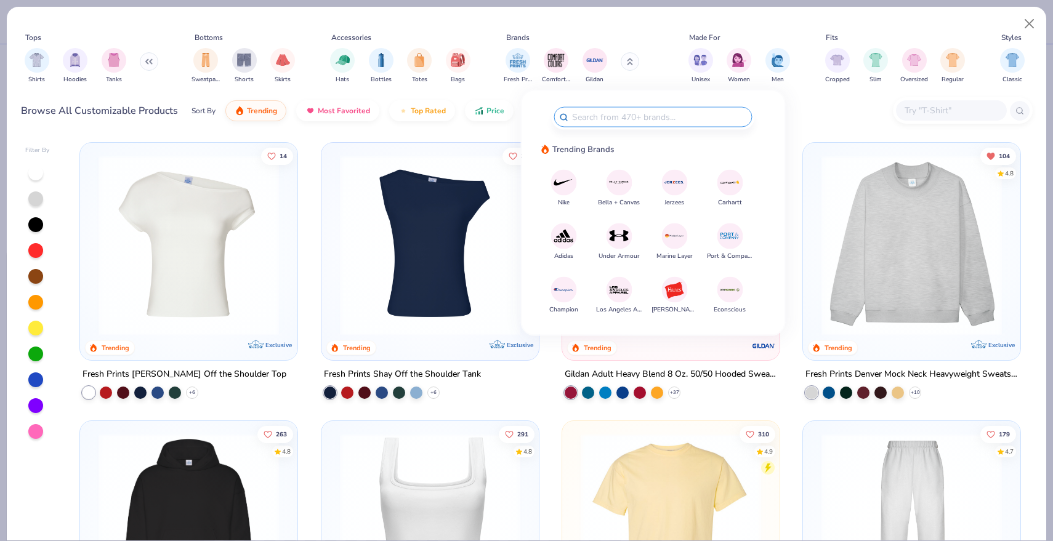
type input "k"
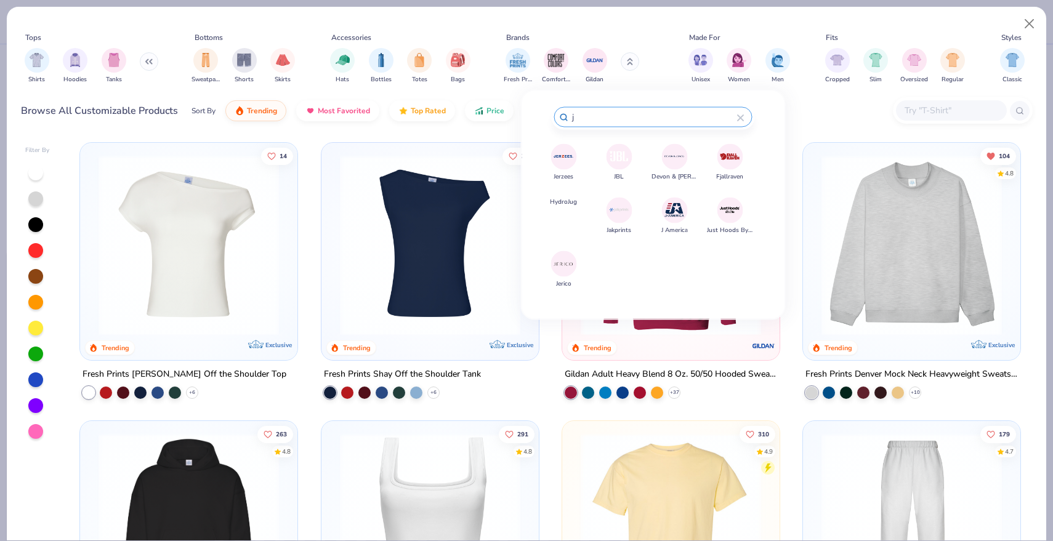
type input "j"
click at [563, 158] on img at bounding box center [564, 157] width 22 height 22
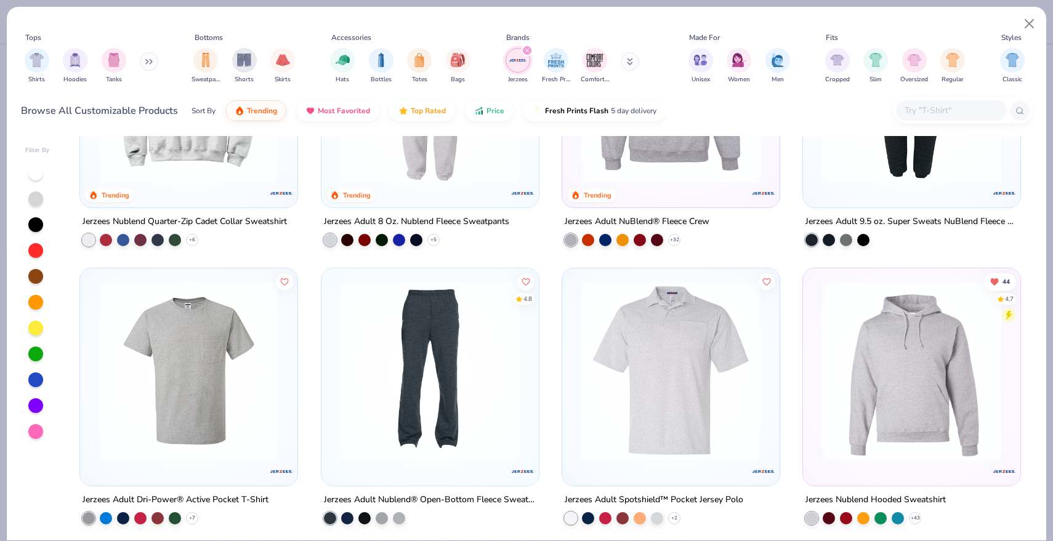
scroll to position [222, 0]
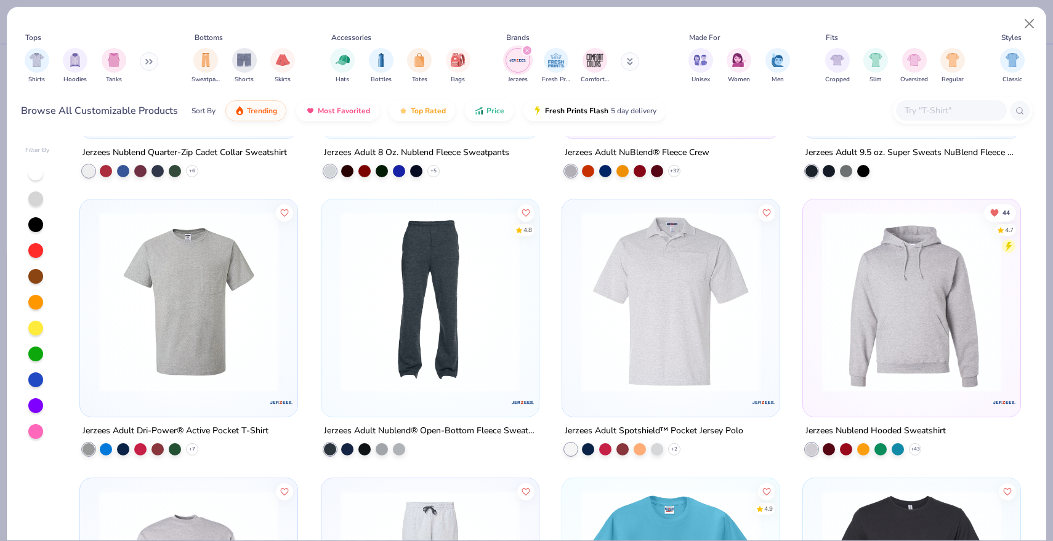
click at [930, 328] on img at bounding box center [911, 302] width 193 height 180
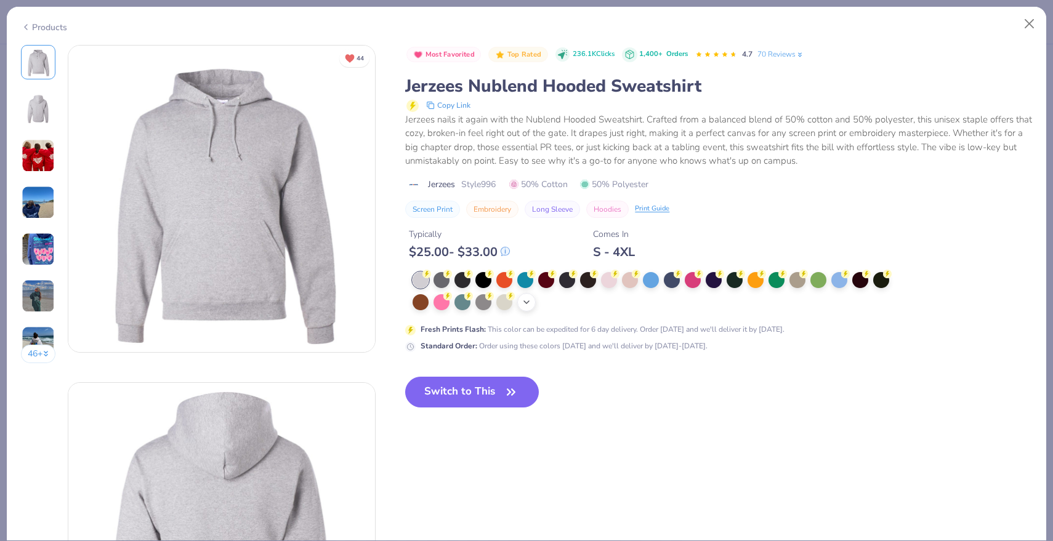
click at [530, 299] on icon at bounding box center [527, 302] width 10 height 10
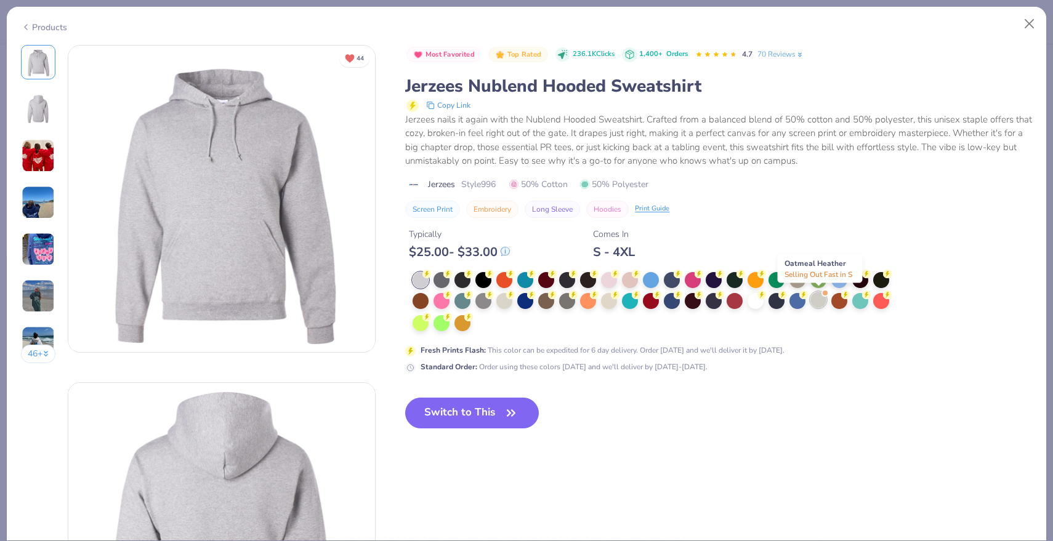
click at [813, 302] on div at bounding box center [818, 300] width 16 height 16
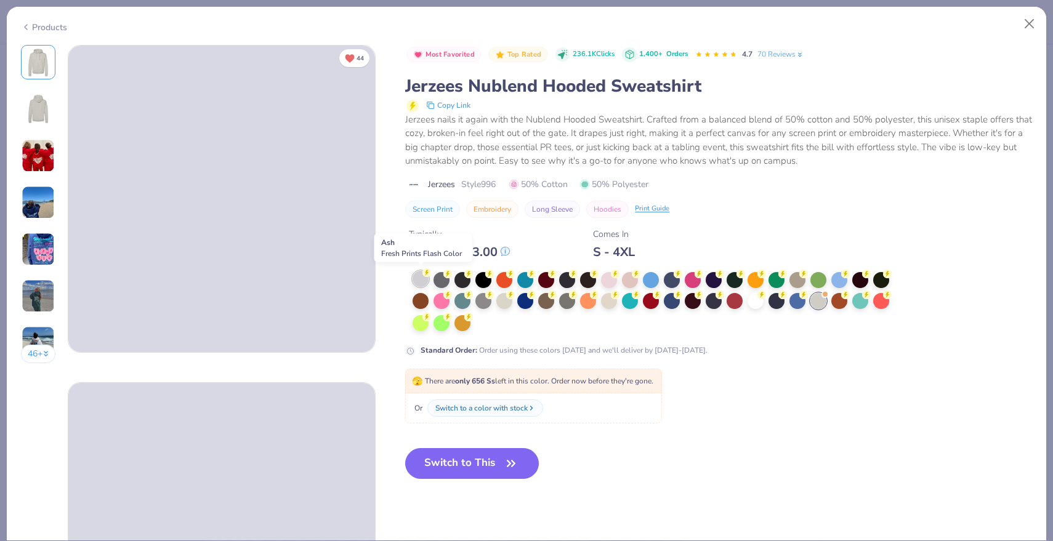
click at [416, 281] on div at bounding box center [421, 279] width 16 height 16
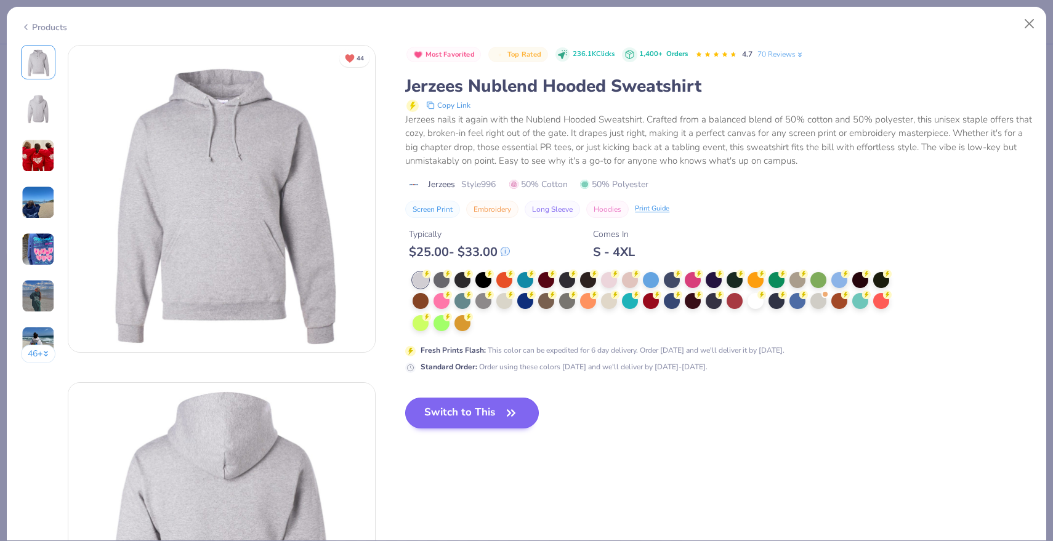
click at [436, 423] on button "Switch to This" at bounding box center [472, 413] width 134 height 31
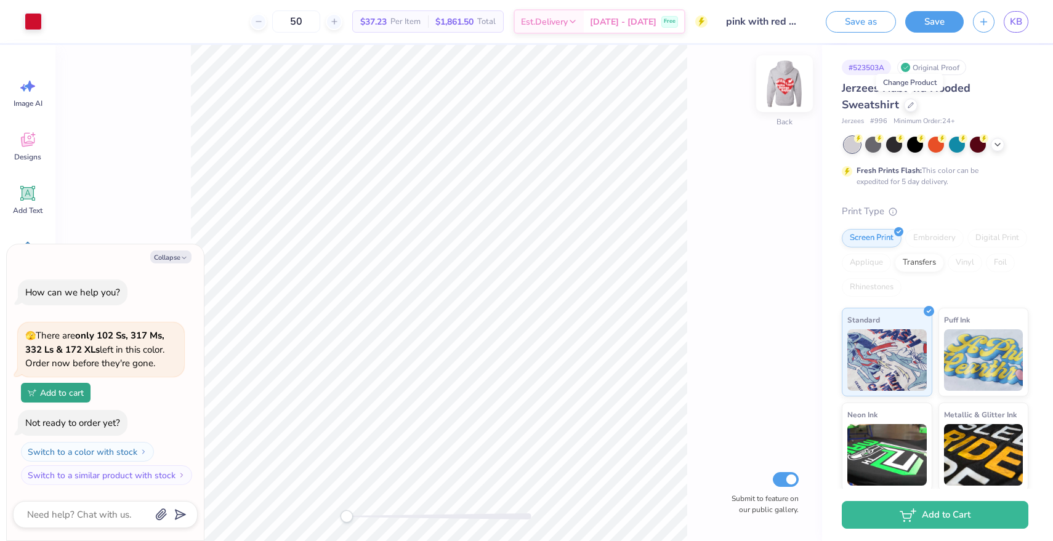
click at [783, 92] on img at bounding box center [784, 83] width 49 height 49
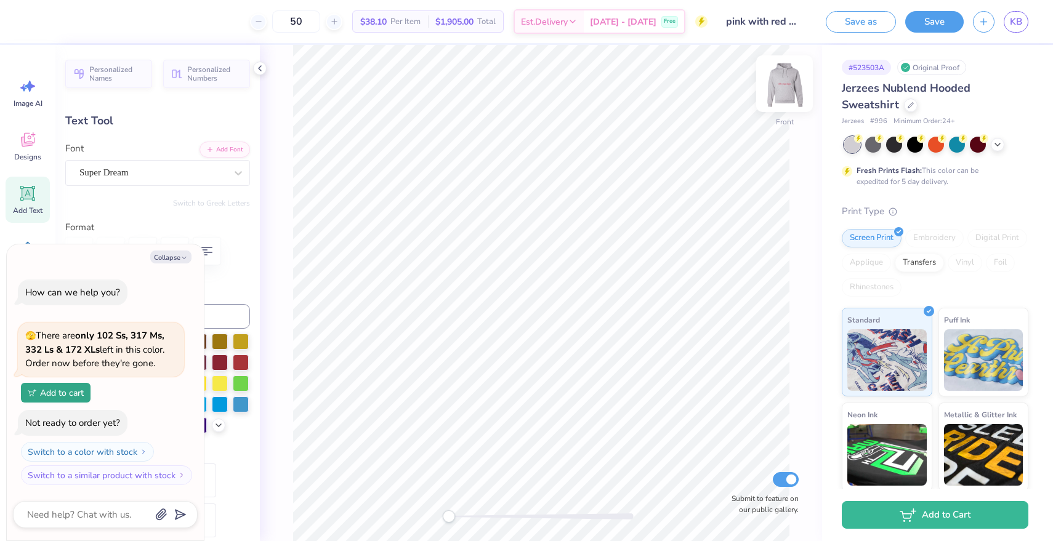
click at [780, 91] on img at bounding box center [784, 83] width 49 height 49
type textarea "x"
type input "9.50"
type input "1.46"
type input "10.29"
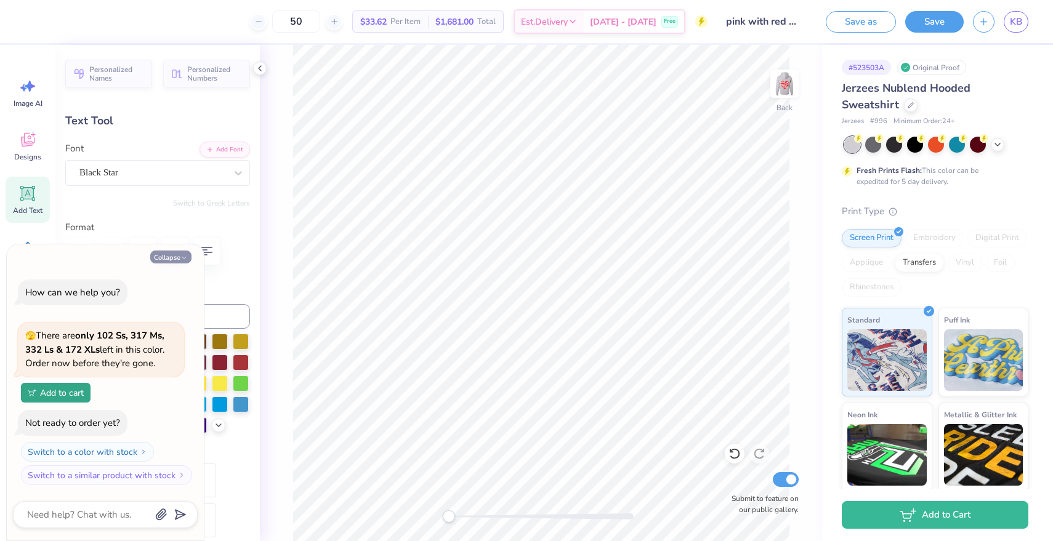
click at [175, 259] on button "Collapse" at bounding box center [170, 257] width 41 height 13
type textarea "x"
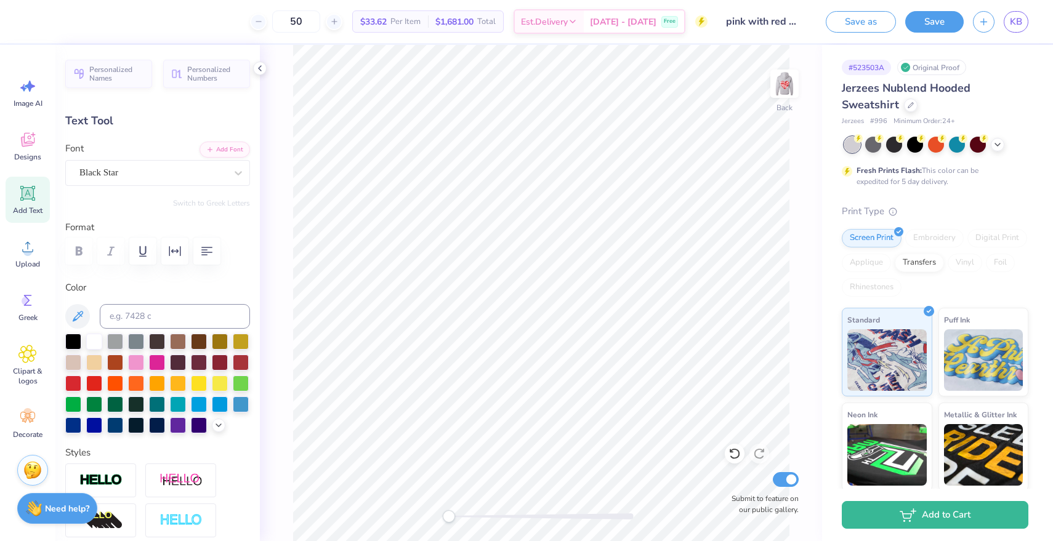
click at [28, 203] on div "Add Text" at bounding box center [28, 200] width 44 height 46
type input "6.88"
type input "1.99"
type input "7.00"
type textarea "X"
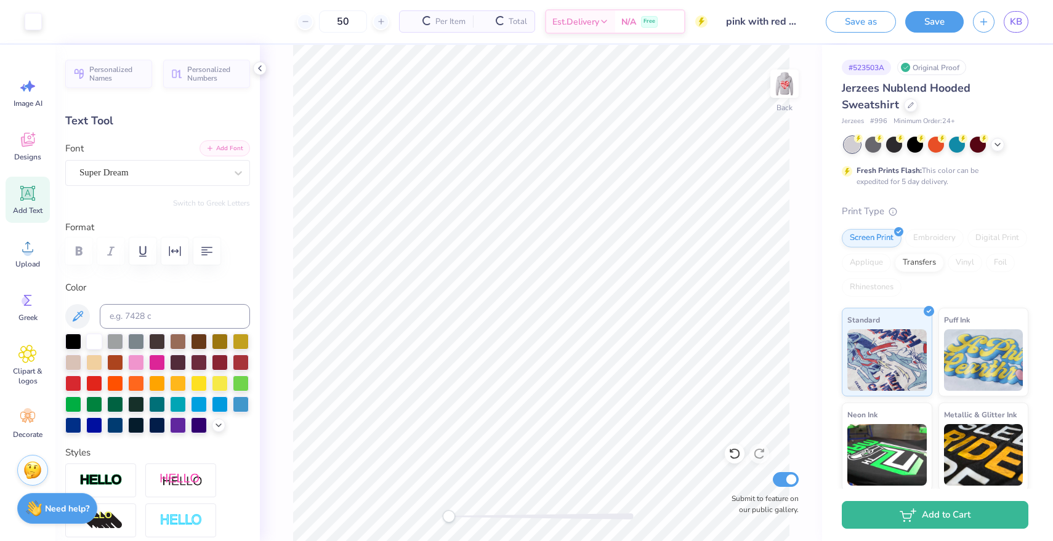
type input "7.75"
type input "2.25"
type input "12.87"
type textarea "Delta Omega Kappa"
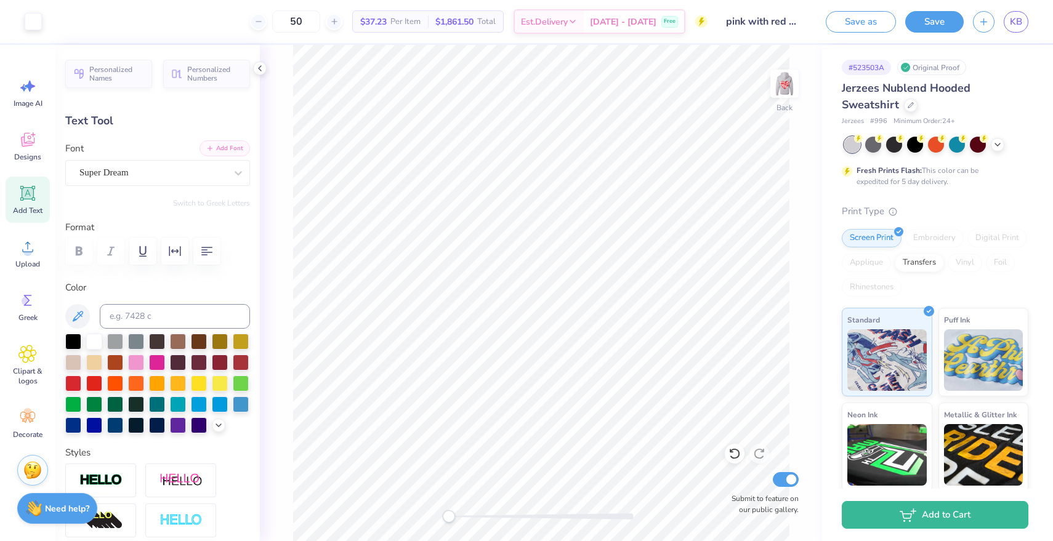
type input "14.66"
type input "1.56"
type input "6.09"
type input "9.34"
type input "1.00"
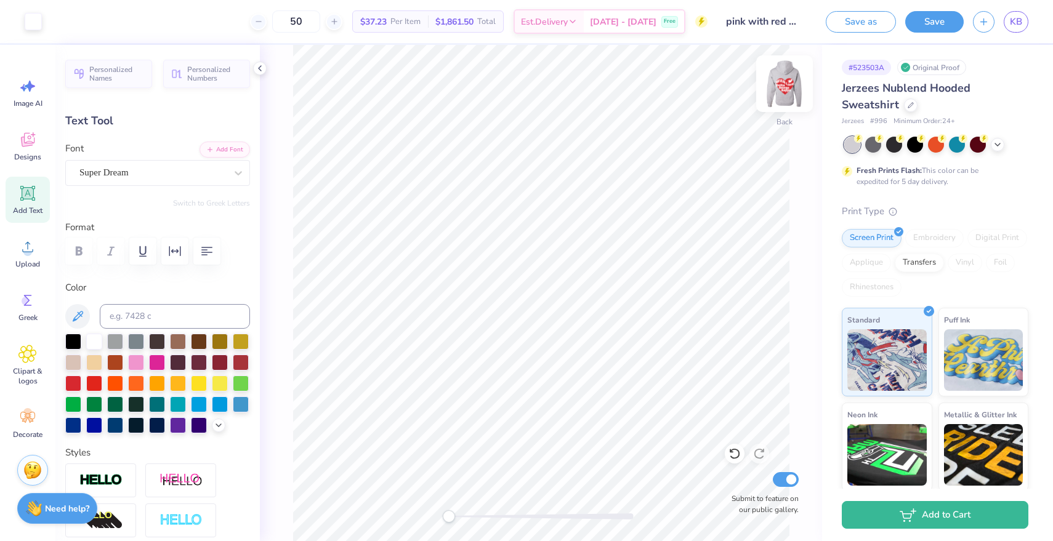
click at [791, 78] on img at bounding box center [784, 83] width 49 height 49
click at [791, 78] on img at bounding box center [784, 83] width 25 height 25
type input "3.00"
click at [931, 22] on button "Save" at bounding box center [934, 20] width 58 height 22
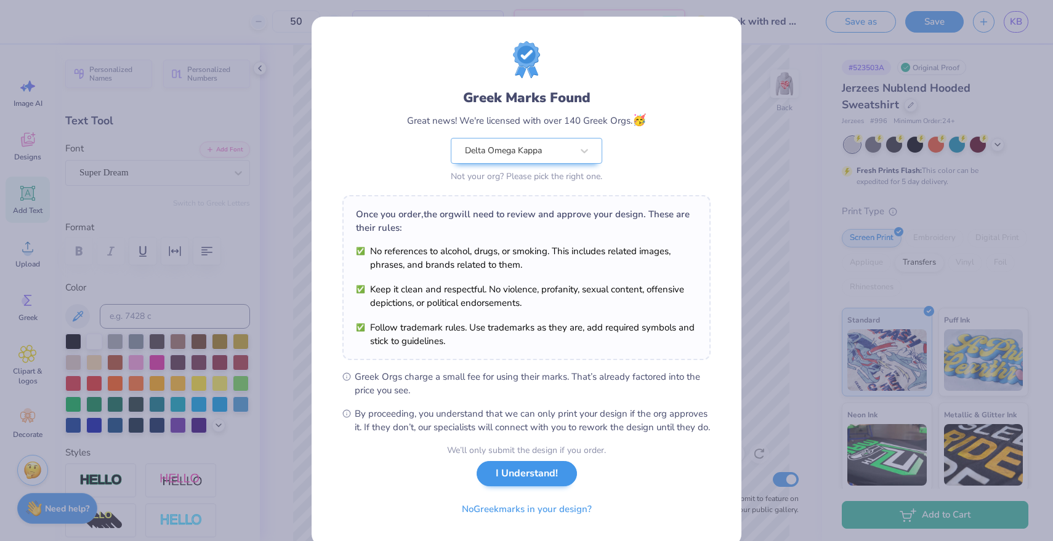
click at [535, 486] on button "I Understand!" at bounding box center [527, 473] width 100 height 25
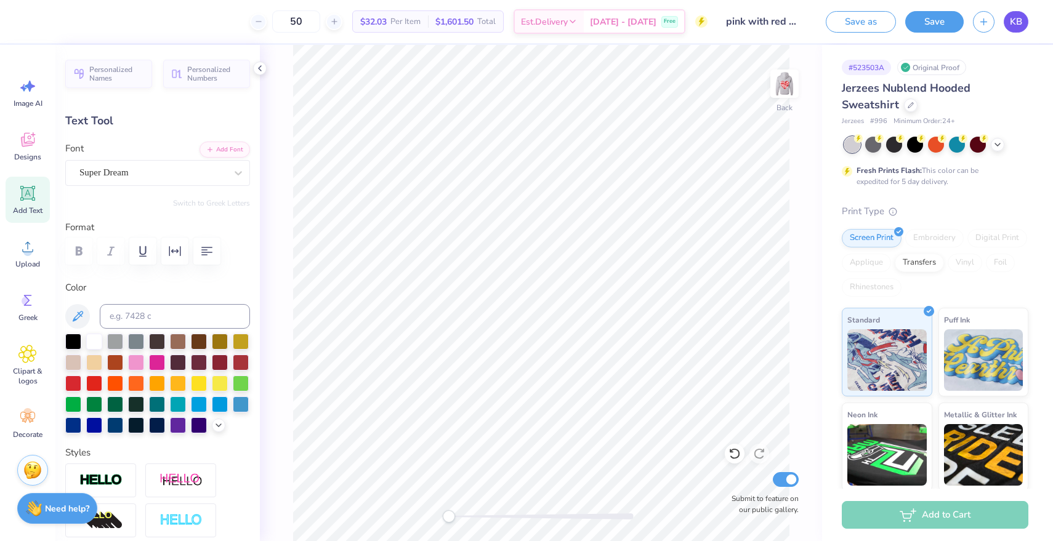
click at [1019, 23] on span "KB" at bounding box center [1016, 22] width 12 height 14
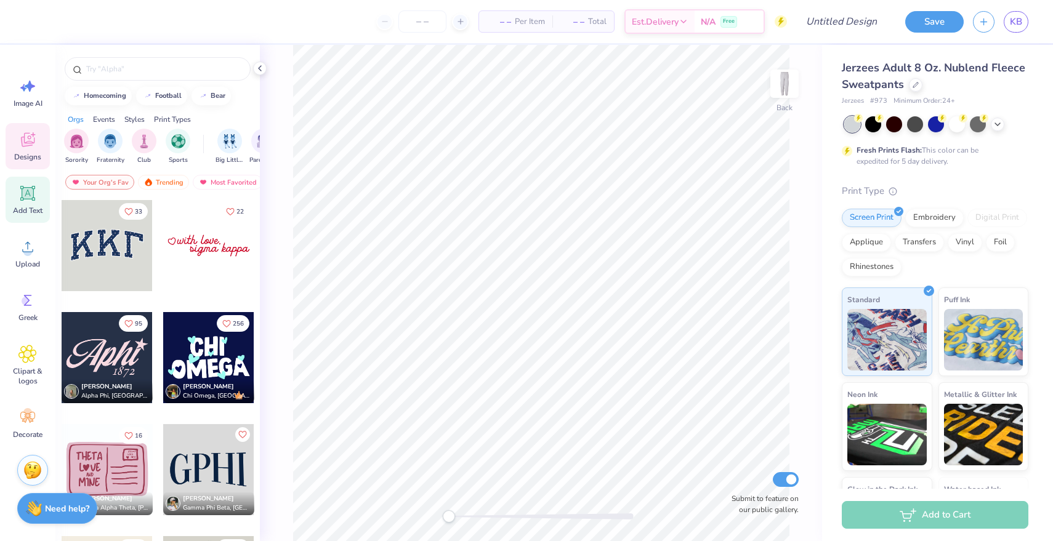
click at [30, 203] on div "Add Text" at bounding box center [28, 200] width 44 height 46
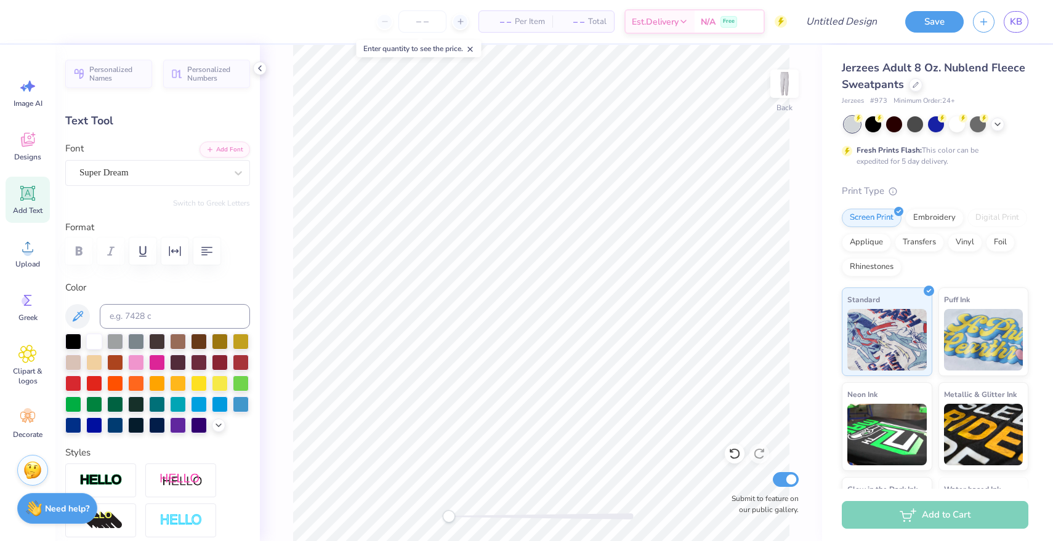
type textarea "Delta Omega Kappa"
type input "7.70"
type input "0.82"
type input "22.84"
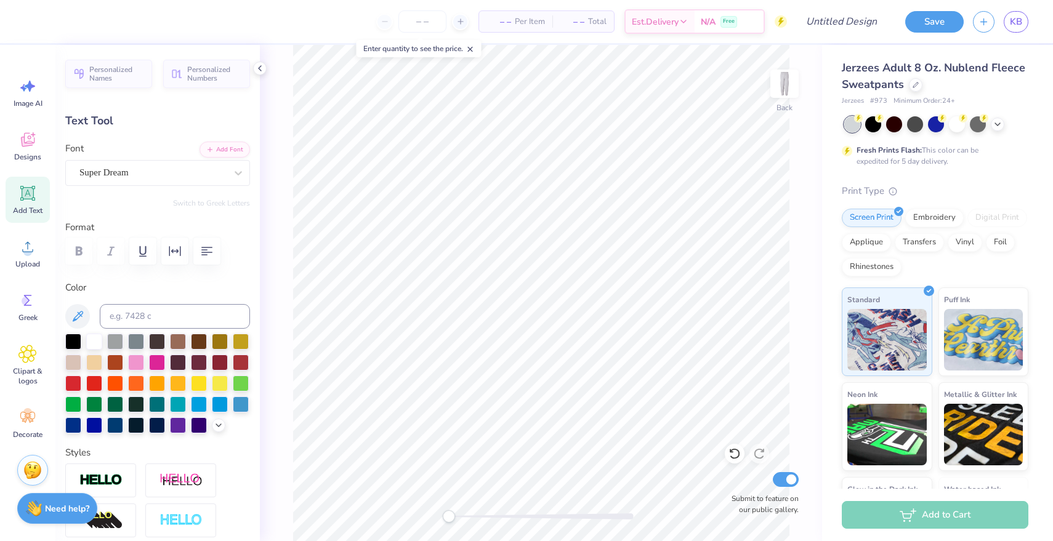
type input "-89.4"
type input "1.68"
type input "14.49"
type input "10.08"
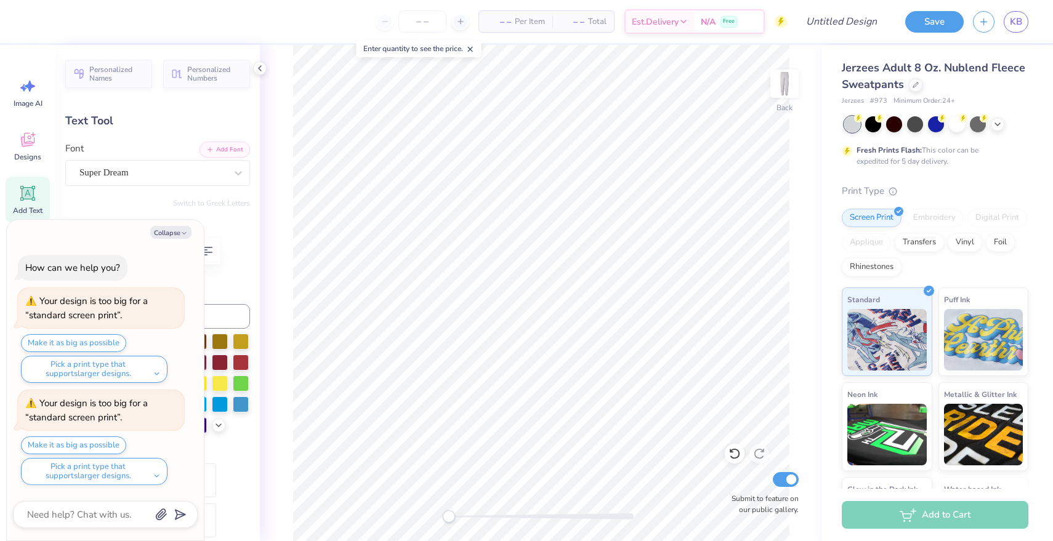
type textarea "x"
type input "0.0"
type textarea "x"
type input "-89.4"
type textarea "x"
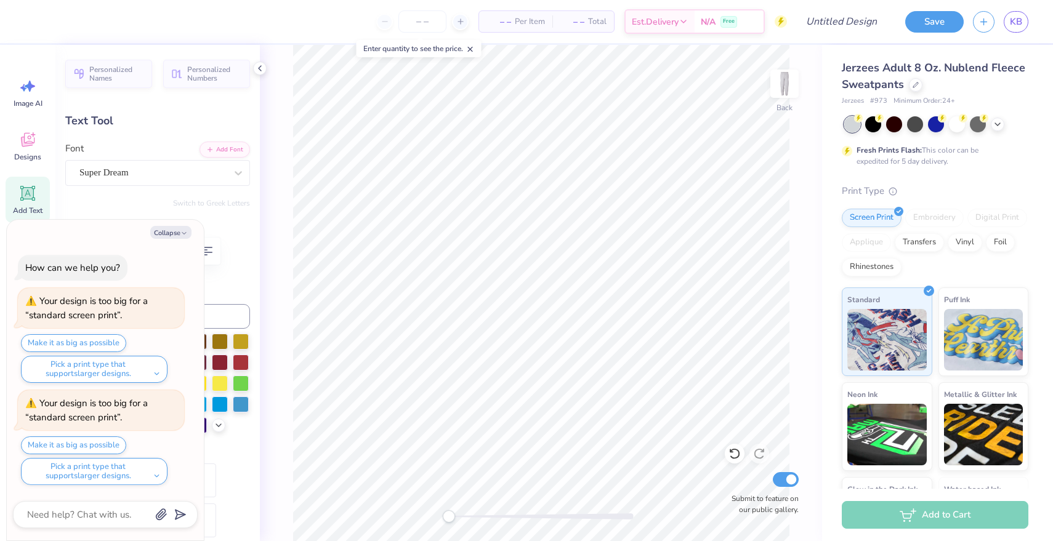
type input "0.0"
click at [825, 14] on input "Design Title" at bounding box center [826, 21] width 121 height 25
type input "g"
type textarea "x"
type input "gr"
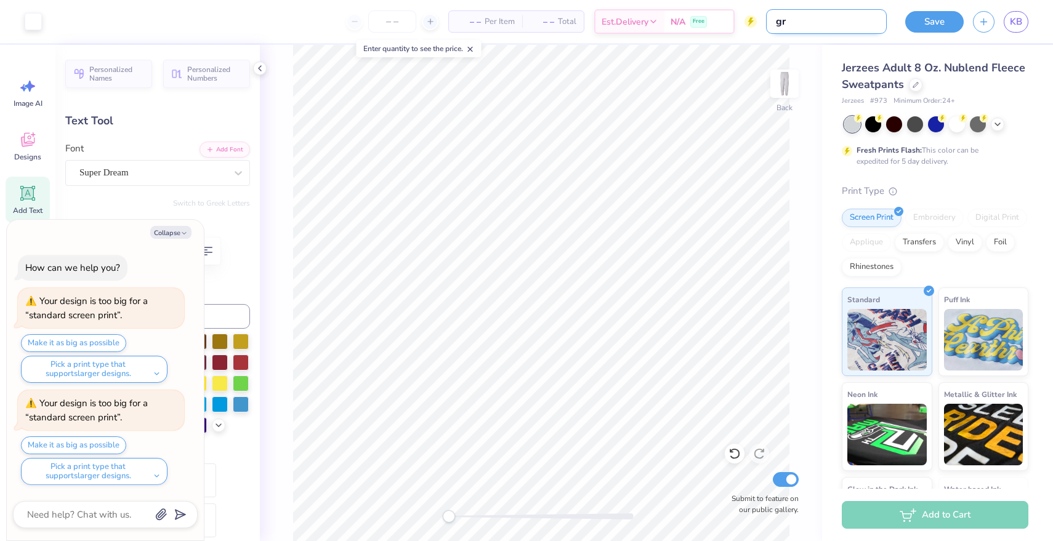
type textarea "x"
type input "gre"
type textarea "x"
type input "grey"
type textarea "x"
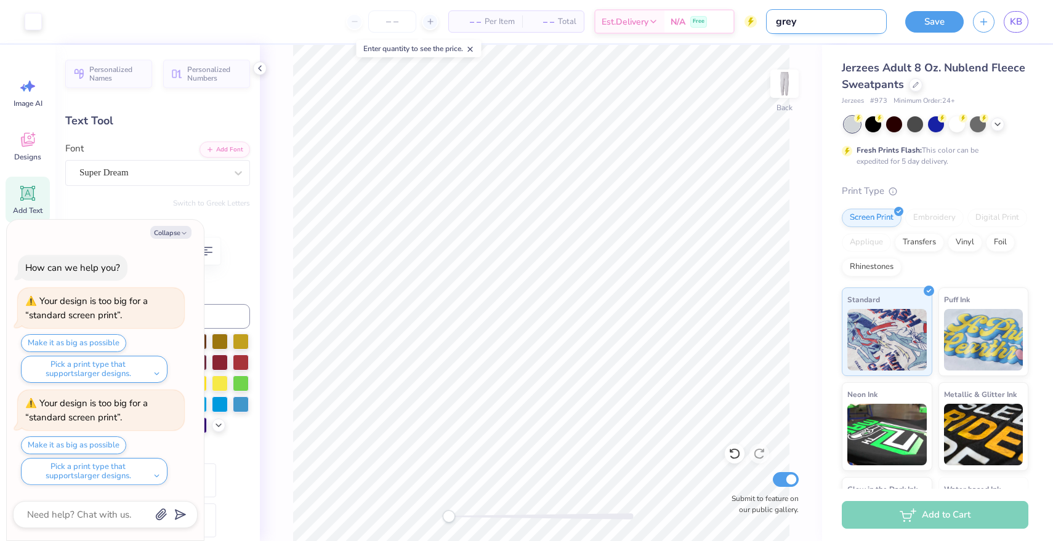
type input "grey"
type textarea "x"
type input "grey p"
type textarea "x"
type input "grey pa"
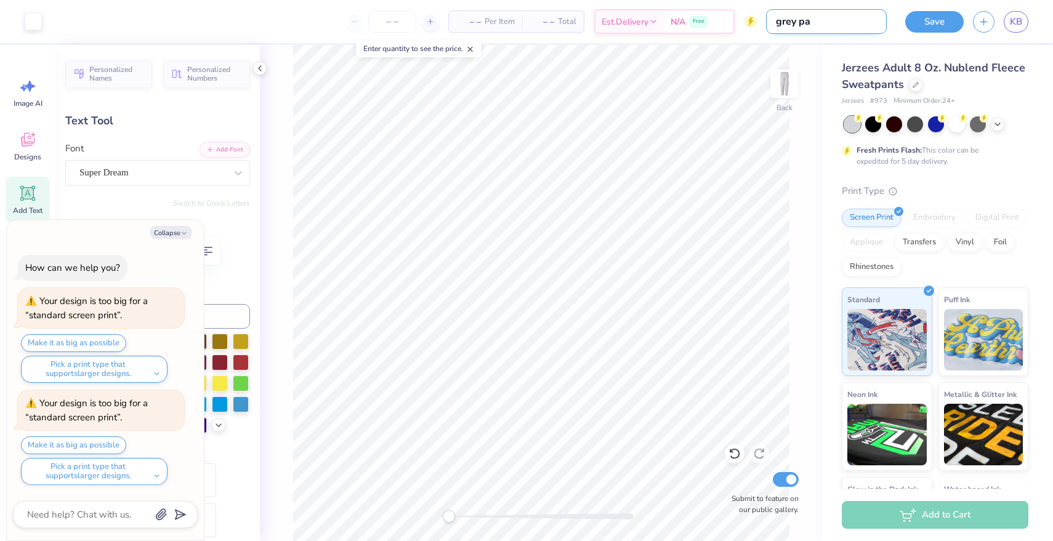
type textarea "x"
type input "grey pan"
type textarea "x"
type input "grey pant"
type textarea "x"
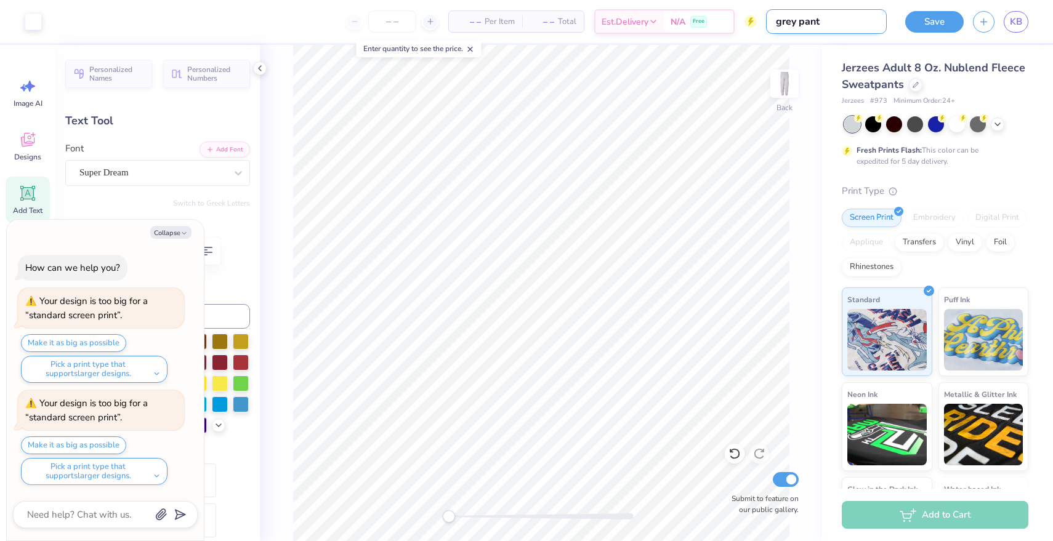
type input "grey pants"
type textarea "x"
type input "grey pants"
click at [946, 19] on button "Save" at bounding box center [934, 20] width 58 height 22
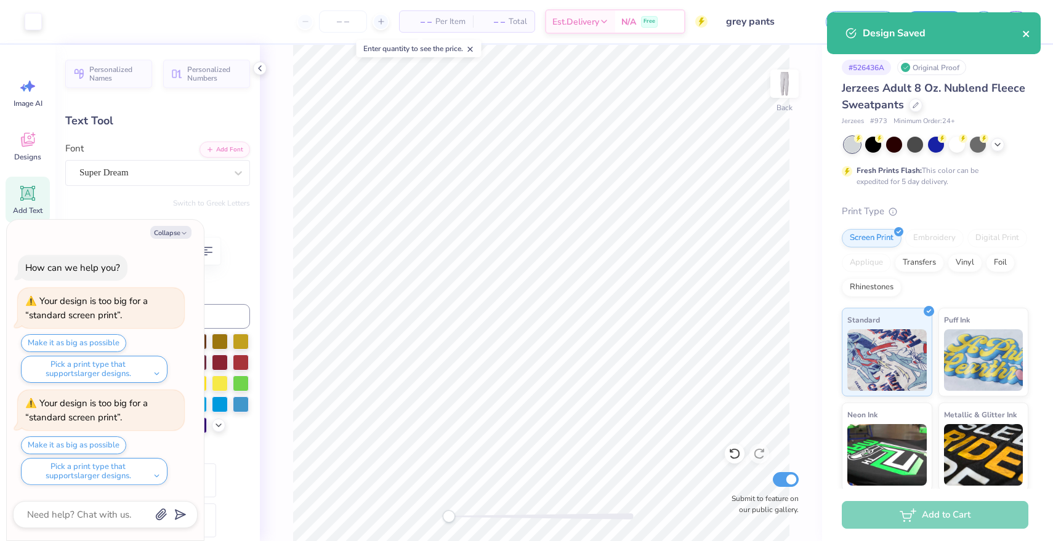
click at [1026, 33] on icon "close" at bounding box center [1026, 34] width 9 height 10
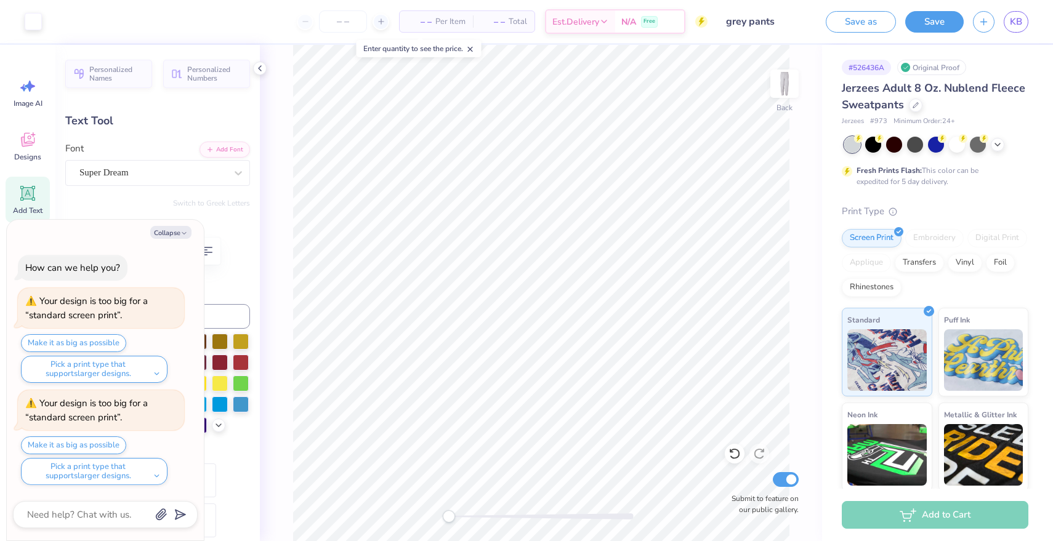
click at [1013, 15] on div "Design Saved" at bounding box center [934, 12] width 219 height 5
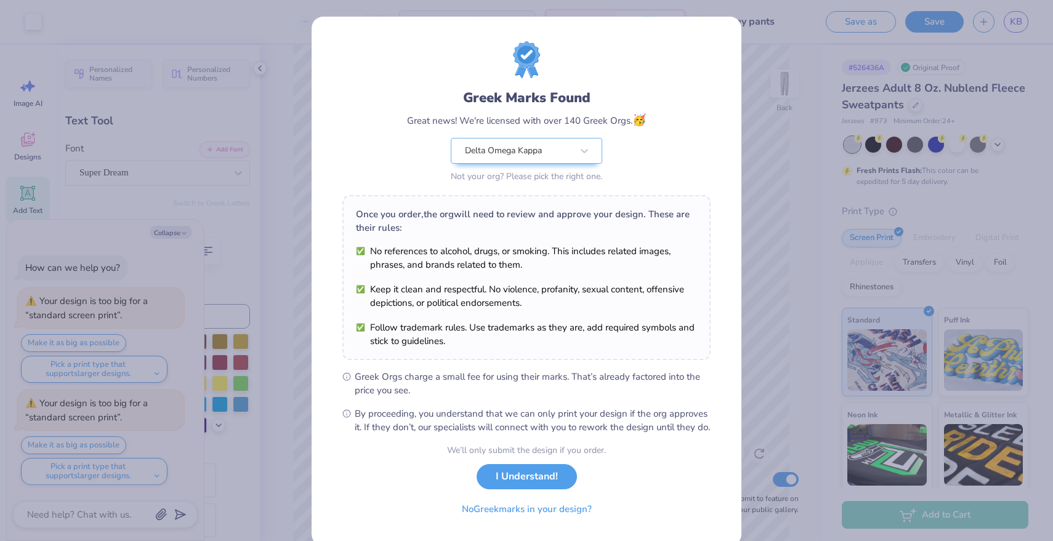
click at [1013, 17] on div "Greek Marks Found Great news! We're licensed with over 140 Greek Orgs. 🥳 Delta …" at bounding box center [526, 270] width 1053 height 541
click at [541, 486] on button "I Understand!" at bounding box center [527, 473] width 100 height 25
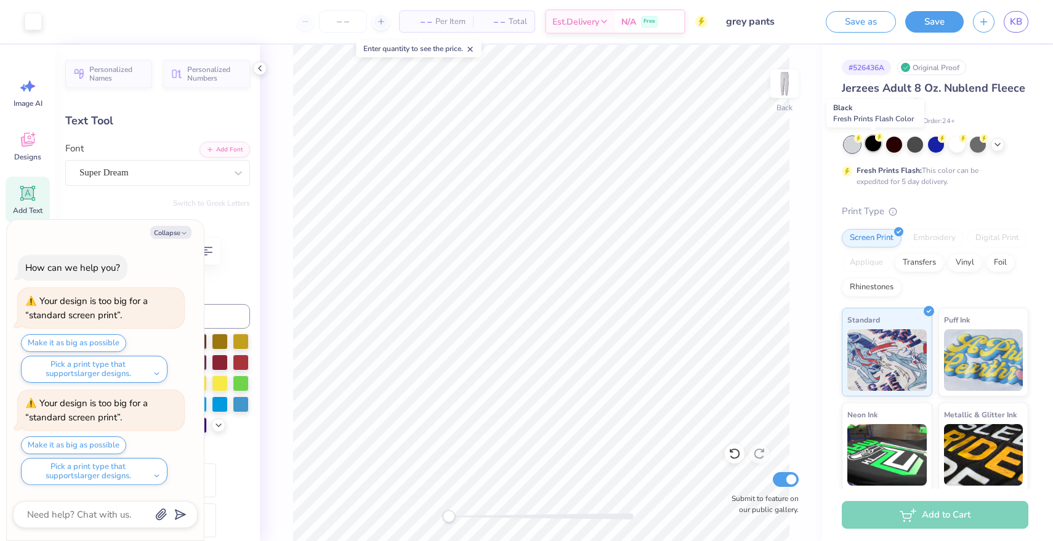
type textarea "x"
click at [1017, 23] on span "KB" at bounding box center [1016, 22] width 12 height 14
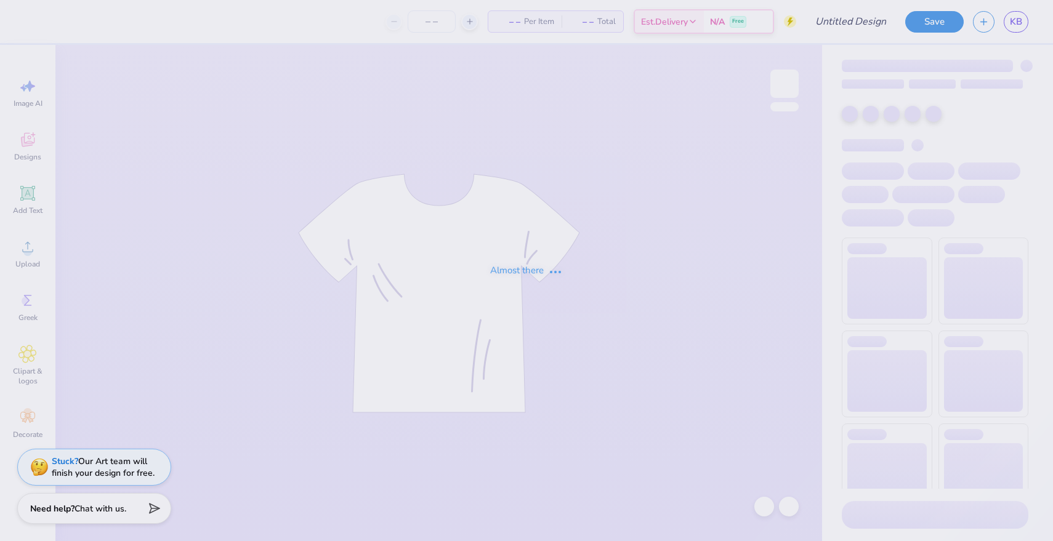
type input "pink with red heart"
type input "50"
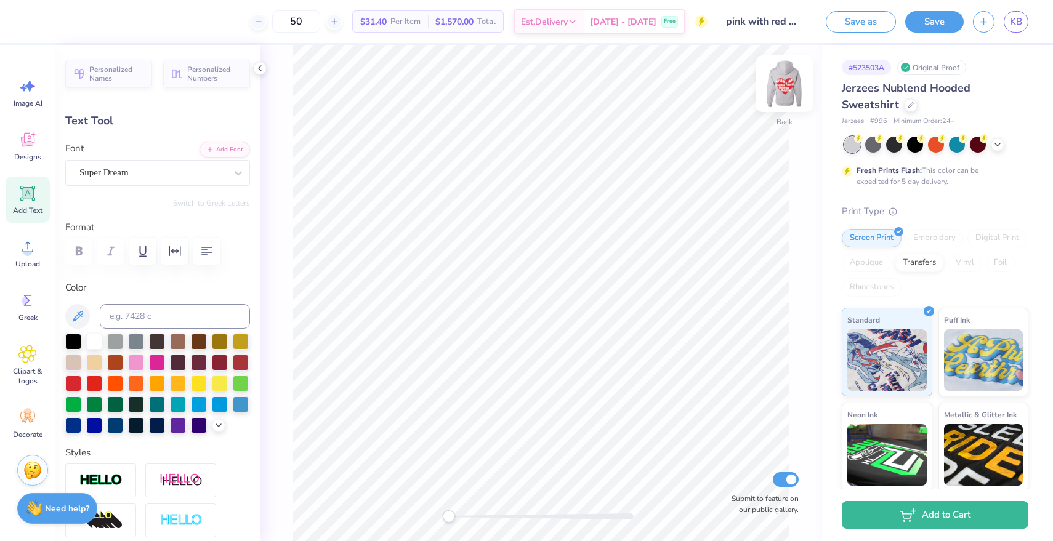
click at [778, 88] on img at bounding box center [784, 83] width 49 height 49
type input "6.67"
type input "1.92"
type input "12.75"
click at [1007, 30] on div "KB" at bounding box center [1016, 22] width 25 height 22
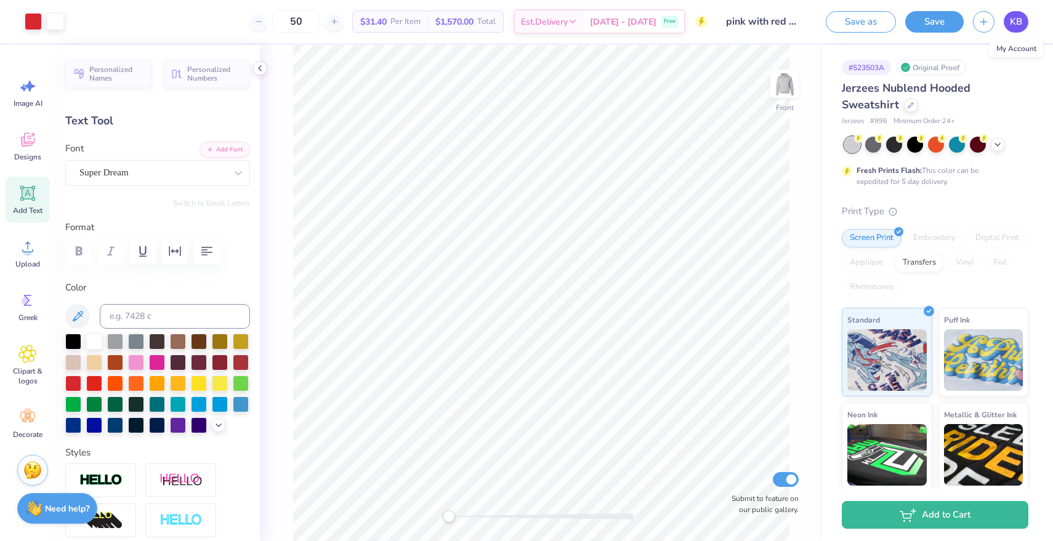
click at [1015, 20] on span "KB" at bounding box center [1016, 22] width 12 height 14
